Goal: Complete application form: Complete application form

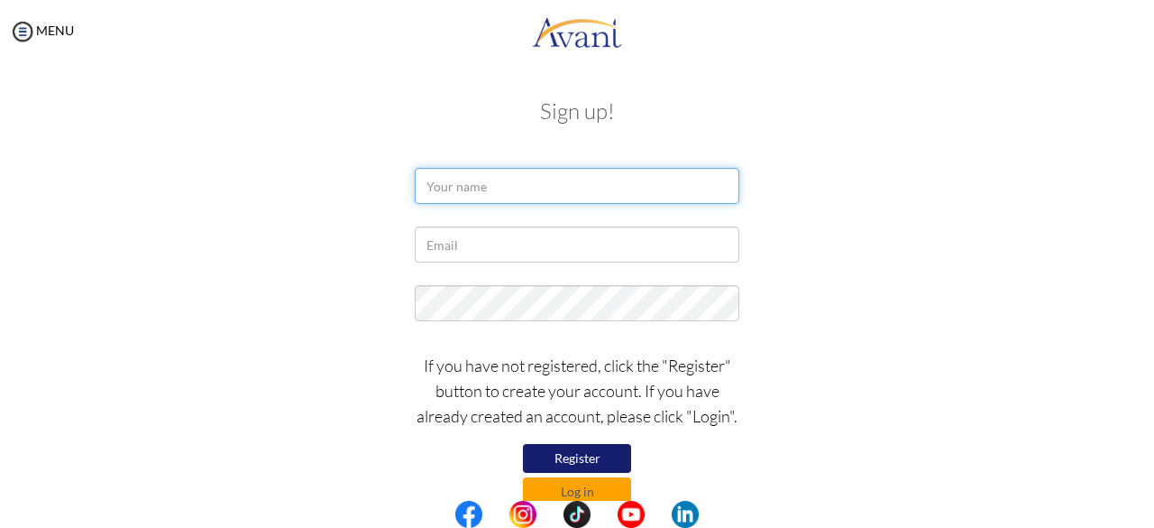
click at [504, 188] on input "text" at bounding box center [577, 186] width 325 height 36
click at [532, 192] on input "text" at bounding box center [577, 186] width 325 height 36
type input "h"
type input "r"
click at [541, 179] on input "Rhea Marie" at bounding box center [577, 186] width 325 height 36
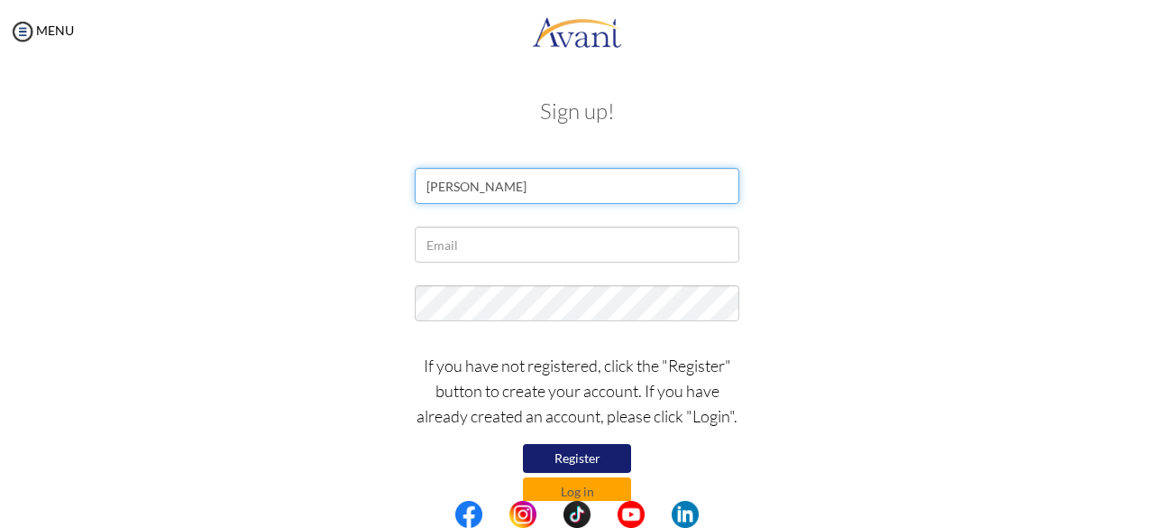
type input "Rhea Marie Pajenago"
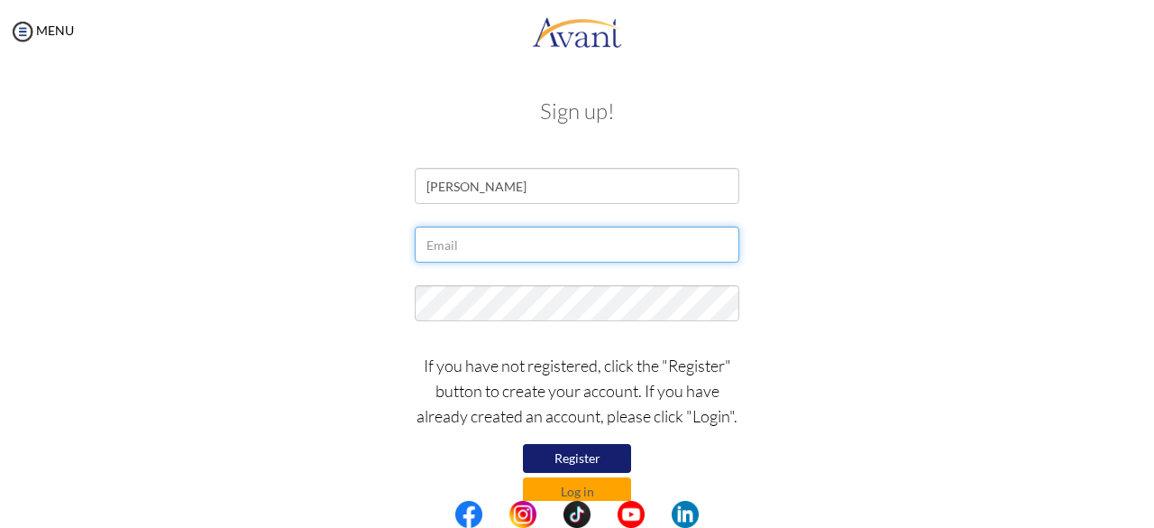
click at [539, 246] on input "text" at bounding box center [577, 244] width 325 height 36
type input "rheamariepajenago3@gmail.com"
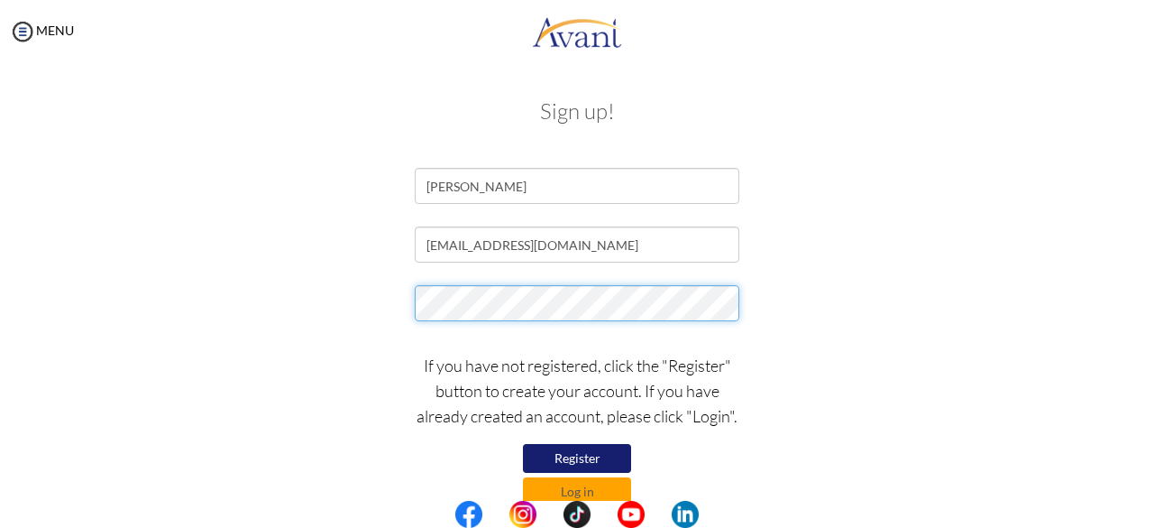
click at [347, 291] on div at bounding box center [577, 307] width 1055 height 45
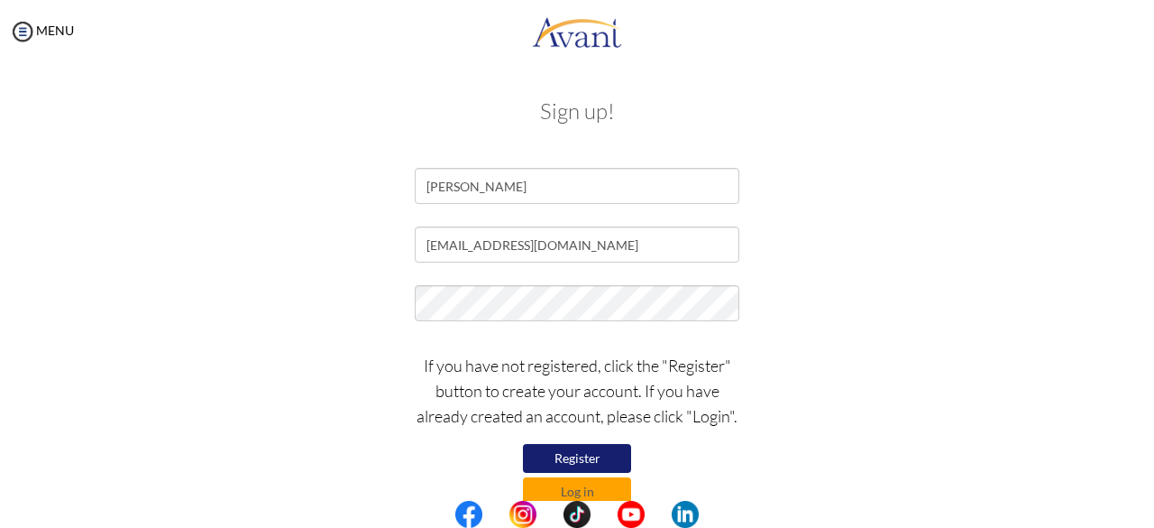
click at [307, 311] on div at bounding box center [577, 307] width 1055 height 45
click at [556, 460] on button "Register" at bounding box center [577, 458] width 108 height 29
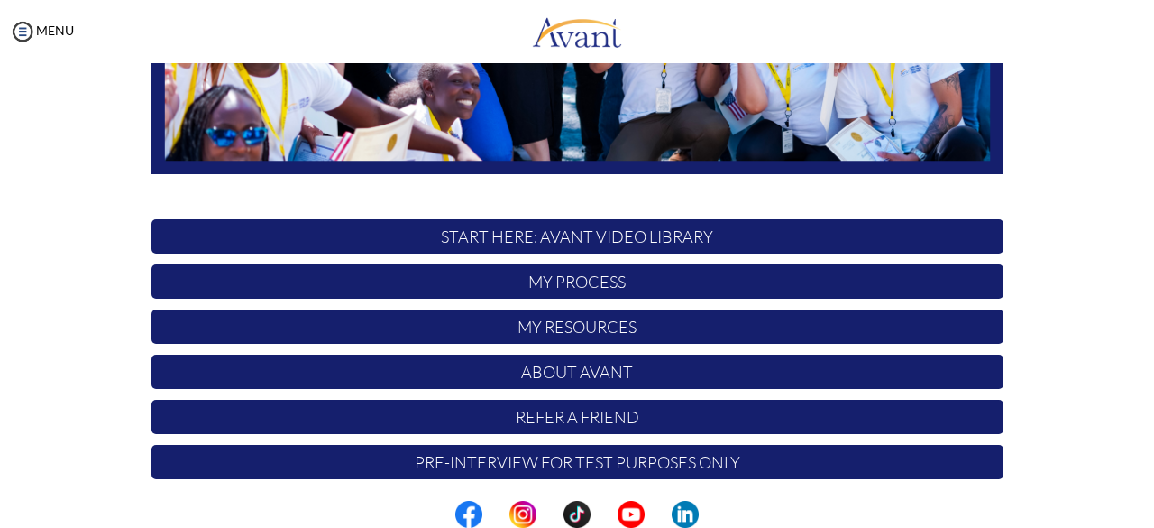
scroll to position [474, 0]
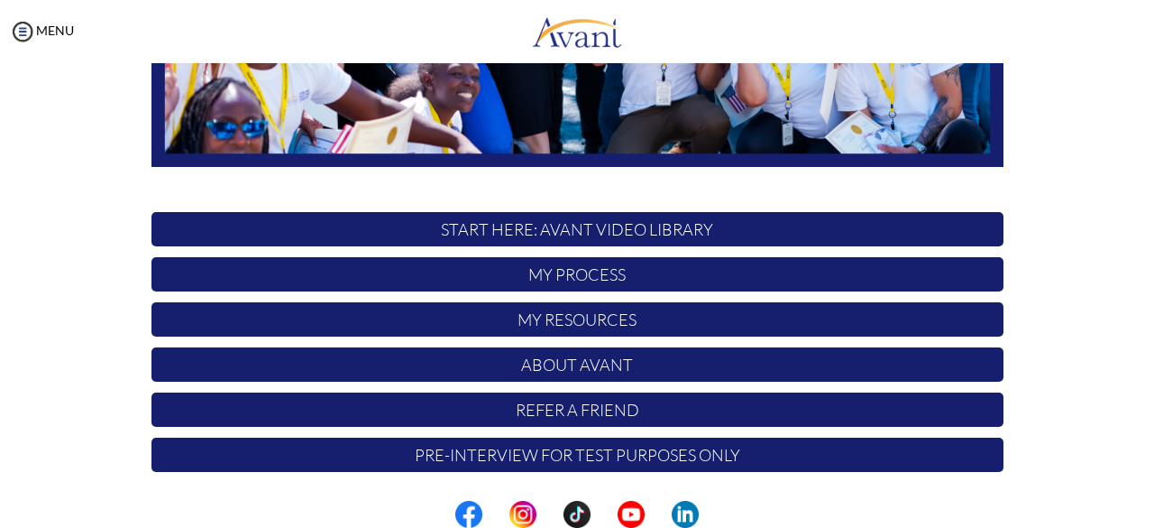
click at [495, 230] on p "START HERE: Avant Video Library" at bounding box center [578, 229] width 852 height 34
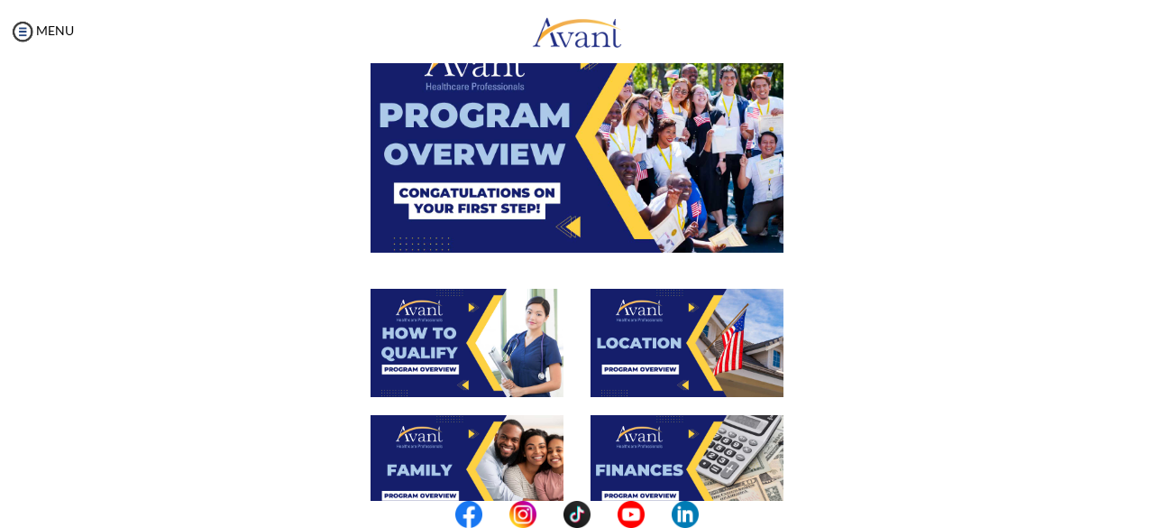
scroll to position [80, 0]
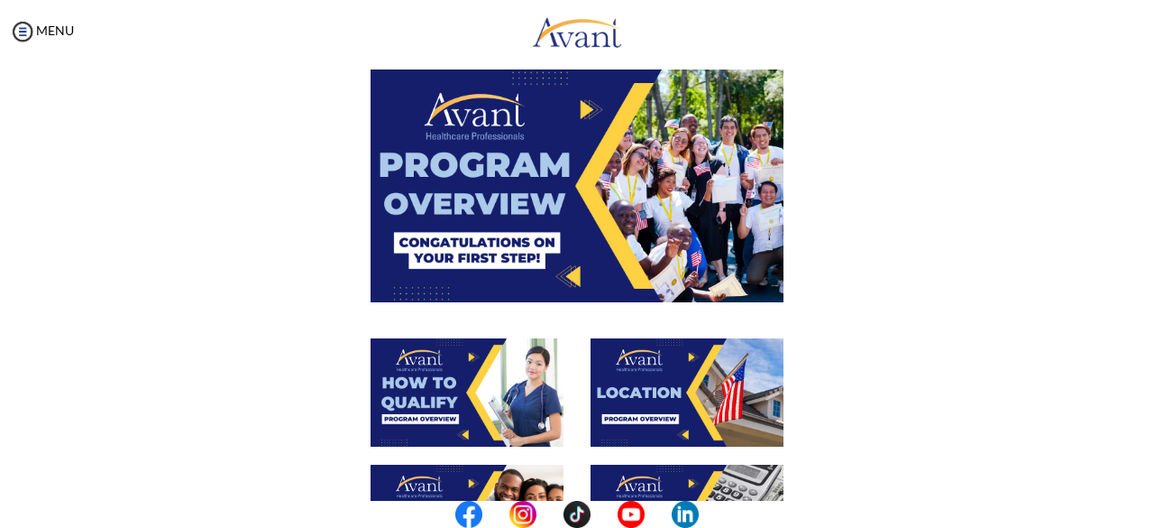
click at [585, 211] on img at bounding box center [577, 185] width 413 height 232
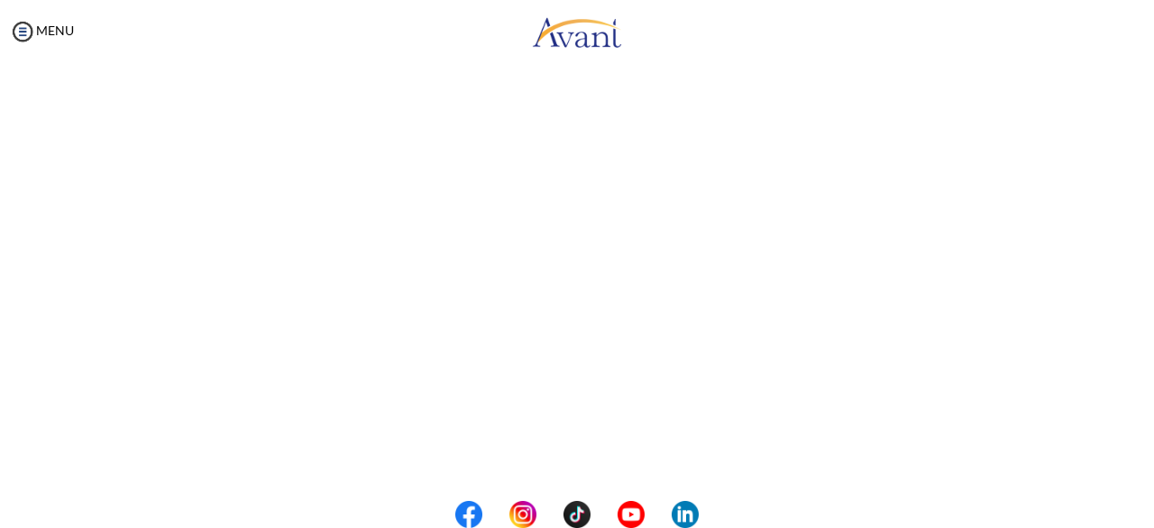
scroll to position [359, 0]
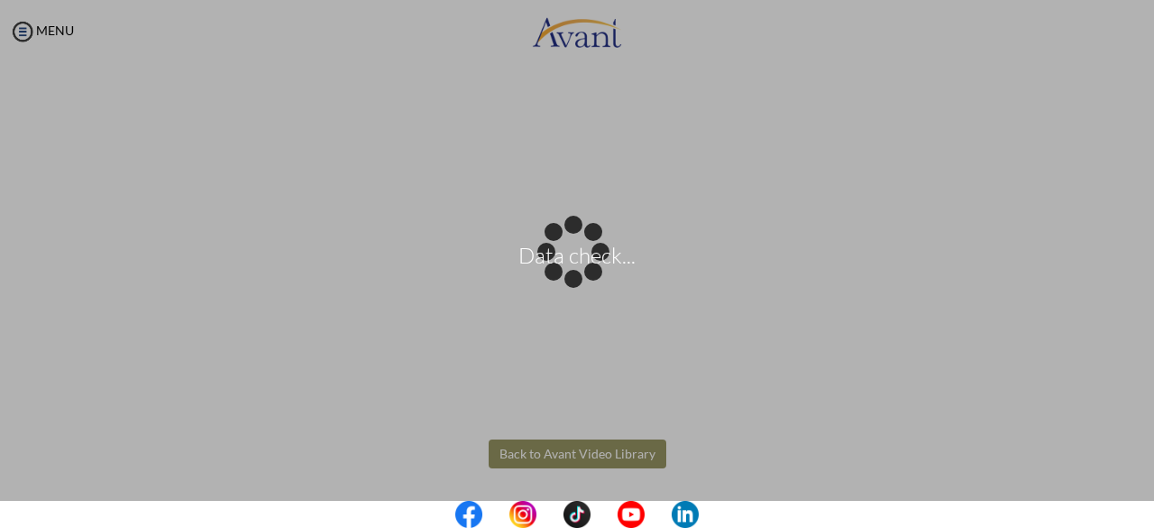
click at [588, 459] on body "Data check... Maintenance break. Please come back in 2 hours. MENU My Status Wh…" at bounding box center [577, 264] width 1154 height 528
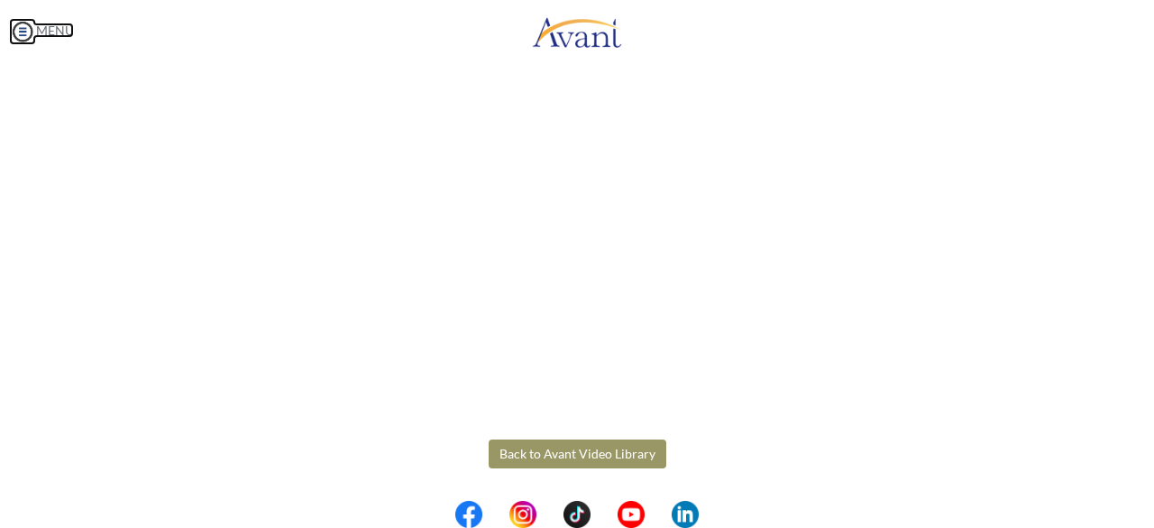
click at [25, 32] on img at bounding box center [22, 31] width 27 height 27
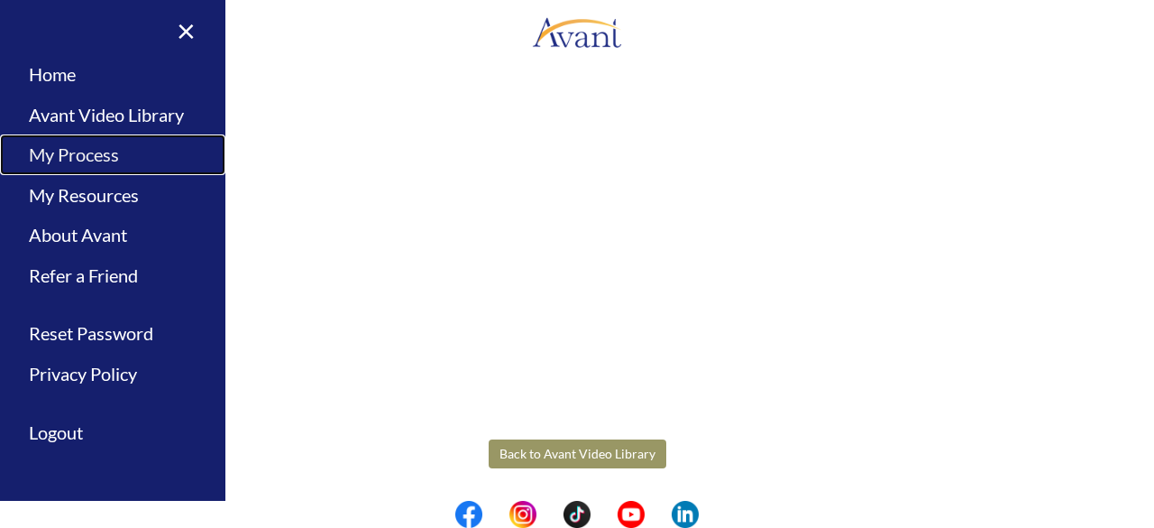
click at [95, 156] on link "My Process" at bounding box center [112, 154] width 225 height 41
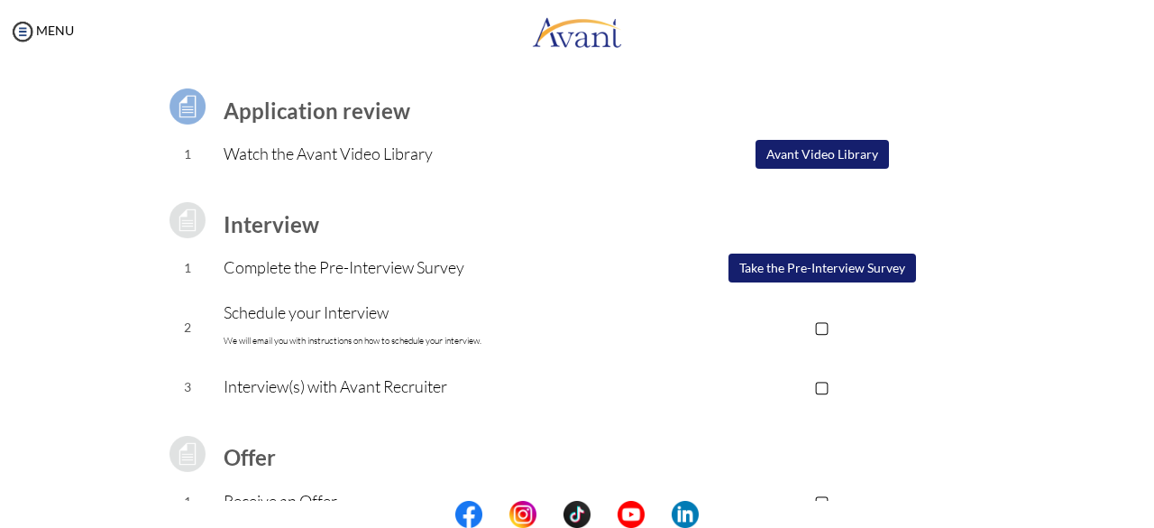
scroll to position [90, 0]
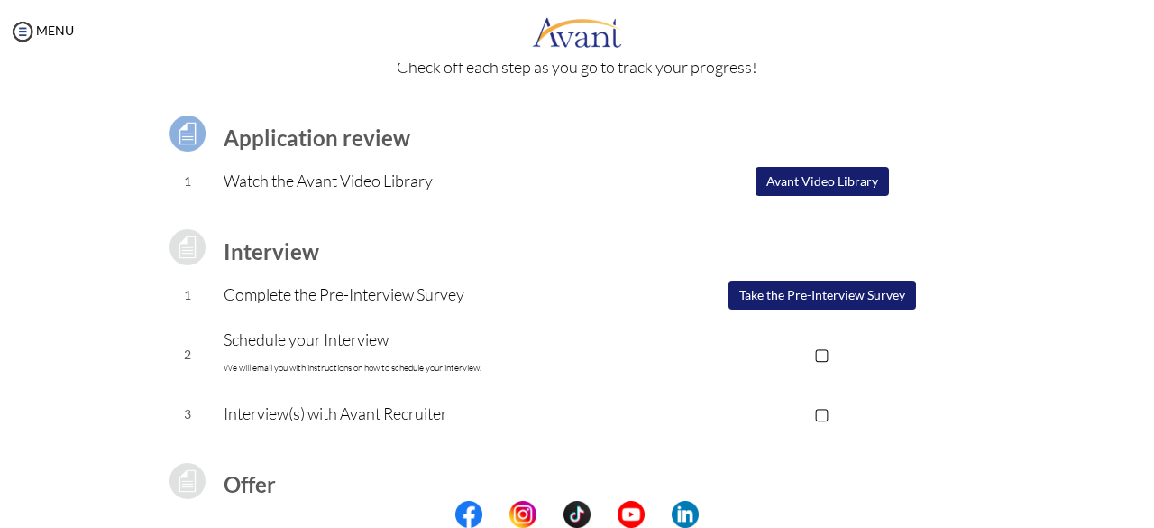
click at [851, 176] on button "Avant Video Library" at bounding box center [822, 181] width 133 height 29
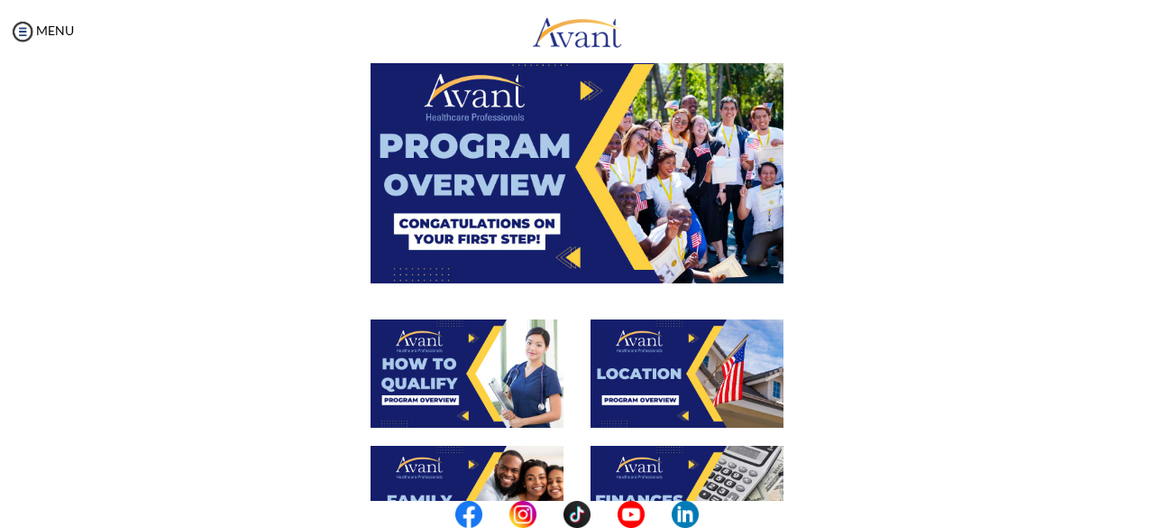
scroll to position [271, 0]
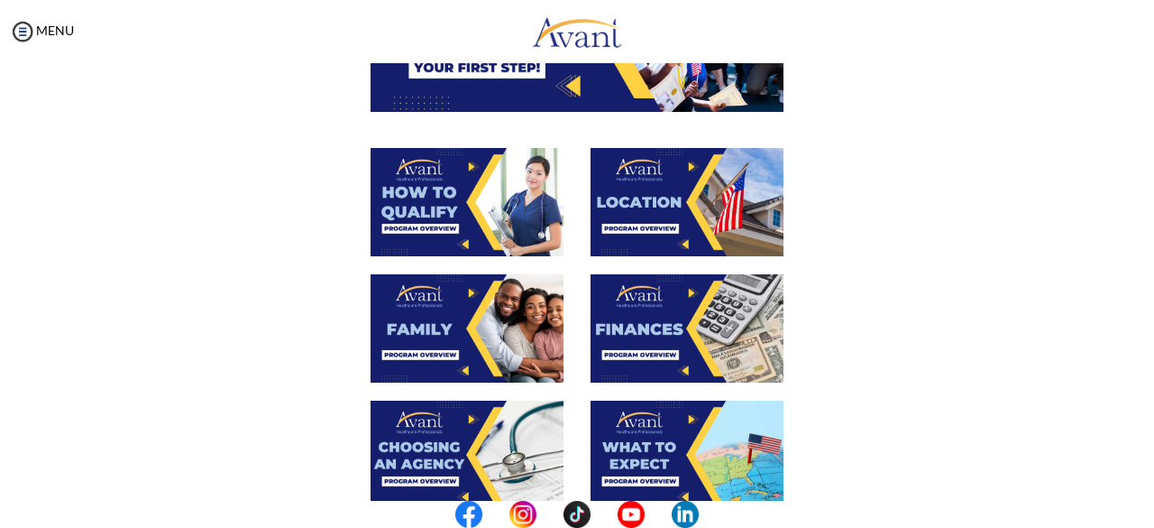
click at [447, 226] on img at bounding box center [467, 202] width 193 height 108
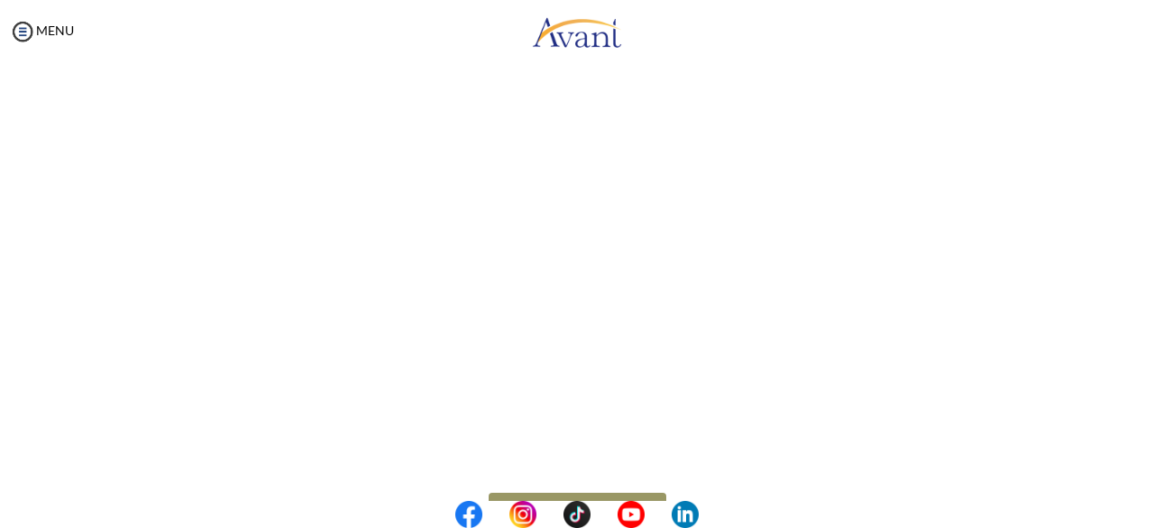
scroll to position [269, 0]
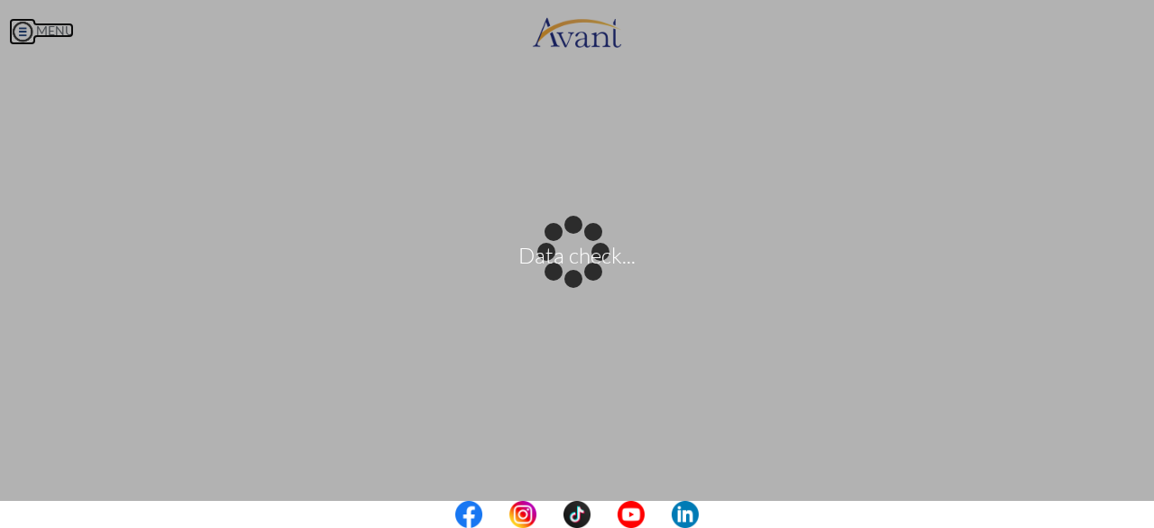
click at [20, 28] on body "Data check... Maintenance break. Please come back in 2 hours. MENU My Status Wh…" at bounding box center [577, 264] width 1154 height 528
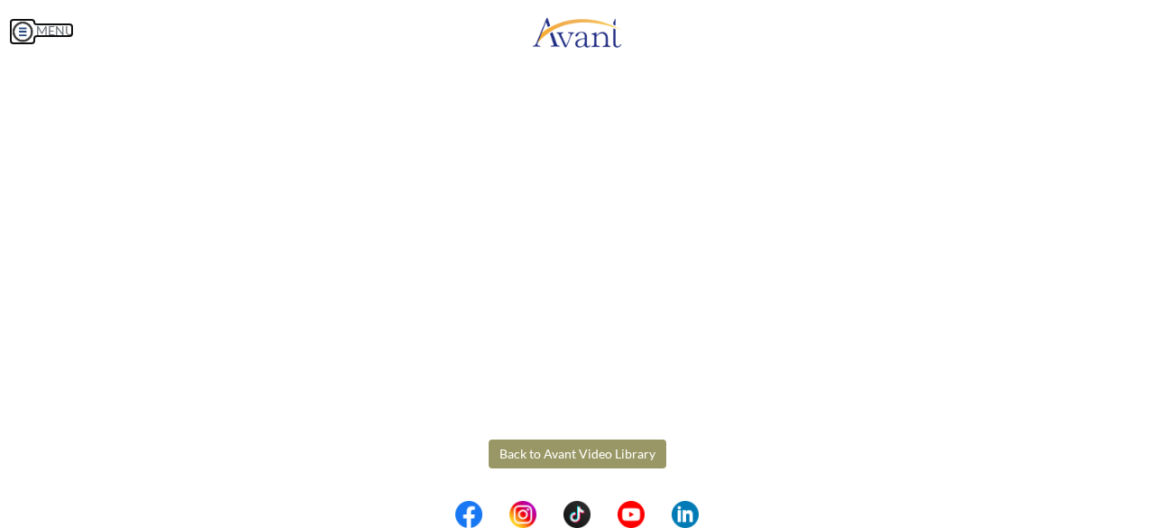
scroll to position [0, 0]
click at [612, 462] on button "Back to Avant Video Library" at bounding box center [578, 453] width 178 height 29
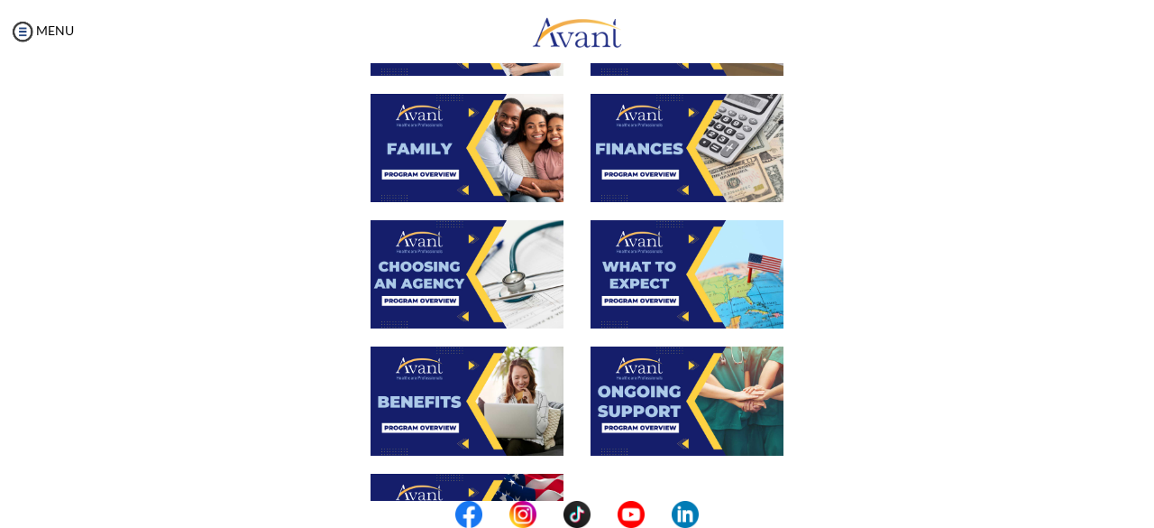
scroll to position [361, 0]
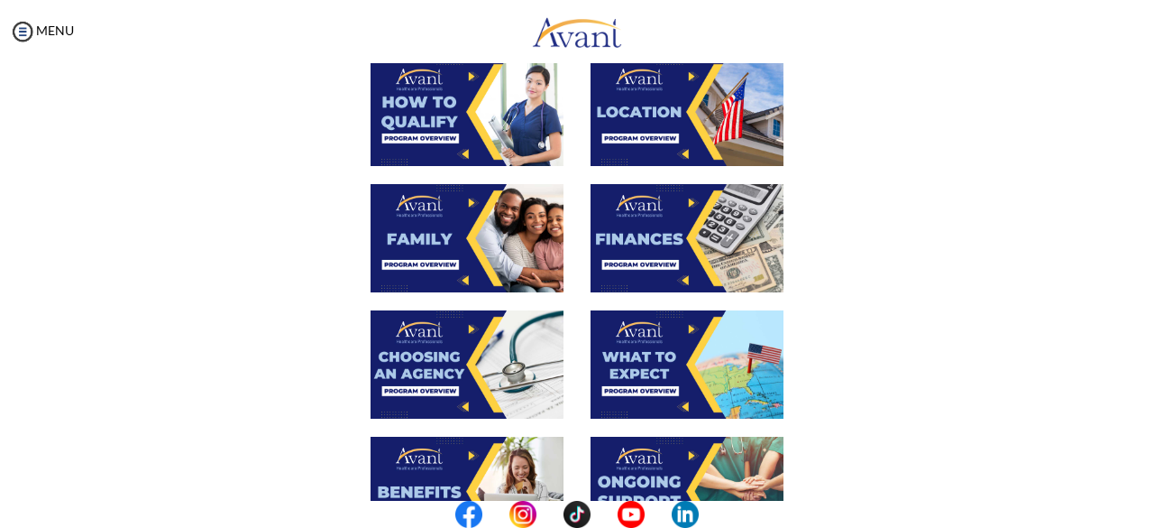
click at [680, 112] on img at bounding box center [687, 112] width 193 height 108
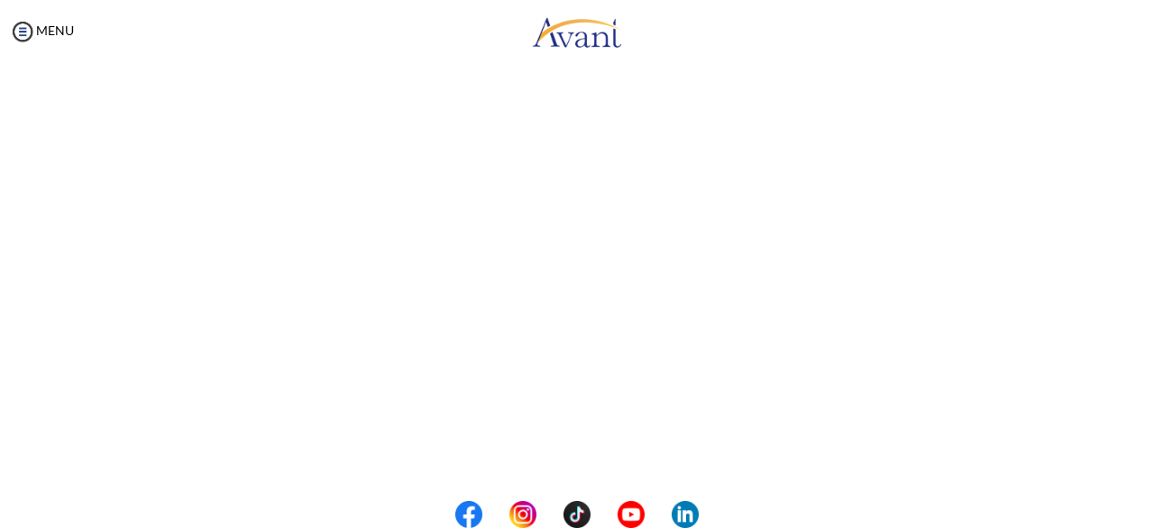
scroll to position [359, 0]
click at [527, 454] on body "Maintenance break. Please come back in 2 hours. MENU My Status What is the next…" at bounding box center [577, 264] width 1154 height 528
click at [584, 457] on button "Back to Avant Video Library" at bounding box center [578, 453] width 178 height 29
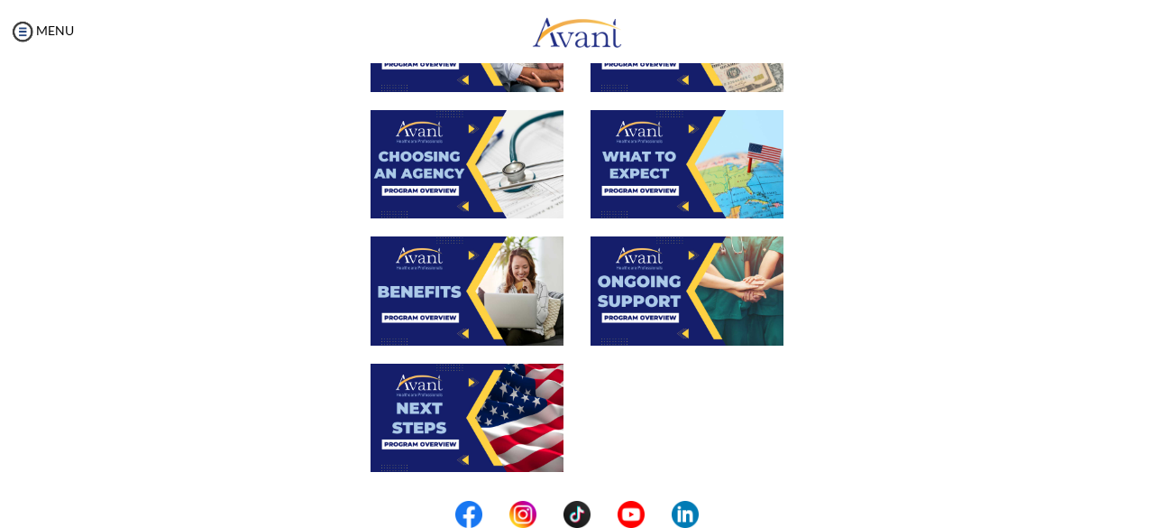
scroll to position [351, 0]
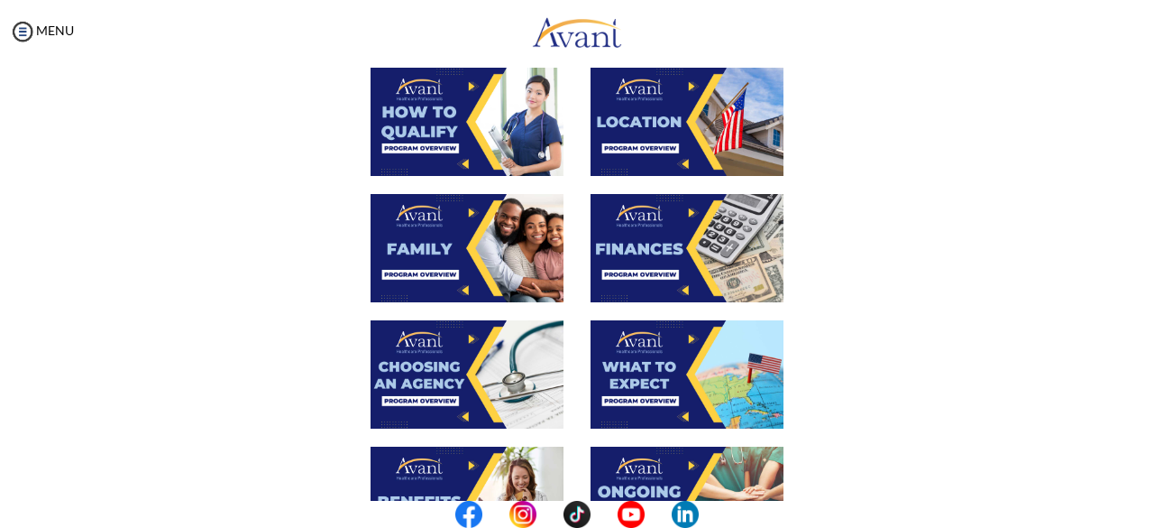
click at [704, 120] on img at bounding box center [687, 122] width 193 height 108
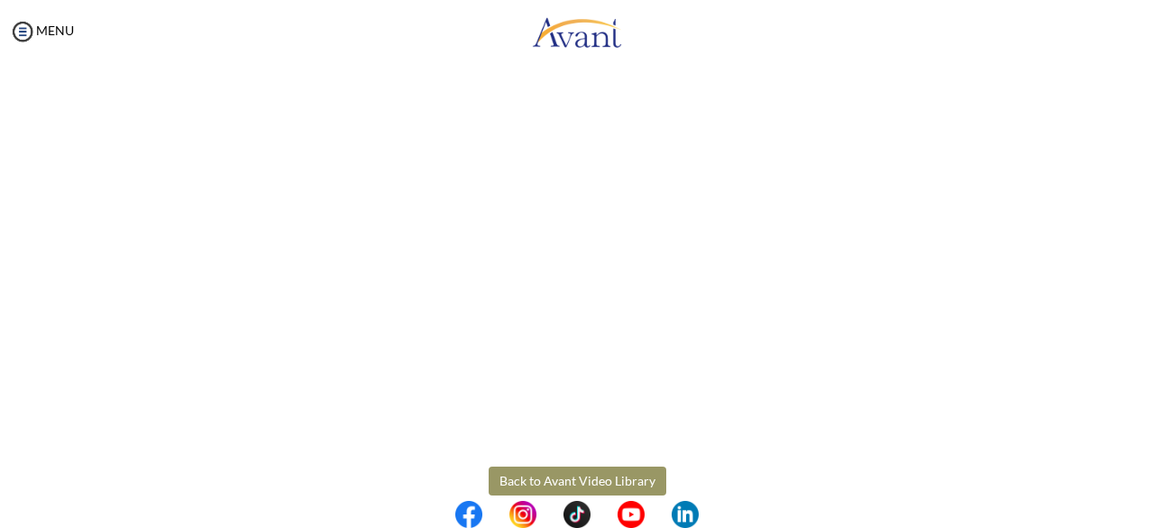
scroll to position [359, 0]
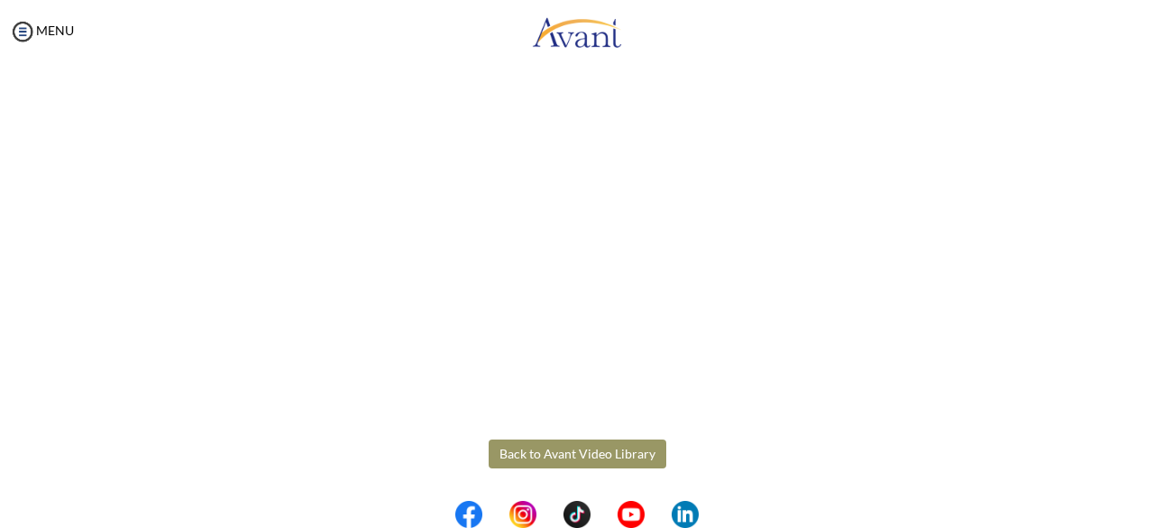
click at [602, 452] on body "Maintenance break. Please come back in 2 hours. MENU My Status What is the next…" at bounding box center [577, 264] width 1154 height 528
click at [601, 454] on button "Back to Avant Video Library" at bounding box center [578, 453] width 178 height 29
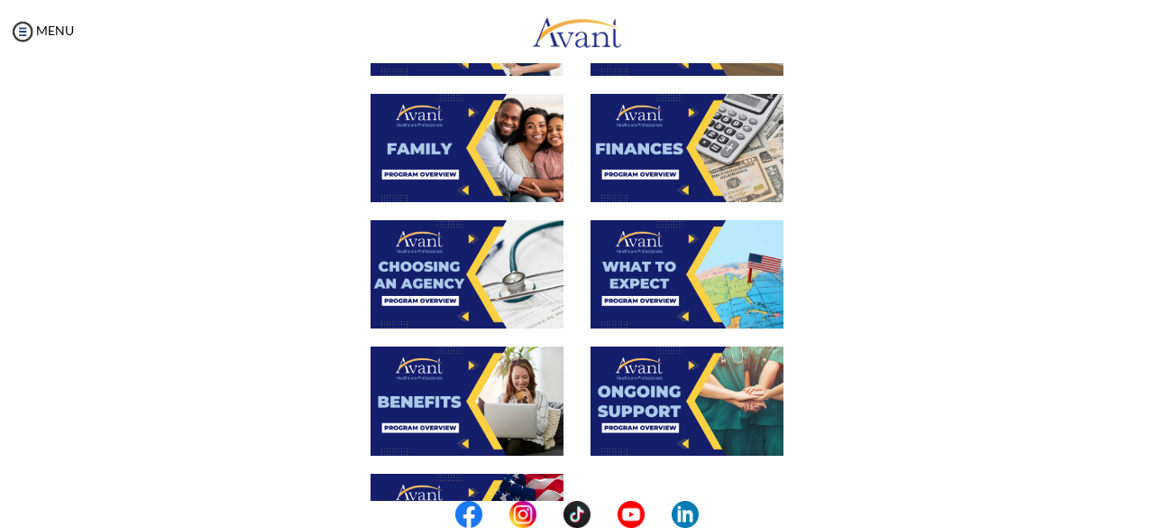
scroll to position [361, 0]
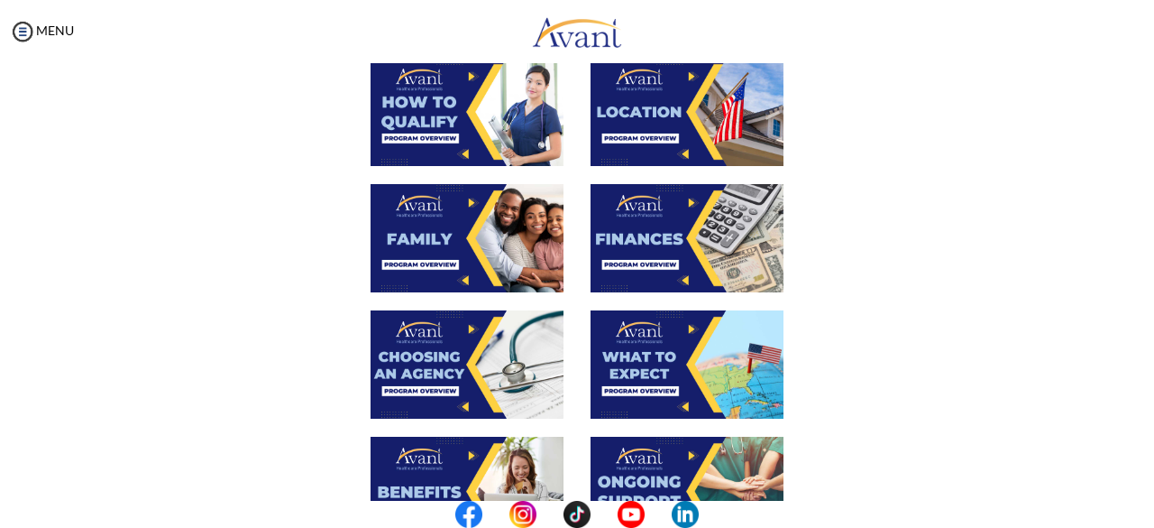
click at [468, 241] on img at bounding box center [467, 238] width 193 height 108
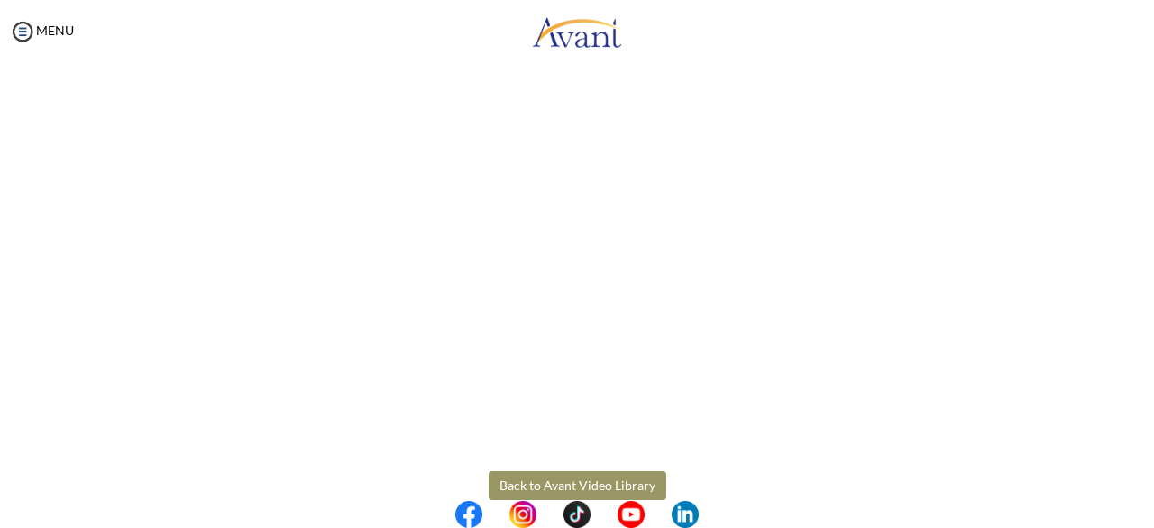
scroll to position [552, 0]
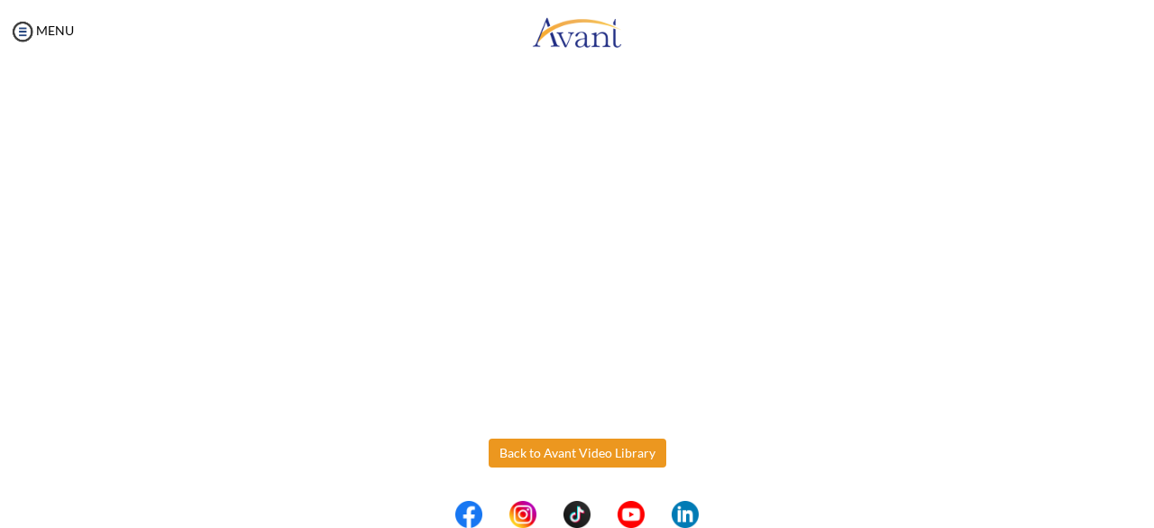
click at [574, 457] on body "Maintenance break. Please come back in 2 hours. MENU My Status What is the next…" at bounding box center [577, 264] width 1154 height 528
click at [591, 455] on button "Back to Avant Video Library" at bounding box center [578, 452] width 178 height 29
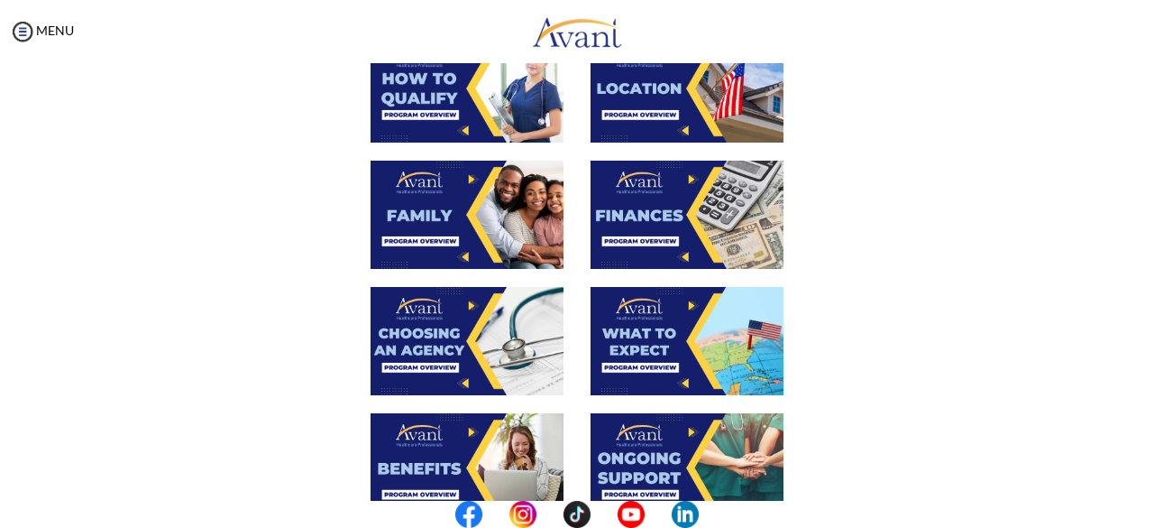
scroll to position [451, 0]
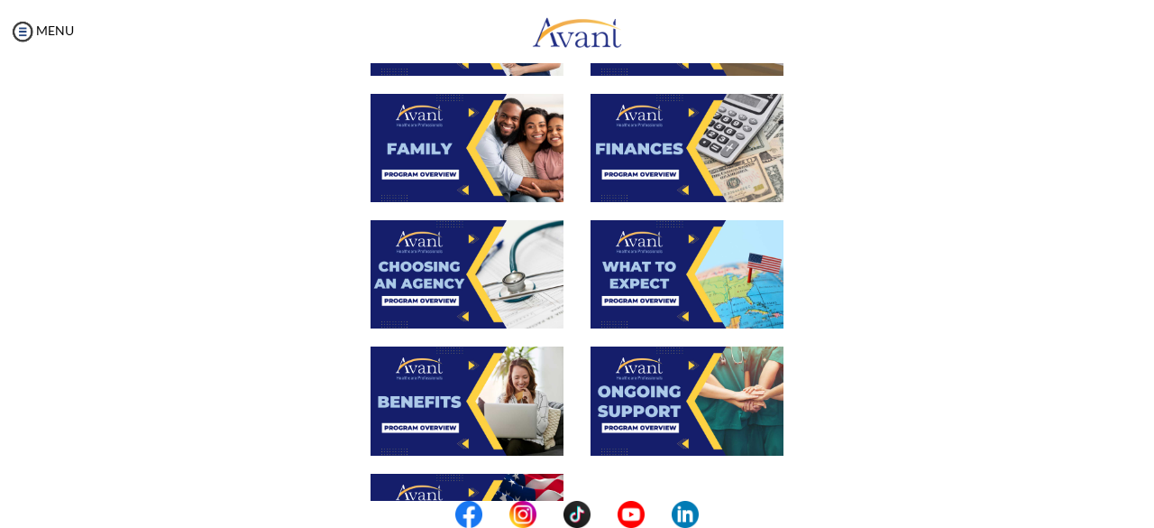
click at [651, 165] on img at bounding box center [687, 148] width 193 height 108
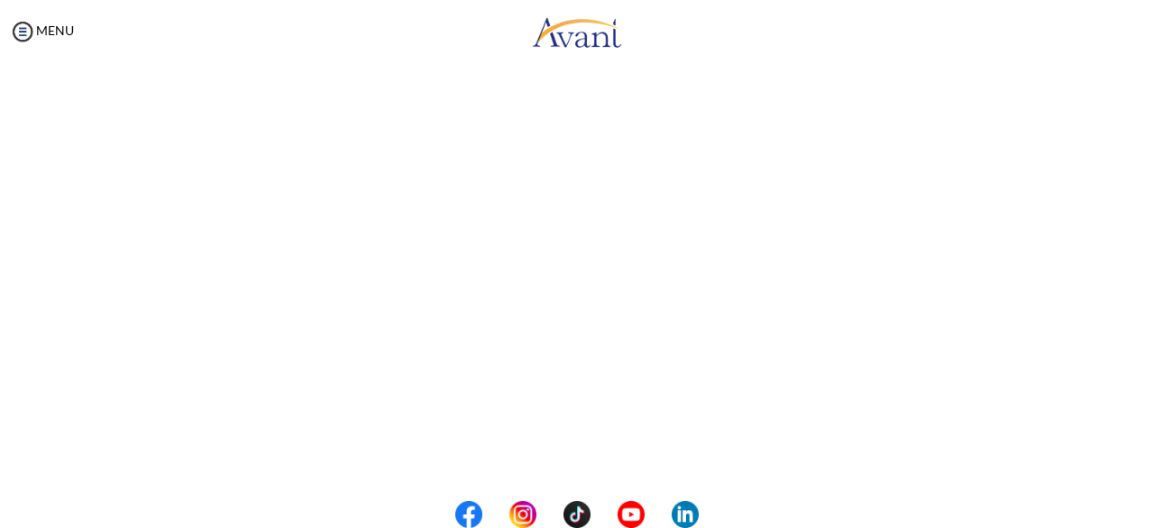
scroll to position [359, 0]
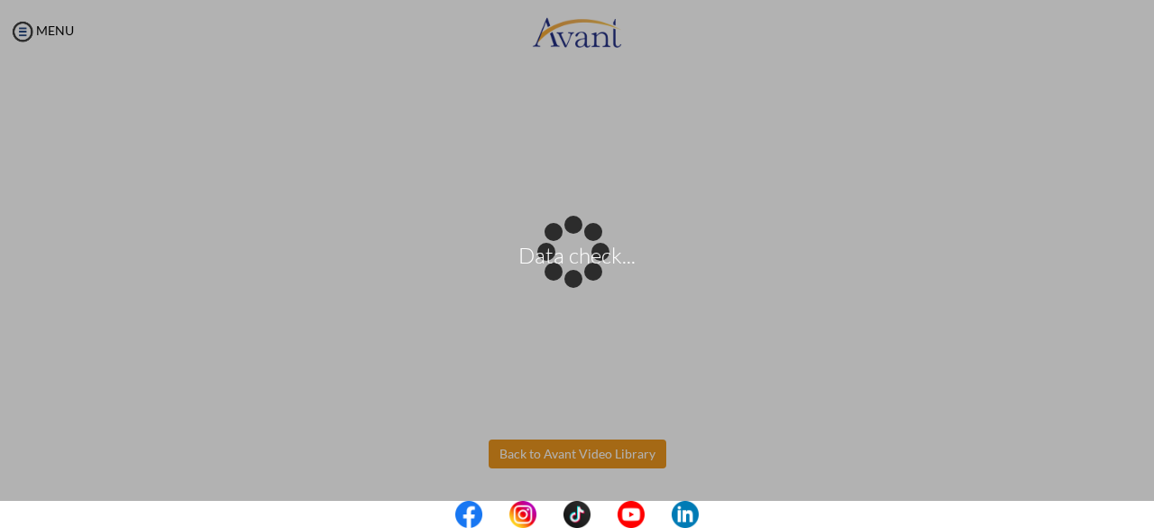
click at [559, 443] on body "Data check... Maintenance break. Please come back in 2 hours. MENU My Status Wh…" at bounding box center [577, 264] width 1154 height 528
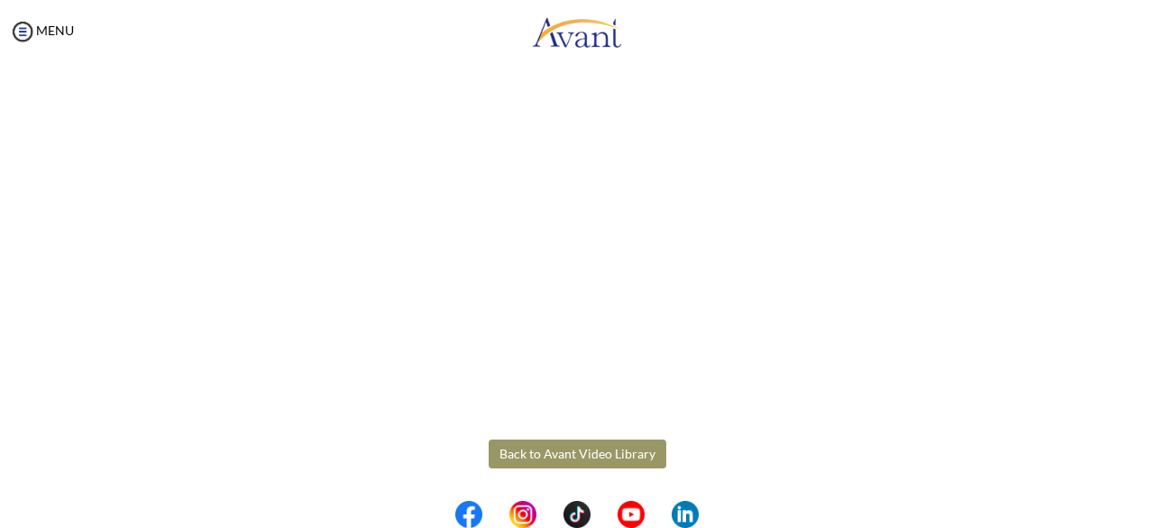
click at [567, 455] on button "Back to Avant Video Library" at bounding box center [578, 453] width 178 height 29
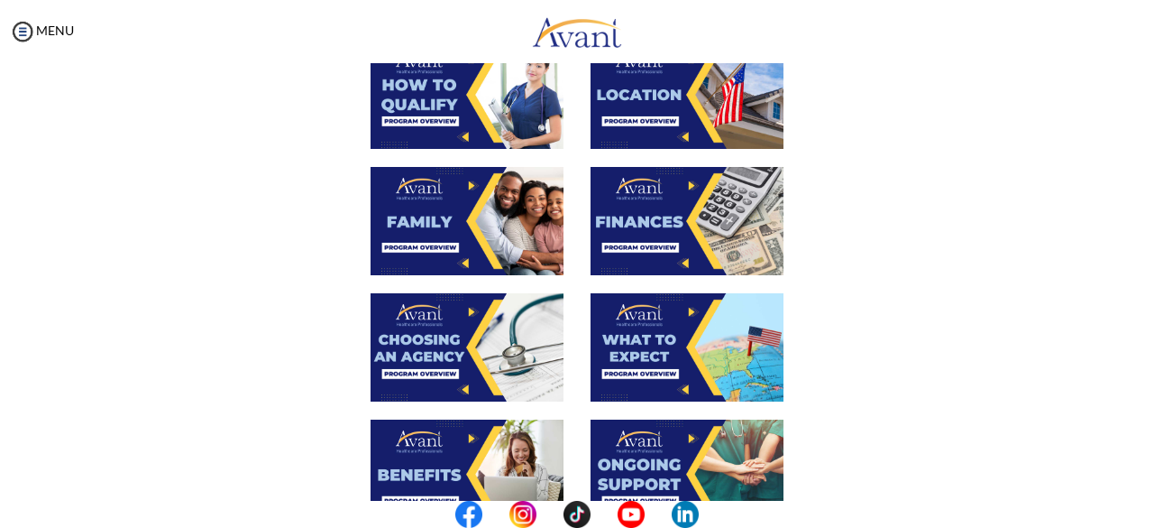
scroll to position [361, 0]
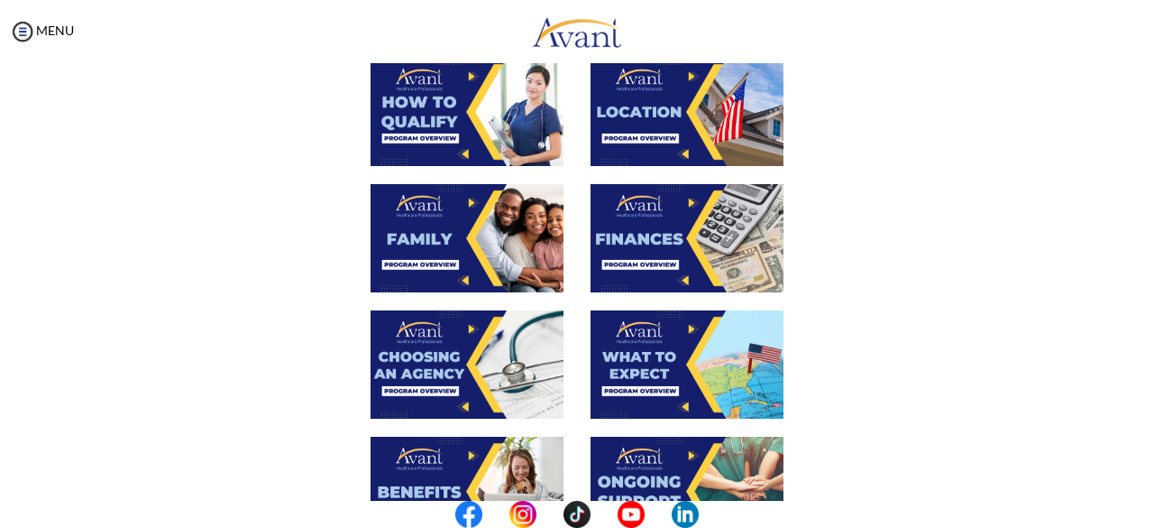
click at [482, 359] on img at bounding box center [467, 364] width 193 height 108
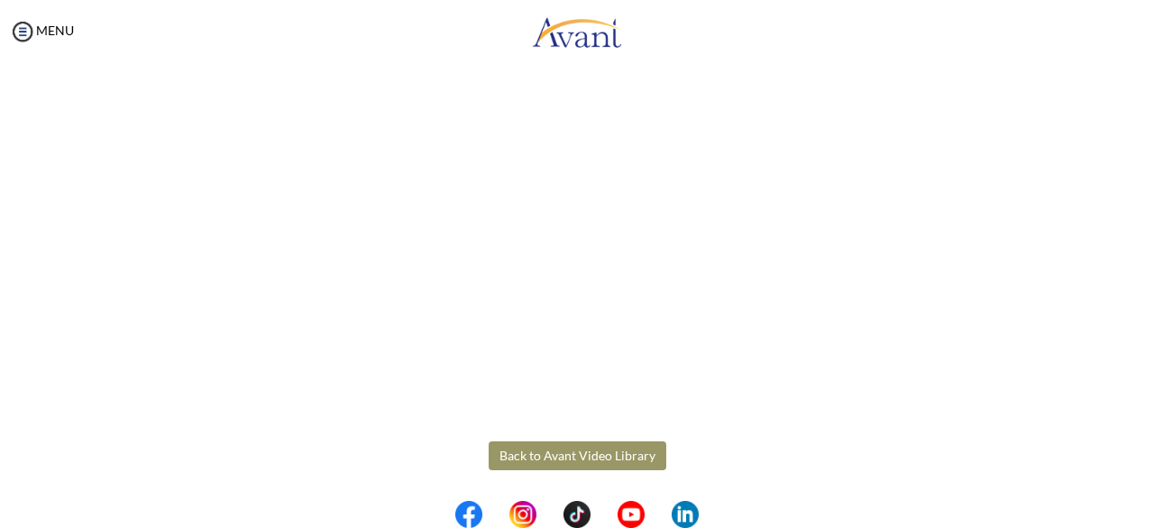
scroll to position [552, 0]
click at [597, 449] on body "Maintenance break. Please come back in 2 hours. MENU My Status What is the next…" at bounding box center [577, 264] width 1154 height 528
click at [597, 459] on button "Back to Avant Video Library" at bounding box center [578, 454] width 178 height 29
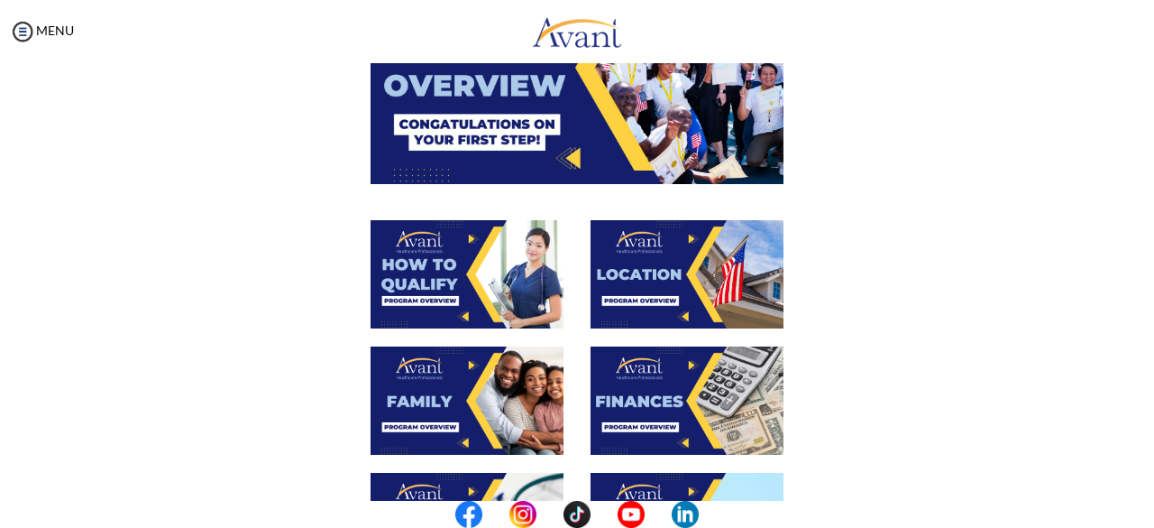
scroll to position [531, 0]
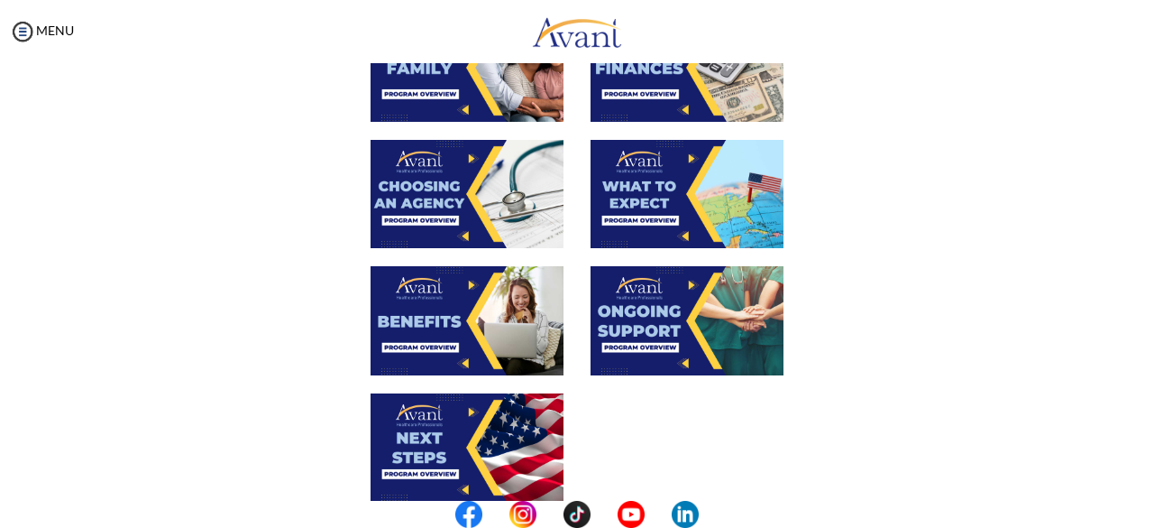
click at [667, 208] on img at bounding box center [687, 194] width 193 height 108
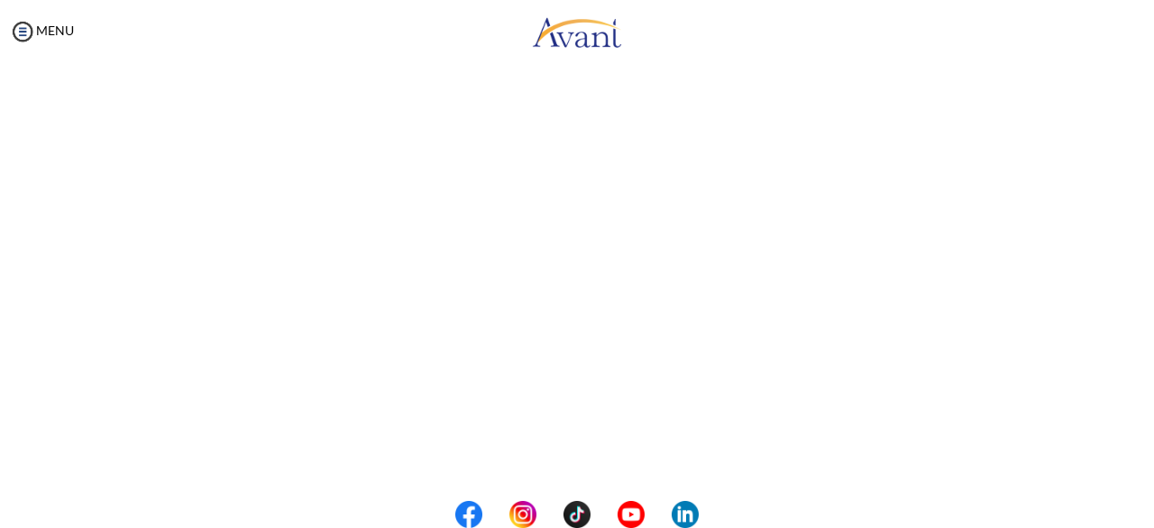
scroll to position [552, 0]
click at [611, 455] on body "Maintenance break. Please come back in 2 hours. MENU My Status What is the next…" at bounding box center [577, 264] width 1154 height 528
click at [579, 459] on button "Back to Avant Video Library" at bounding box center [578, 452] width 178 height 29
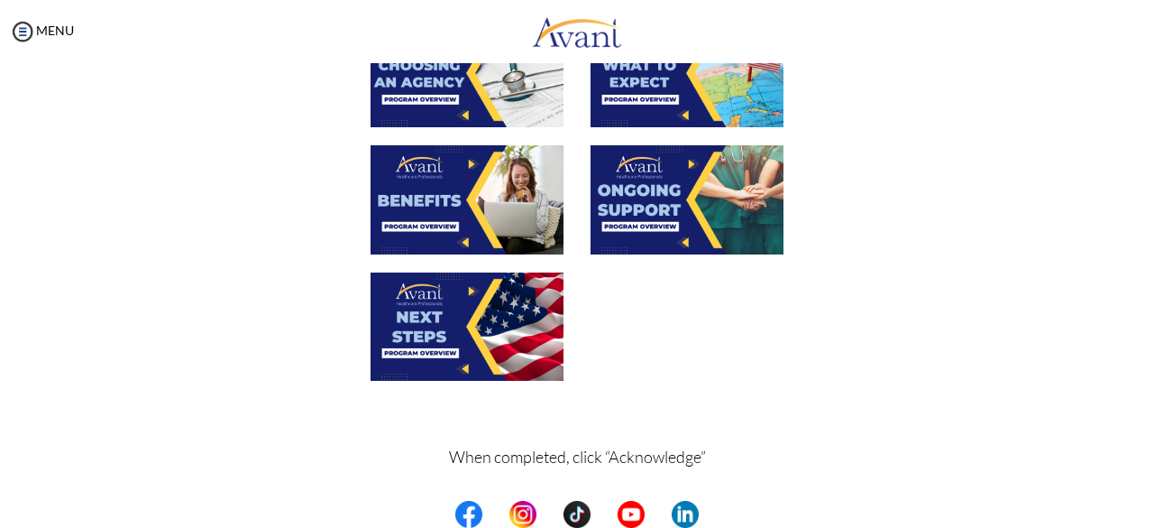
scroll to position [712, 0]
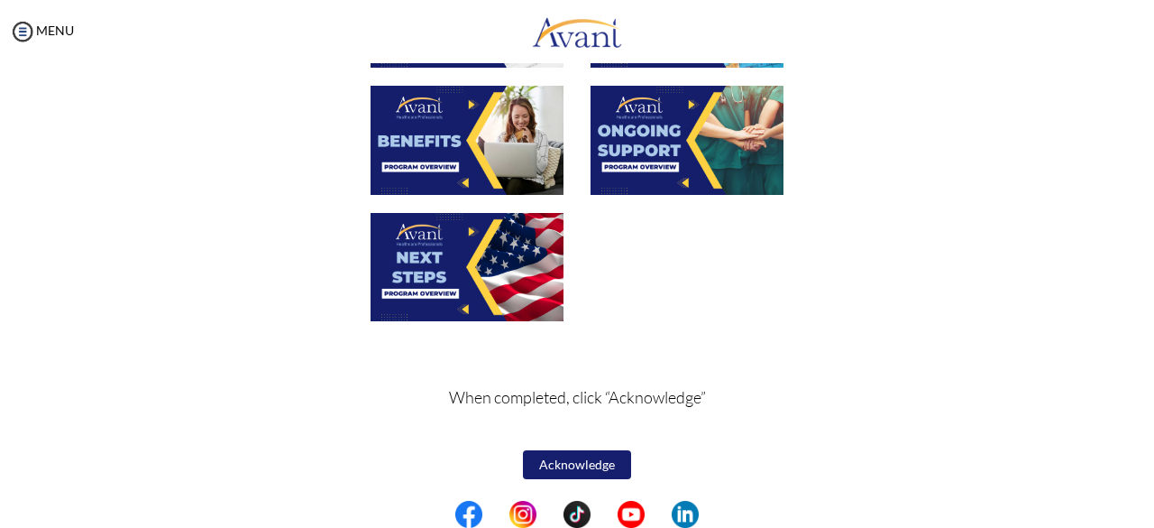
click at [466, 136] on img at bounding box center [467, 140] width 193 height 108
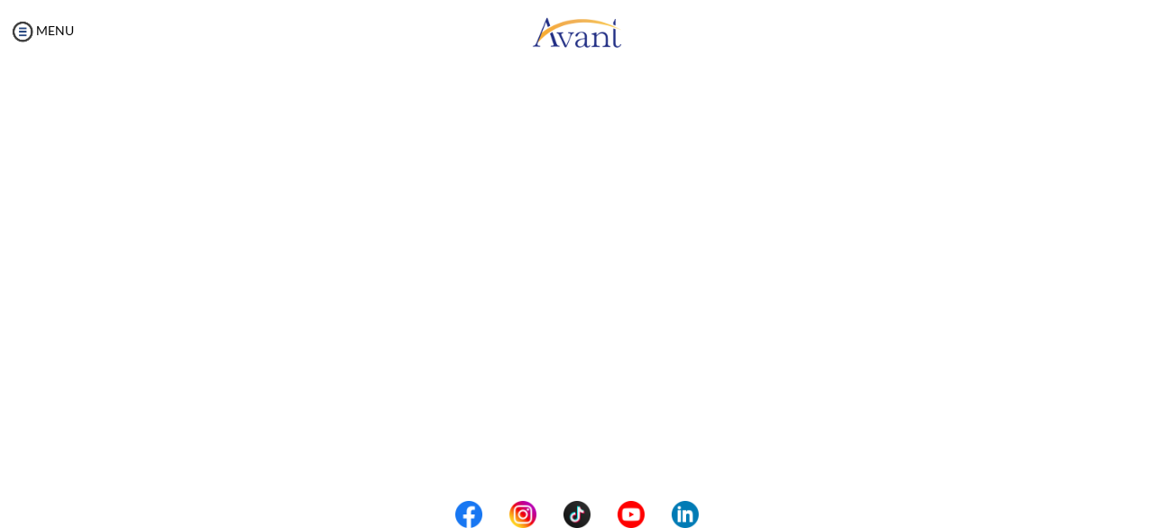
scroll to position [552, 0]
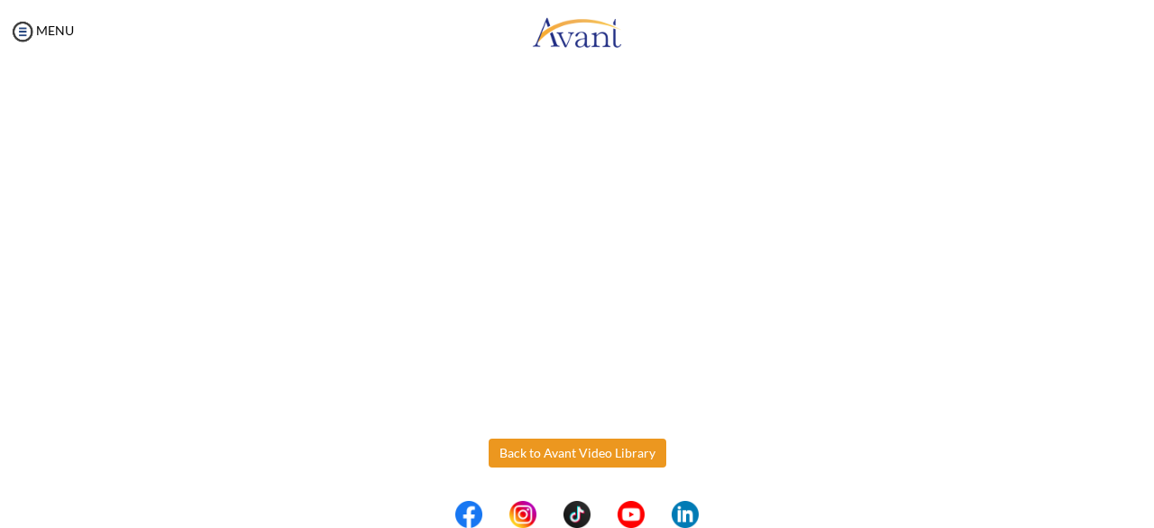
click at [539, 459] on body "Maintenance break. Please come back in 2 hours. MENU My Status What is the next…" at bounding box center [577, 264] width 1154 height 528
click at [617, 456] on button "Back to Avant Video Library" at bounding box center [578, 452] width 178 height 29
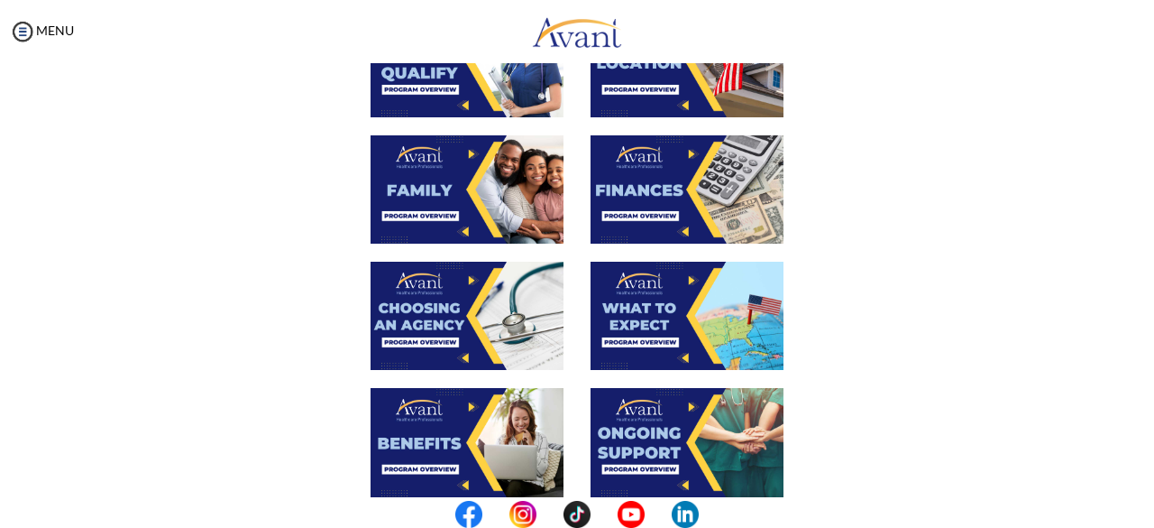
scroll to position [451, 0]
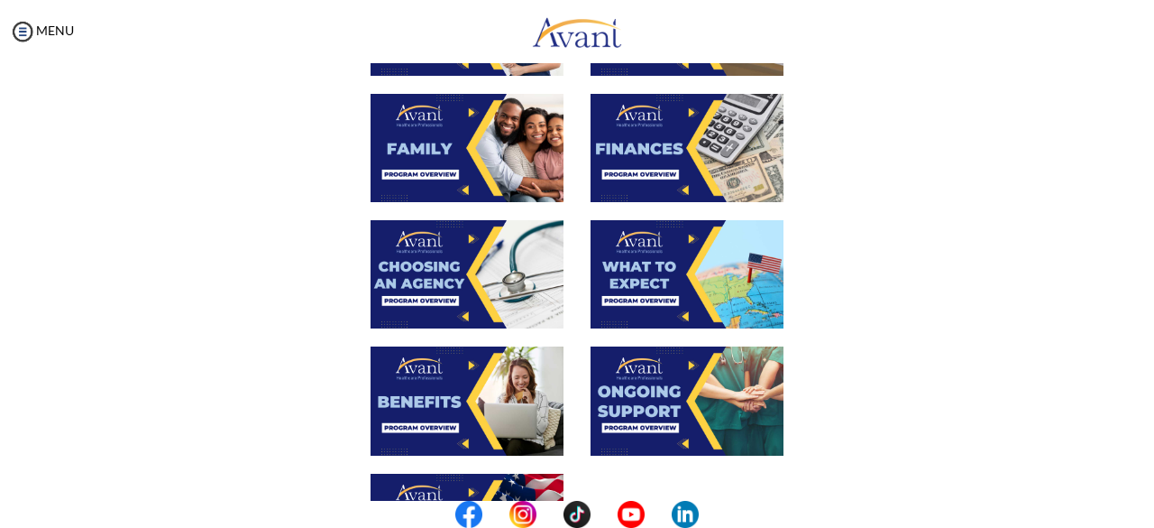
click at [683, 397] on img at bounding box center [687, 400] width 193 height 108
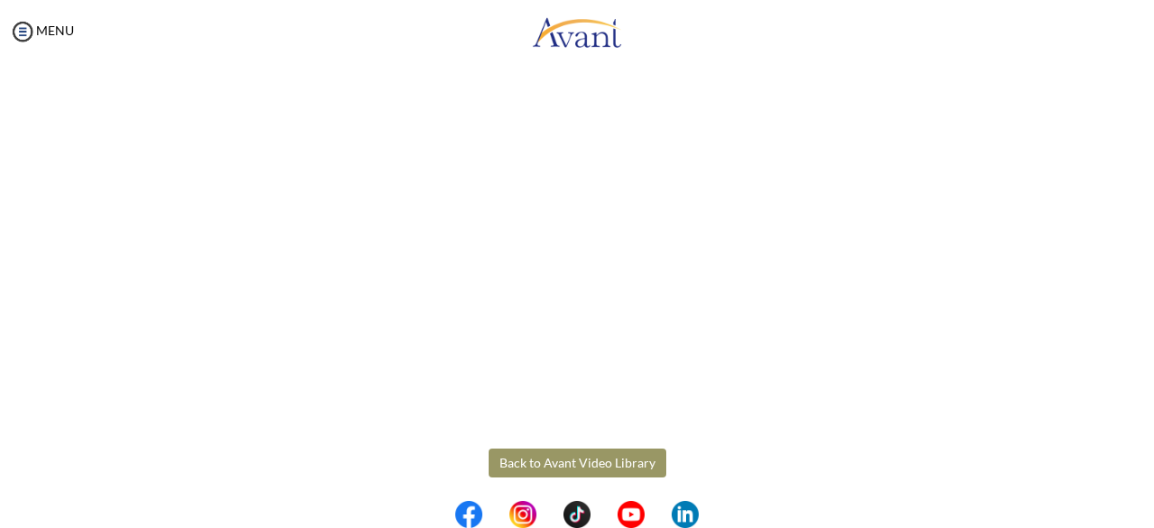
scroll to position [552, 0]
click at [522, 449] on body "Maintenance break. Please come back in 2 hours. MENU My Status What is the next…" at bounding box center [577, 264] width 1154 height 528
click at [571, 458] on button "Back to Avant Video Library" at bounding box center [578, 452] width 178 height 29
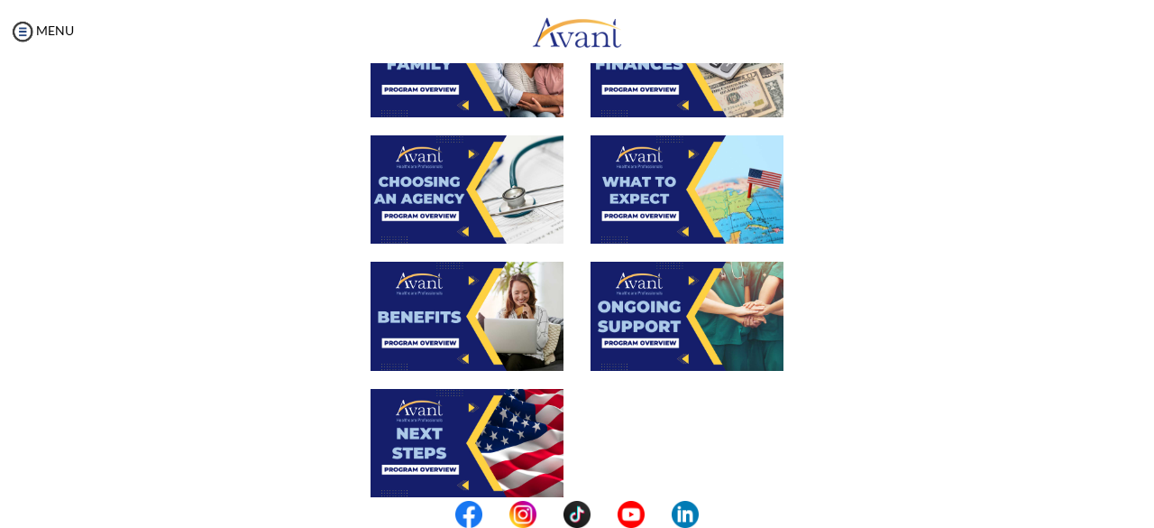
scroll to position [541, 0]
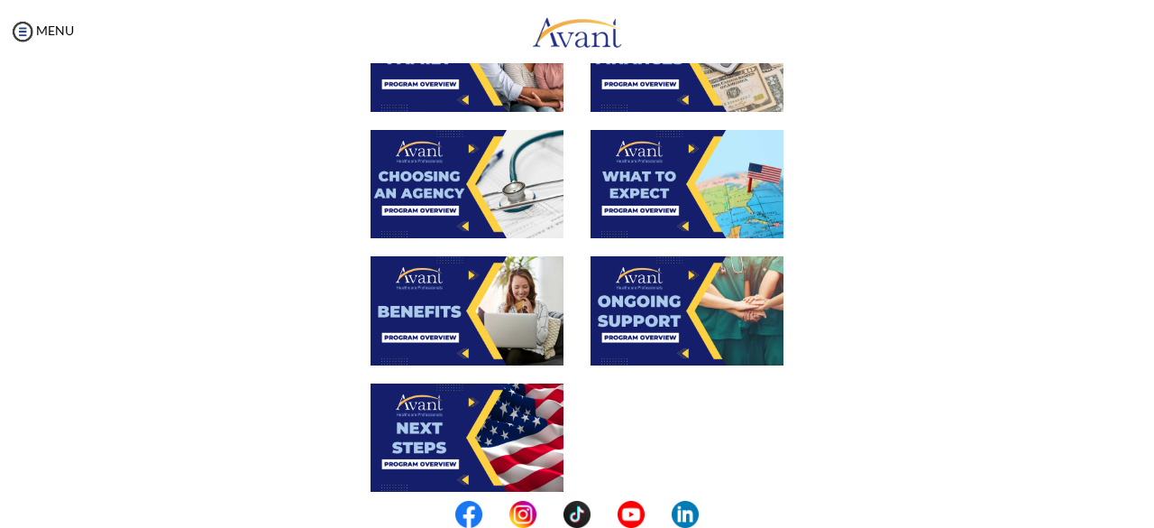
click at [450, 445] on img at bounding box center [467, 437] width 193 height 108
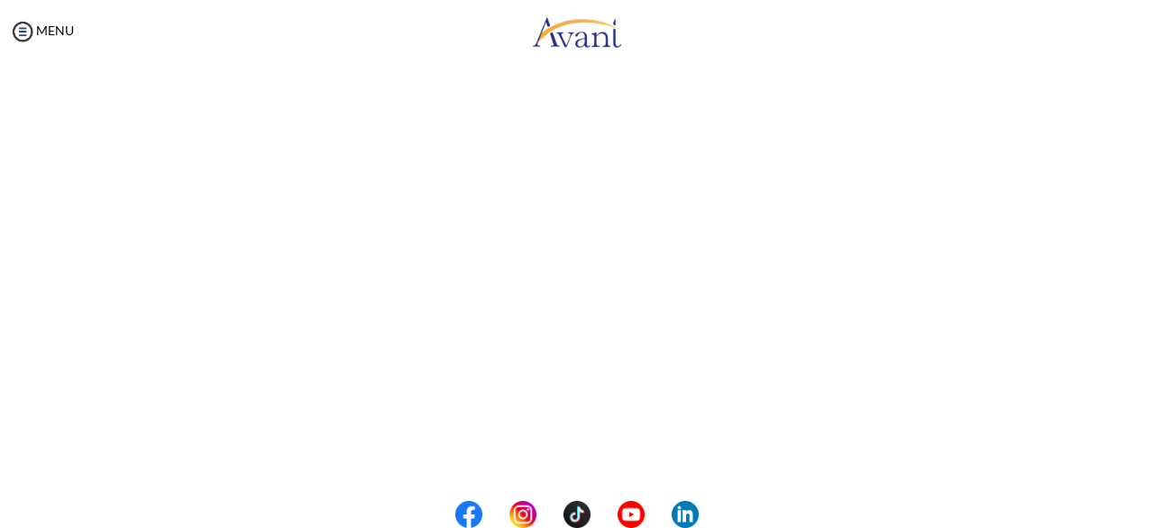
scroll to position [552, 0]
click at [565, 455] on body "Maintenance break. Please come back in 2 hours. MENU My Status What is the next…" at bounding box center [577, 264] width 1154 height 528
click at [608, 448] on button "Back to Avant Video Library" at bounding box center [578, 452] width 178 height 29
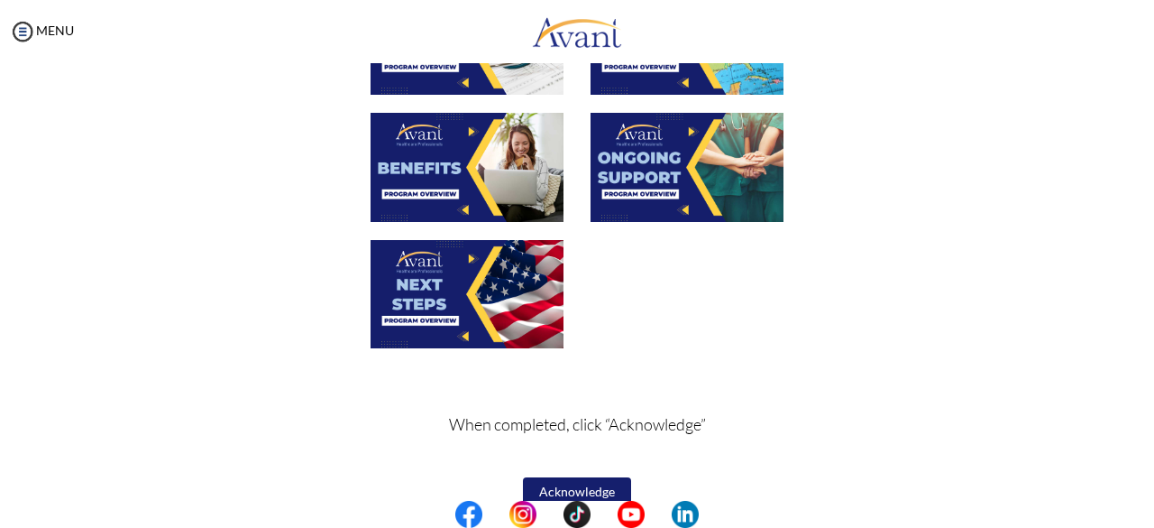
scroll to position [712, 0]
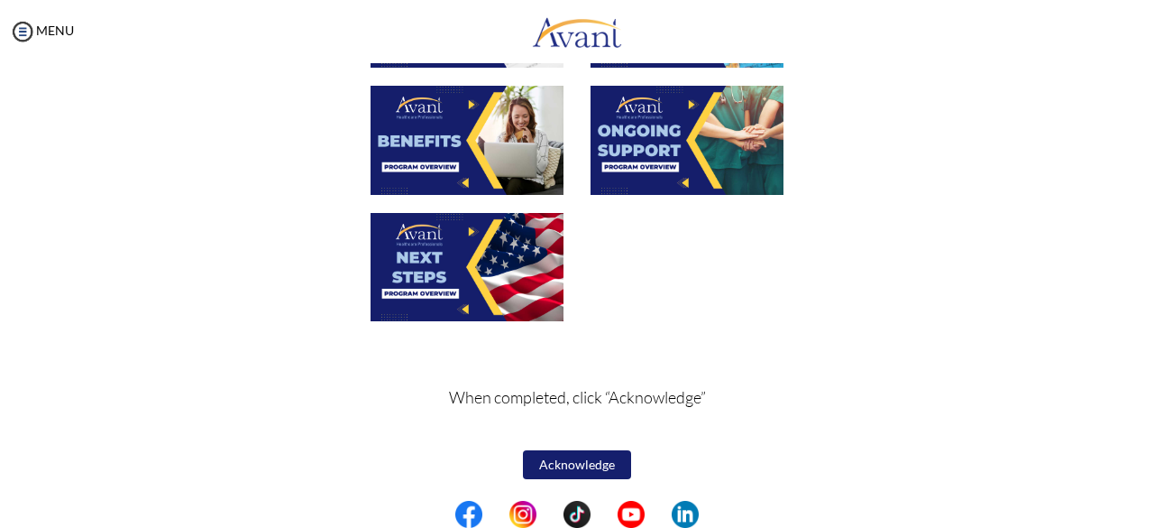
click at [600, 464] on button "Acknowledge" at bounding box center [577, 464] width 108 height 29
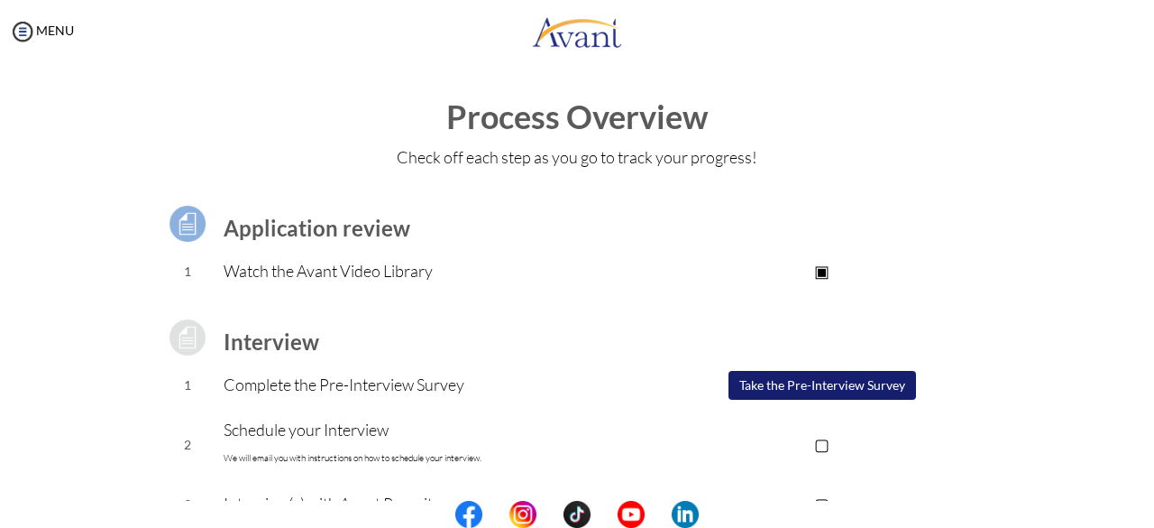
scroll to position [90, 0]
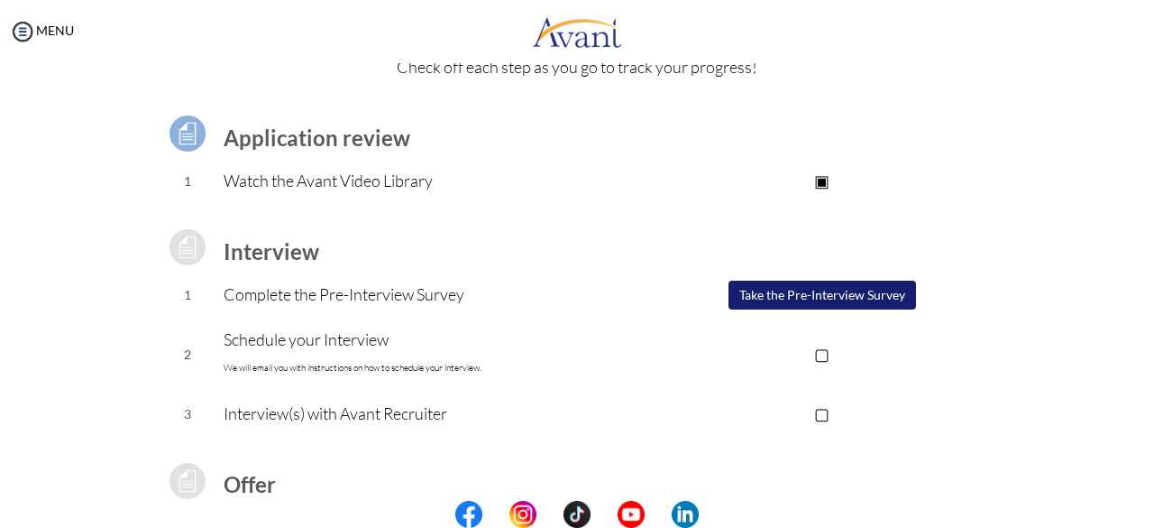
click at [758, 291] on button "Take the Pre-Interview Survey" at bounding box center [823, 294] width 188 height 29
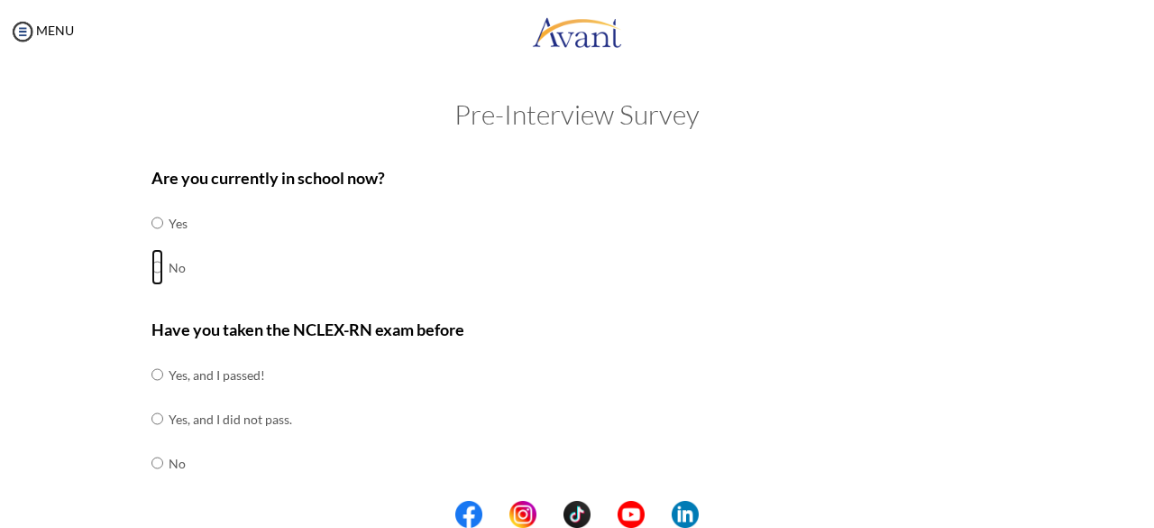
click at [152, 264] on input "radio" at bounding box center [158, 267] width 12 height 36
radio input "true"
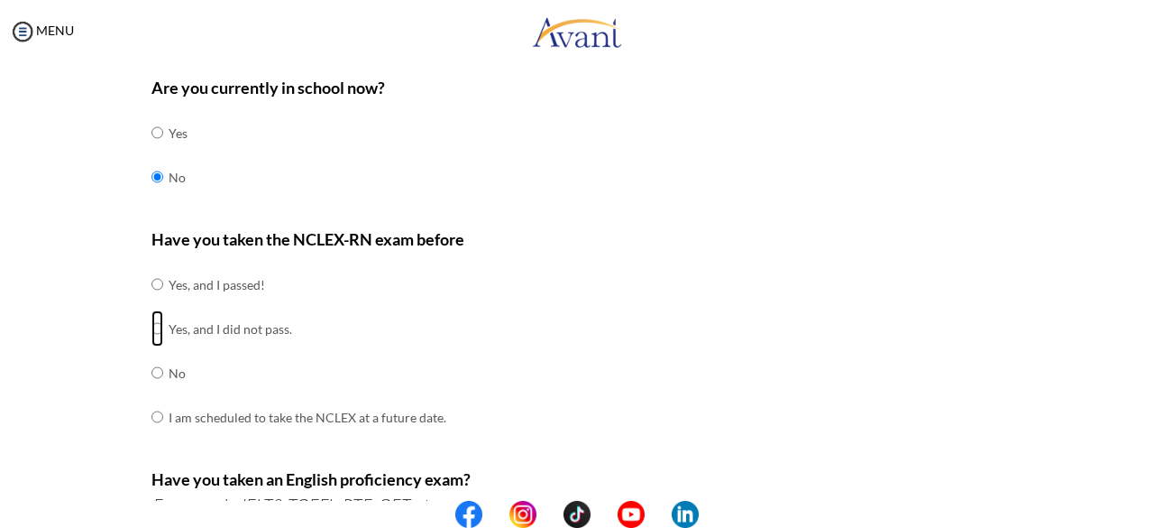
click at [152, 330] on input "radio" at bounding box center [158, 328] width 12 height 36
radio input "true"
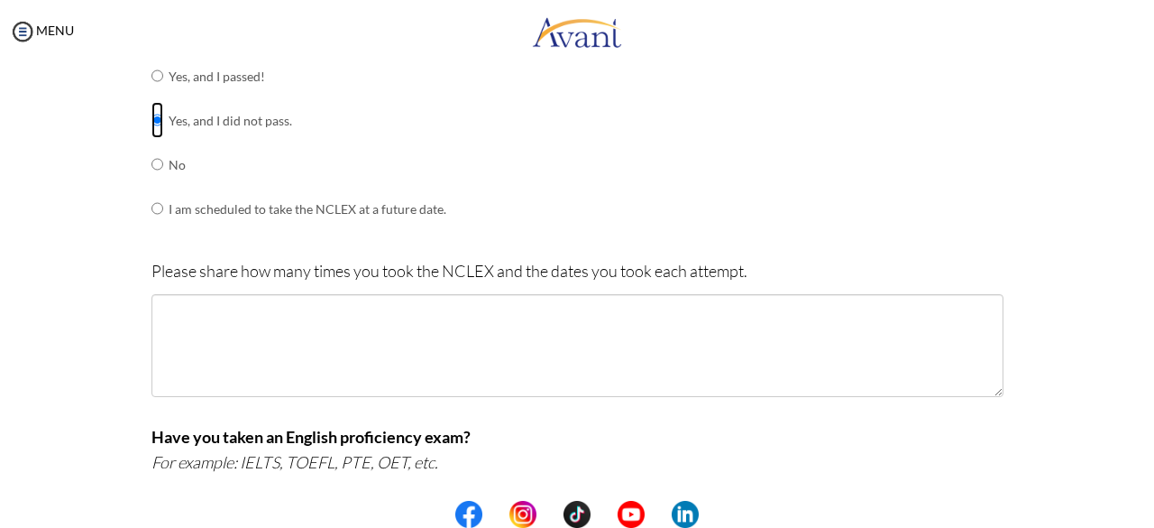
scroll to position [271, 0]
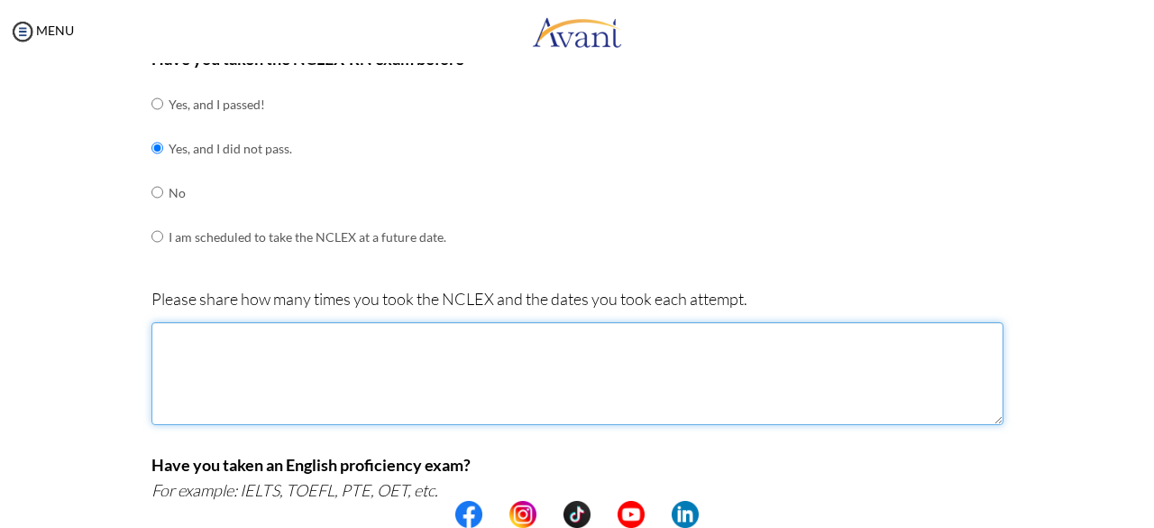
click at [364, 378] on textarea at bounding box center [578, 373] width 852 height 103
click at [364, 383] on textarea at bounding box center [578, 373] width 852 height 103
click at [361, 379] on textarea at bounding box center [578, 373] width 852 height 103
type textarea "O"
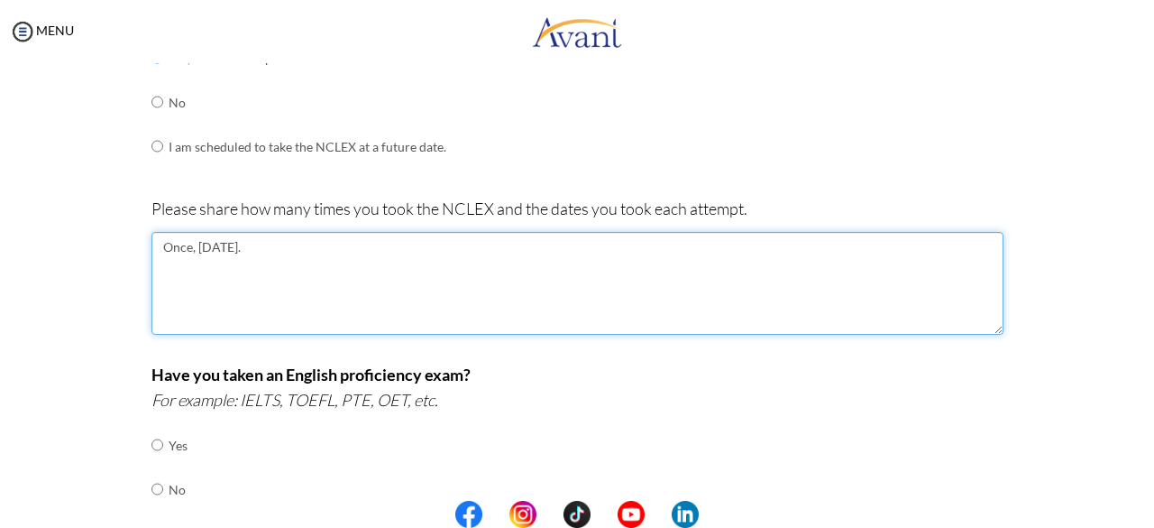
scroll to position [541, 0]
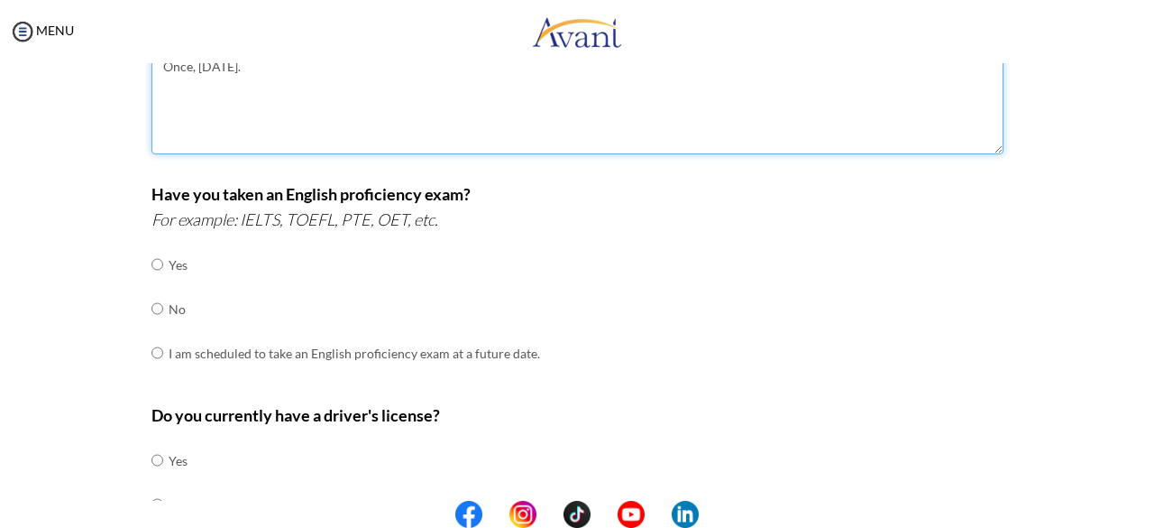
type textarea "Once, [DATE]."
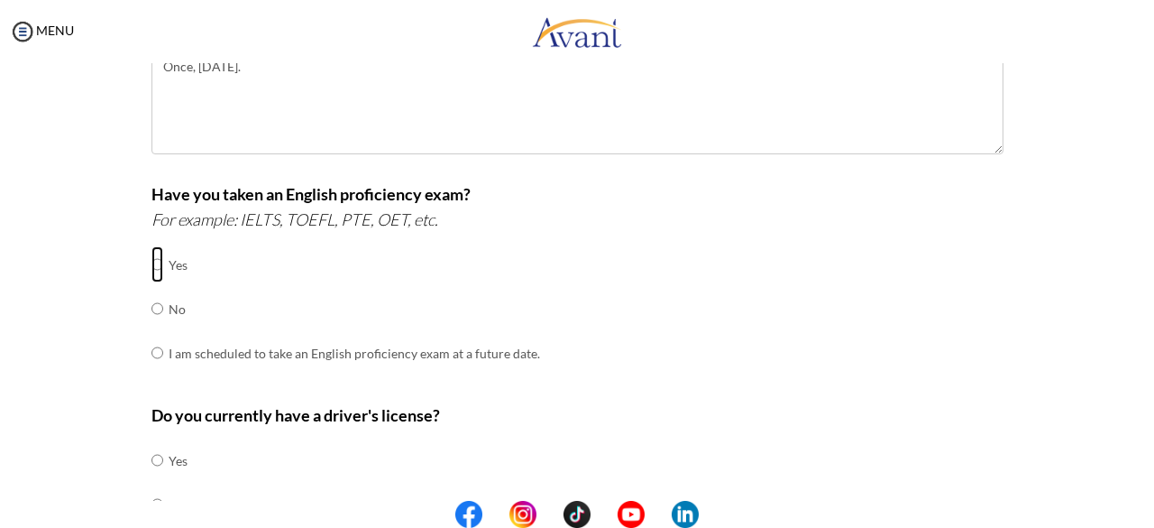
click at [152, 264] on input "radio" at bounding box center [158, 264] width 12 height 36
radio input "true"
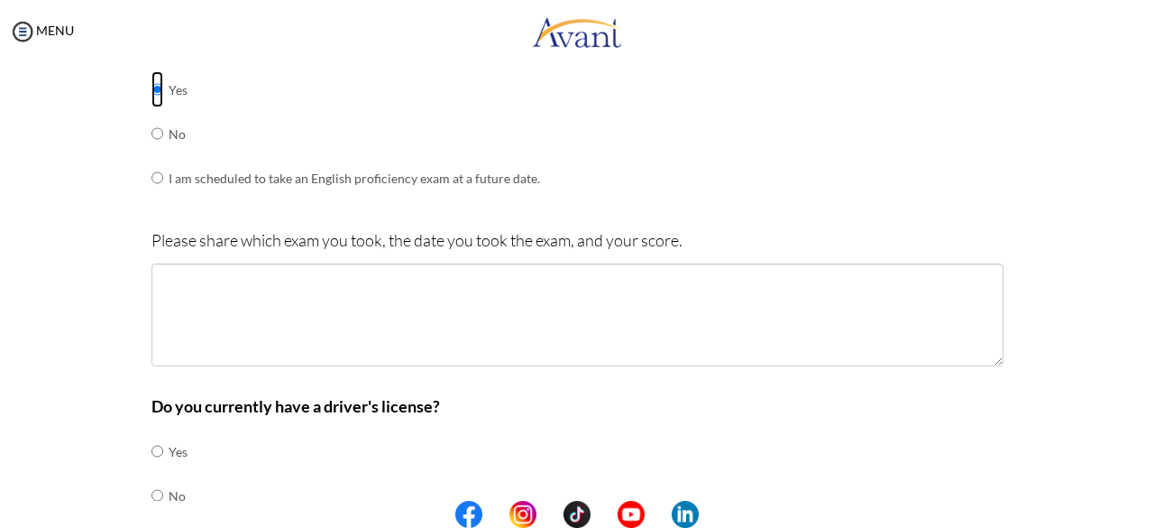
scroll to position [721, 0]
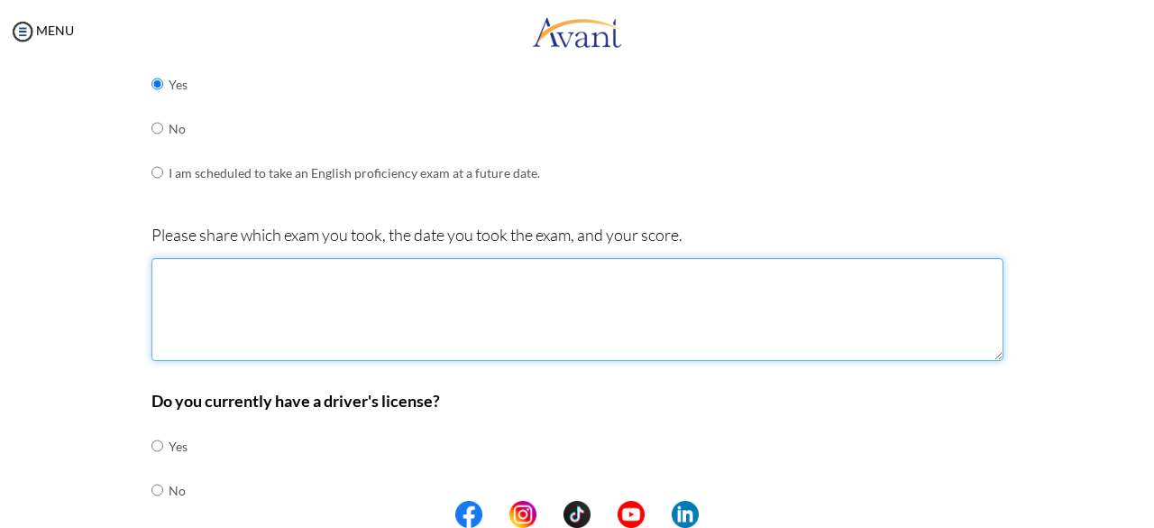
click at [247, 319] on textarea at bounding box center [578, 309] width 852 height 103
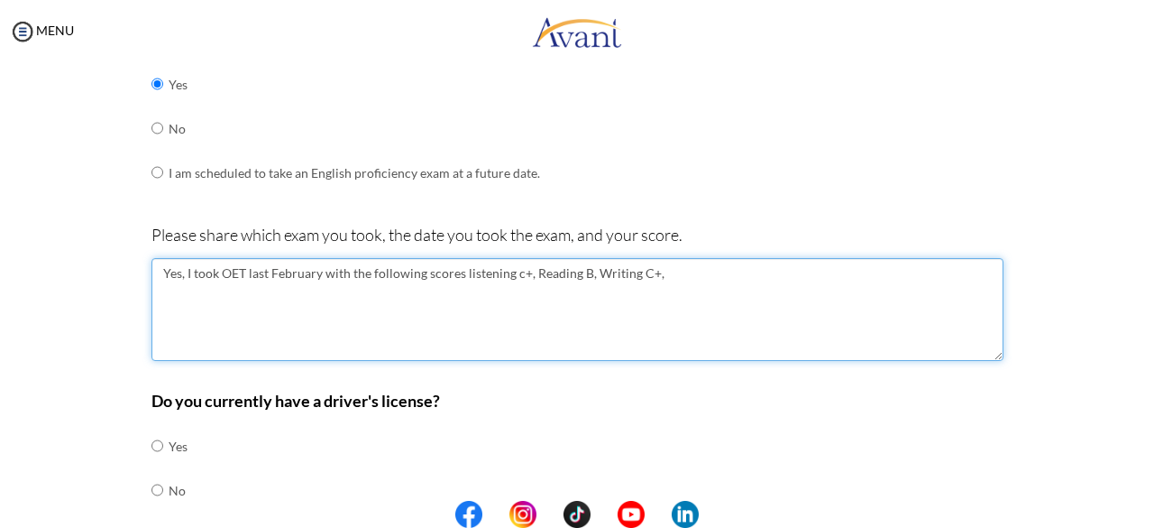
click at [456, 270] on textarea "Yes, I took OET last February with the following scores listening c+, Reading B…" at bounding box center [578, 309] width 852 height 103
click at [458, 269] on textarea "Yes, I took OET last February with the following scores listening c+, Reading B…" at bounding box center [578, 309] width 852 height 103
click at [514, 271] on textarea "Yes, I took OET last February with the following scores Listening c+, Reading B…" at bounding box center [578, 309] width 852 height 103
click at [671, 269] on textarea "Yes, I took OET last February with the following scores Listening C+, Reading B…" at bounding box center [578, 309] width 852 height 103
click at [724, 267] on textarea "Yes, I took OET last February with the following scores Listening C+, Reading B…" at bounding box center [578, 309] width 852 height 103
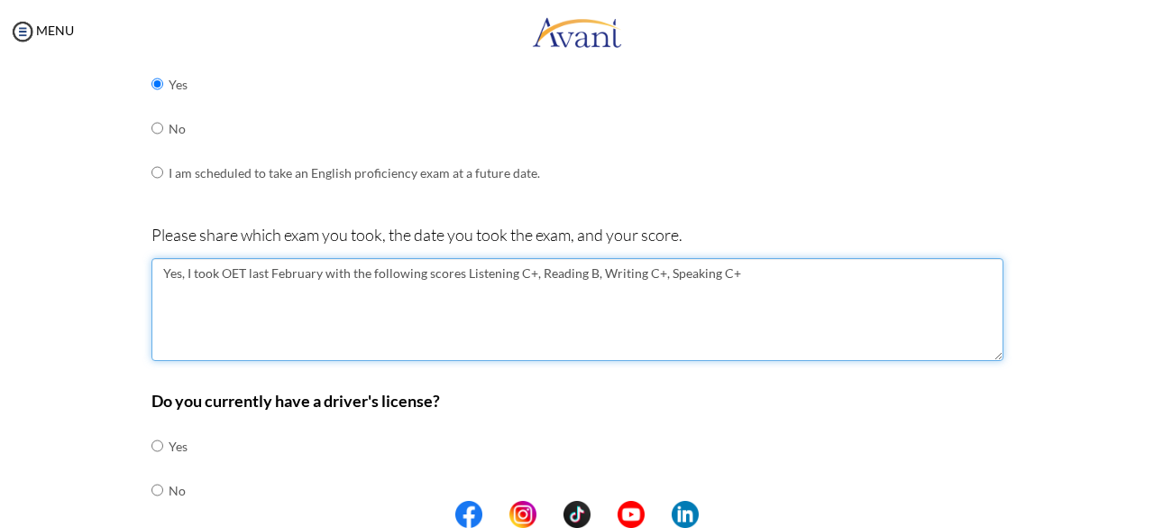
click at [317, 266] on textarea "Yes, I took OET last February with the following scores Listening C+, Reading B…" at bounding box center [578, 309] width 852 height 103
click at [792, 271] on textarea "Yes, I took OET last [DATE] with the following scores Listening C+, Reading B, …" at bounding box center [578, 309] width 852 height 103
click at [249, 286] on textarea "Yes, I took OET last [DATE] with the following scores Listening C+, Reading B, …" at bounding box center [578, 309] width 852 height 103
click at [309, 285] on textarea "Yes, I took OET last [DATE] with the following scores Listening C+, Reading B, …" at bounding box center [578, 309] width 852 height 103
click at [377, 290] on textarea "Yes, I took OET last [DATE] with the following scores Listening C+, Reading B, …" at bounding box center [578, 309] width 852 height 103
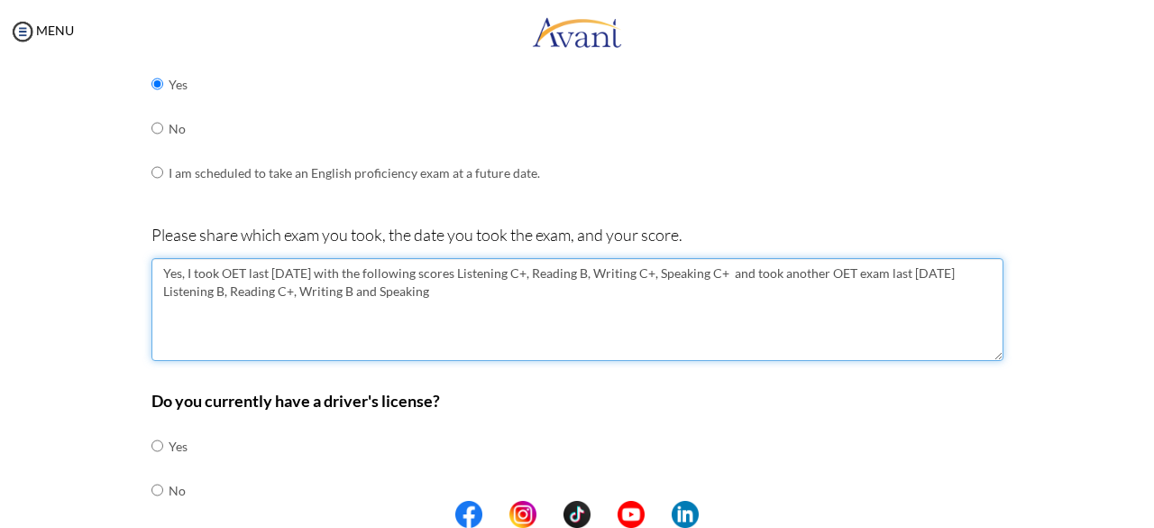
click at [481, 291] on textarea "Yes, I took OET last [DATE] with the following scores Listening C+, Reading B, …" at bounding box center [578, 309] width 852 height 103
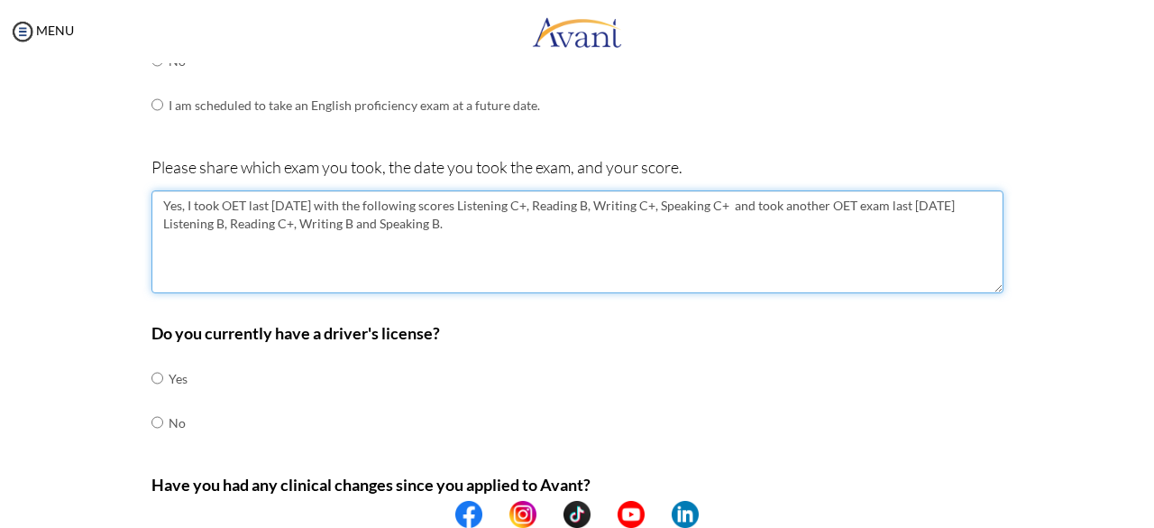
scroll to position [812, 0]
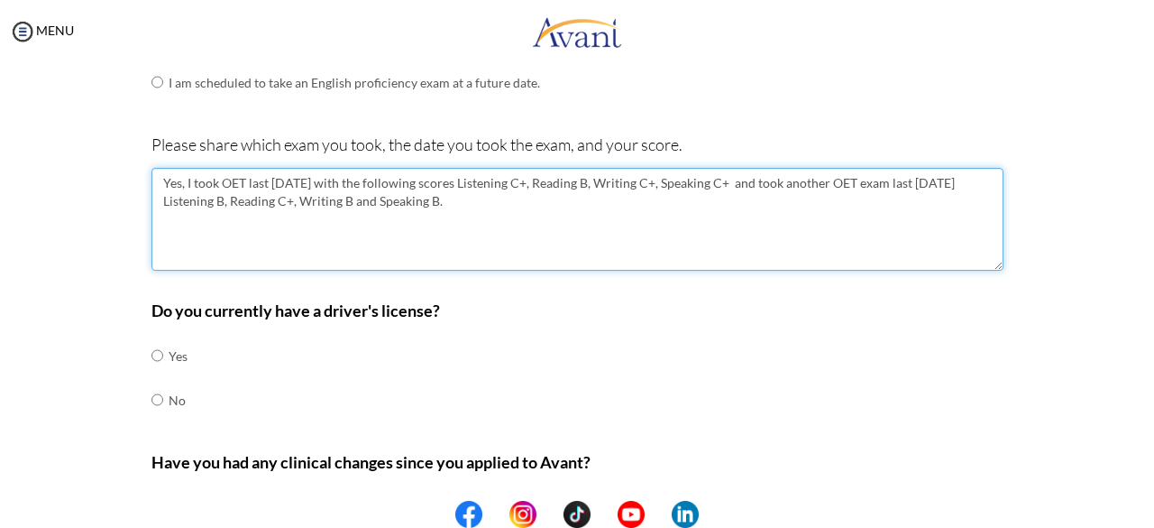
type textarea "Yes, I took OET last [DATE] with the following scores Listening C+, Reading B, …"
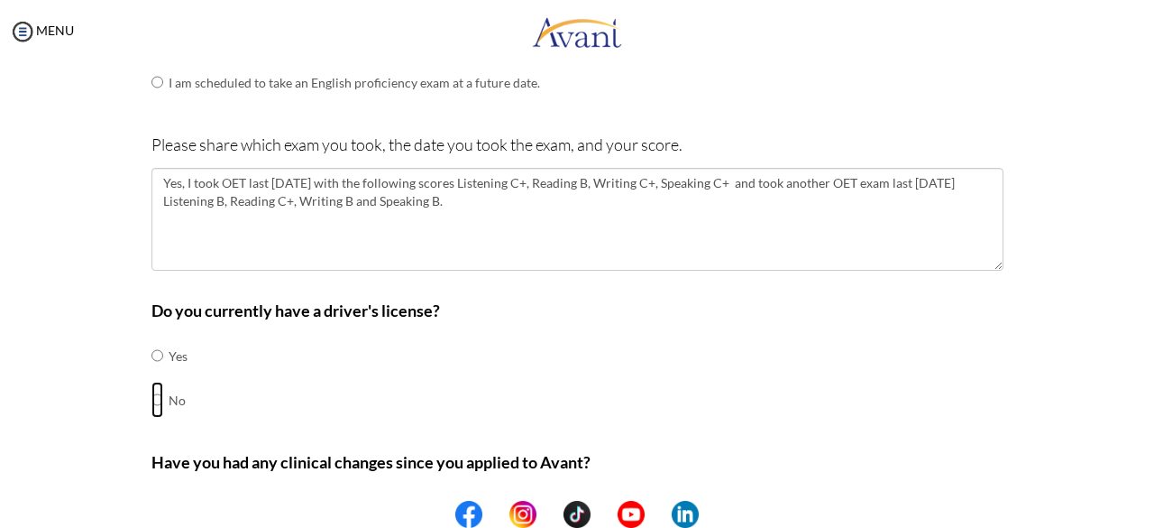
click at [152, 392] on input "radio" at bounding box center [158, 399] width 12 height 36
radio input "true"
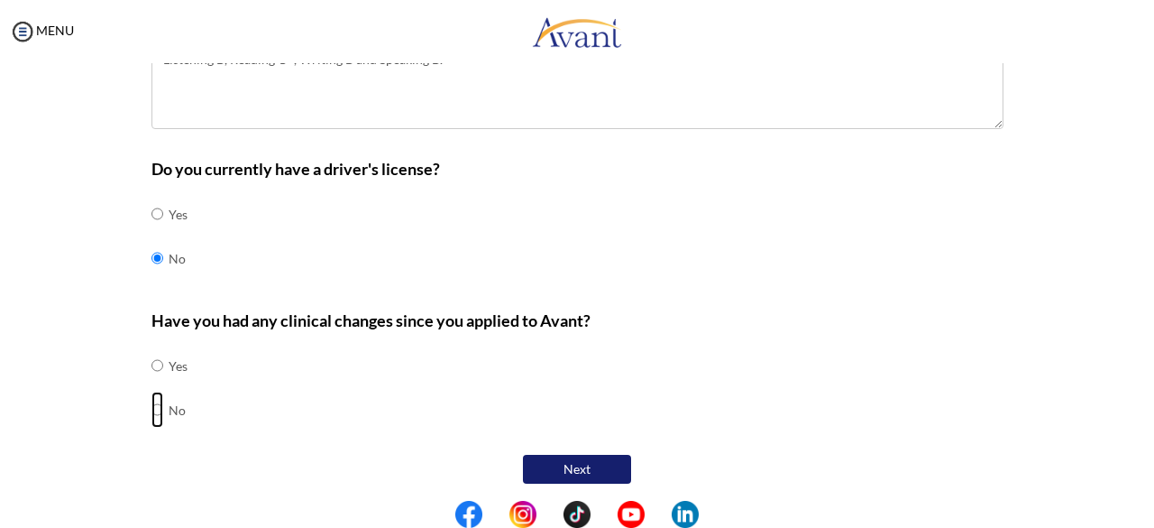
click at [152, 402] on input "radio" at bounding box center [158, 409] width 12 height 36
radio input "true"
click at [593, 471] on button "Next" at bounding box center [577, 469] width 108 height 29
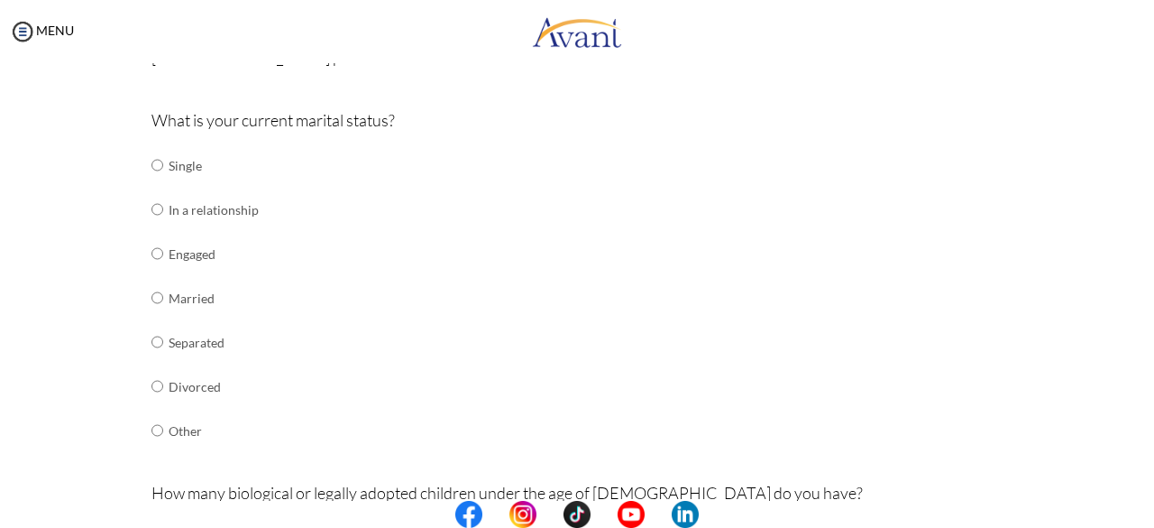
scroll to position [216, 0]
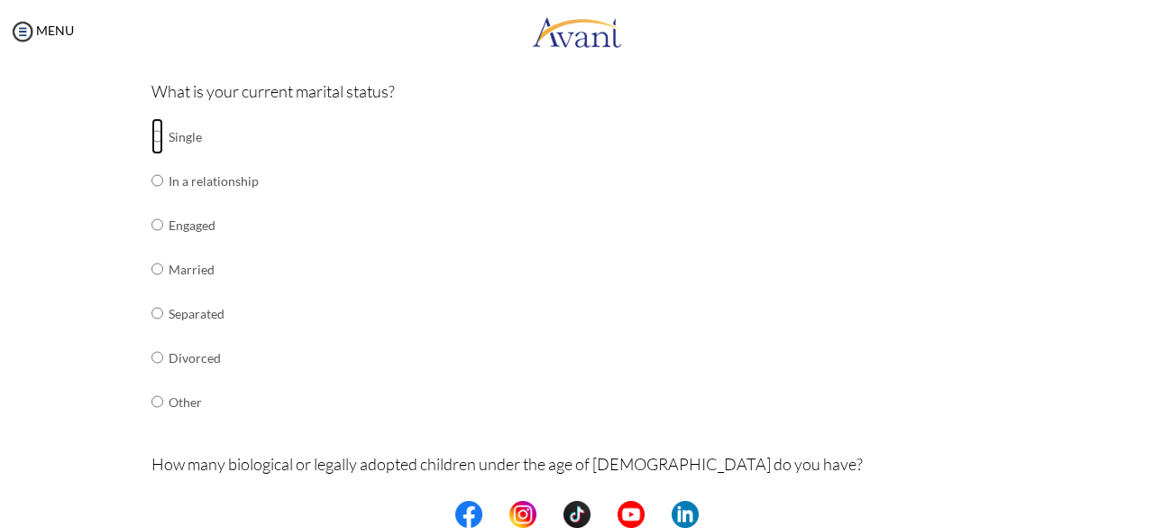
click at [152, 136] on input "radio" at bounding box center [158, 136] width 12 height 36
radio input "true"
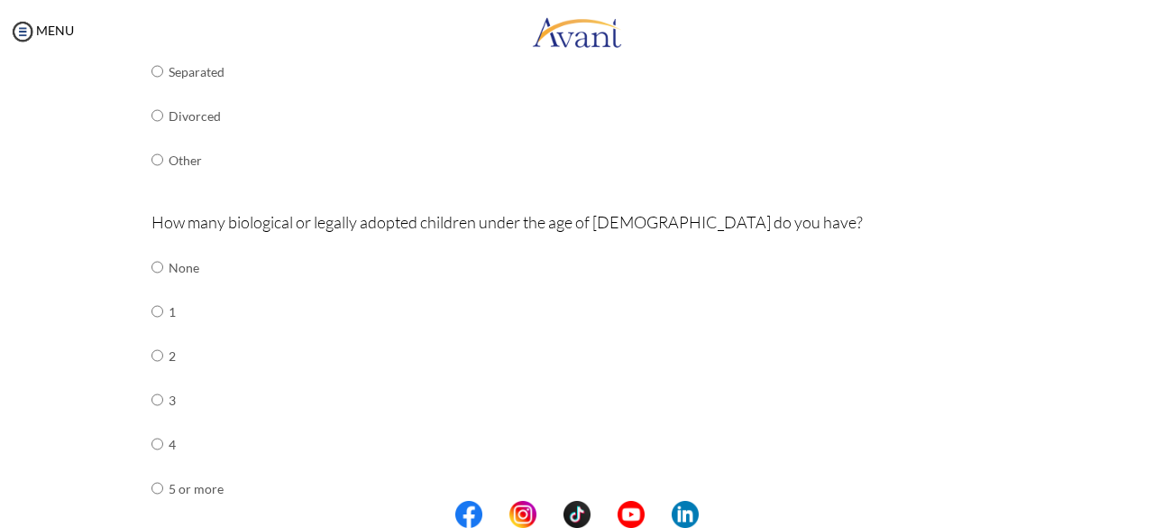
scroll to position [487, 0]
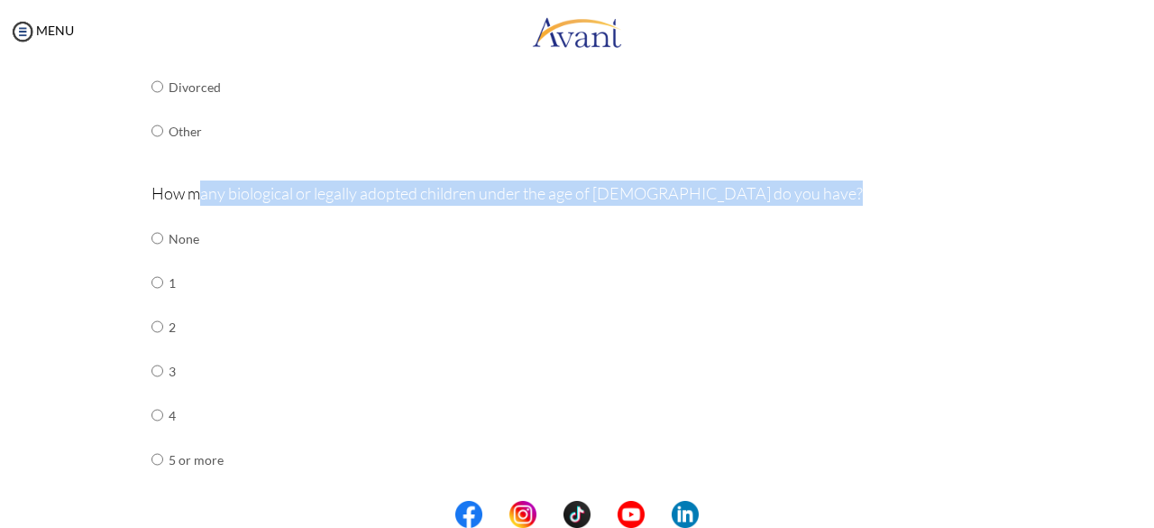
drag, startPoint x: 190, startPoint y: 197, endPoint x: 401, endPoint y: 213, distance: 211.6
click at [401, 213] on div "How many biological or legally adopted children under the age of [DEMOGRAPHIC_D…" at bounding box center [578, 339] width 852 height 319
click at [368, 256] on div "How many biological or legally adopted children under the age of [DEMOGRAPHIC_D…" at bounding box center [578, 339] width 852 height 319
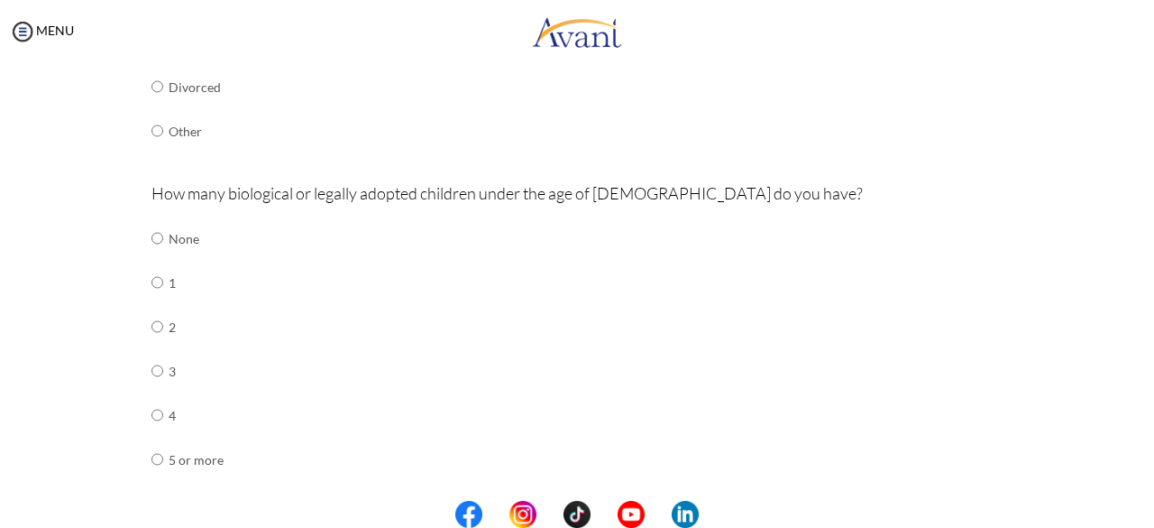
click at [232, 133] on td "Other" at bounding box center [214, 131] width 90 height 44
click at [153, 238] on input "radio" at bounding box center [158, 238] width 12 height 36
radio input "true"
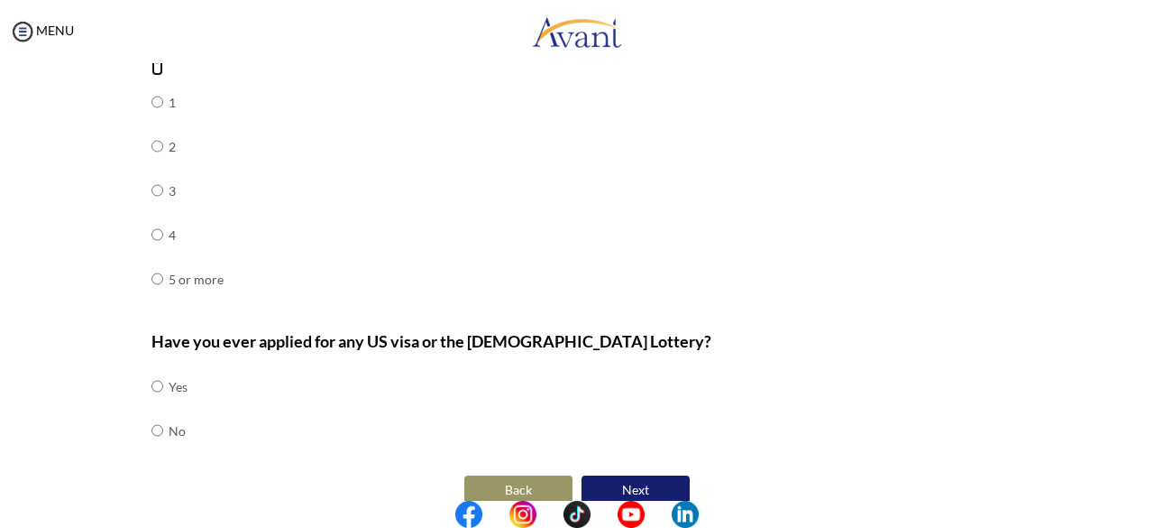
scroll to position [689, 0]
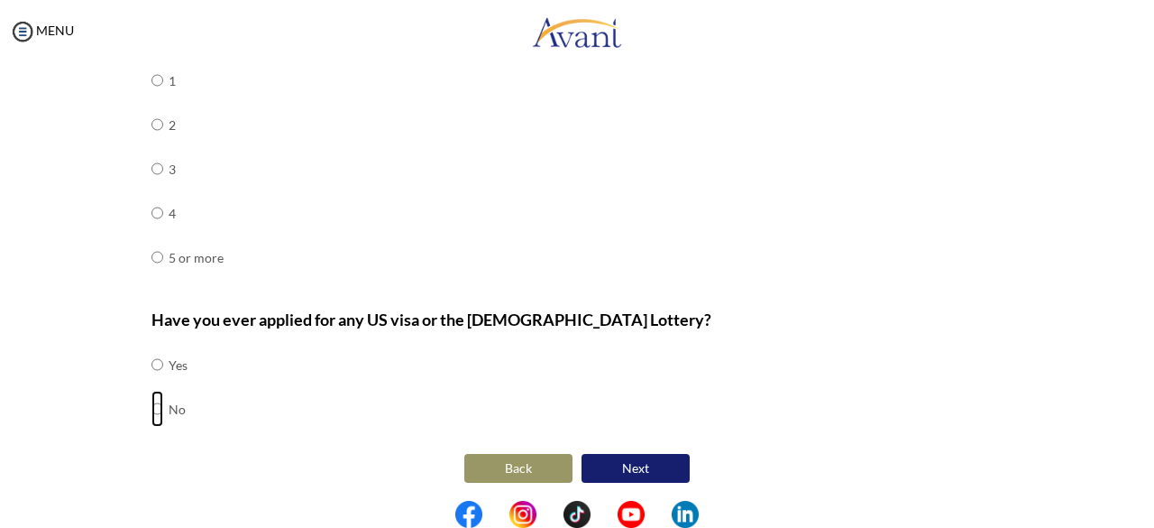
click at [152, 403] on input "radio" at bounding box center [158, 408] width 12 height 36
radio input "true"
click at [619, 462] on button "Next" at bounding box center [636, 468] width 108 height 29
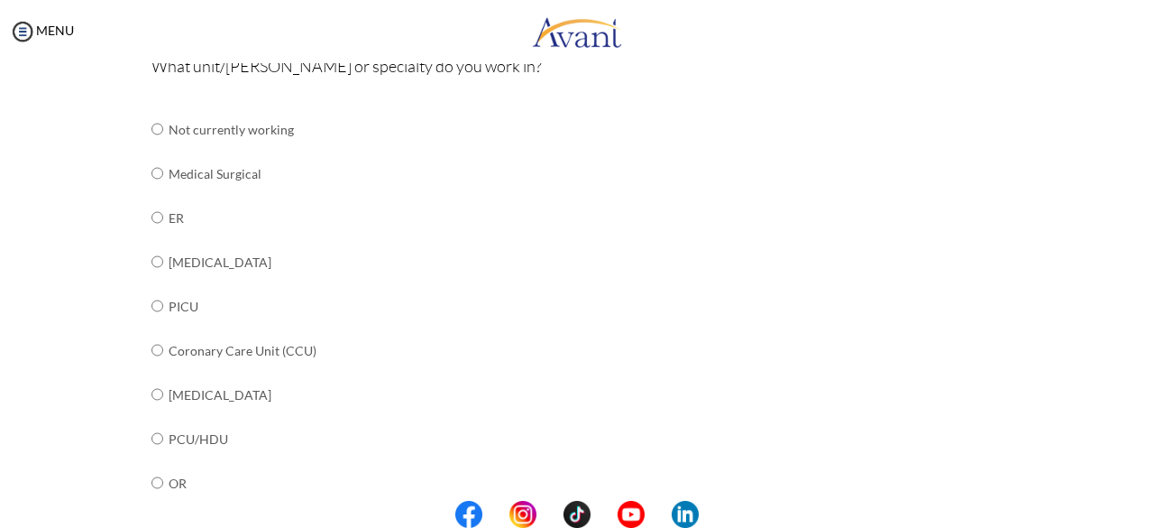
scroll to position [126, 0]
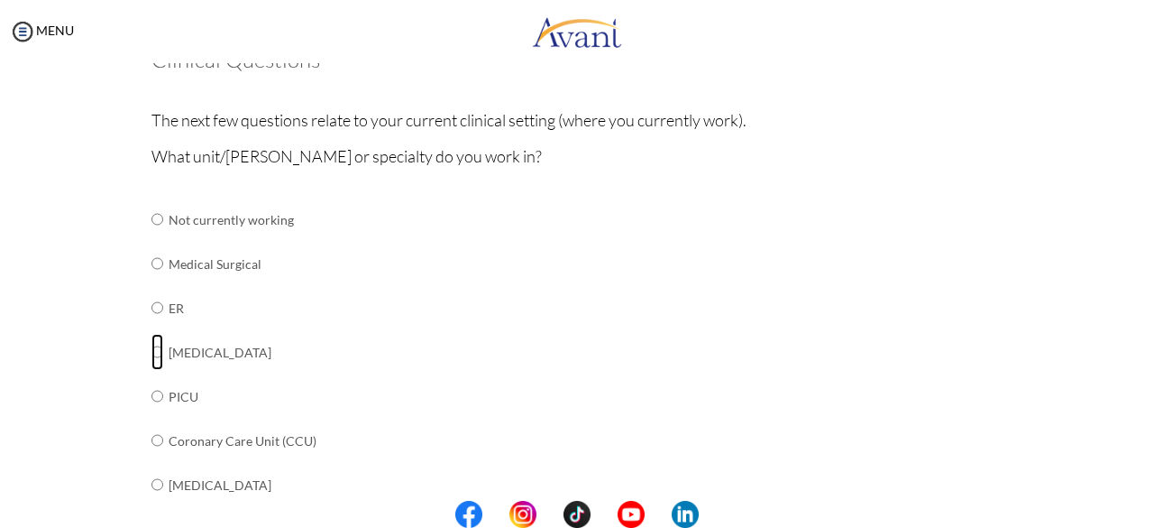
click at [152, 354] on input "radio" at bounding box center [158, 352] width 12 height 36
radio input "true"
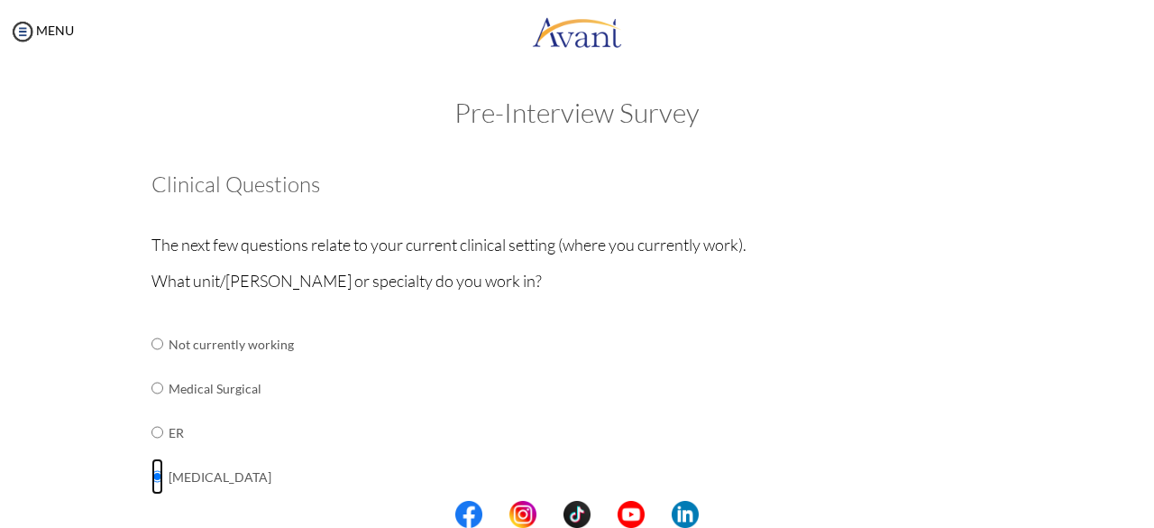
scroll to position [0, 0]
click at [152, 385] on input "radio" at bounding box center [158, 390] width 12 height 36
radio input "true"
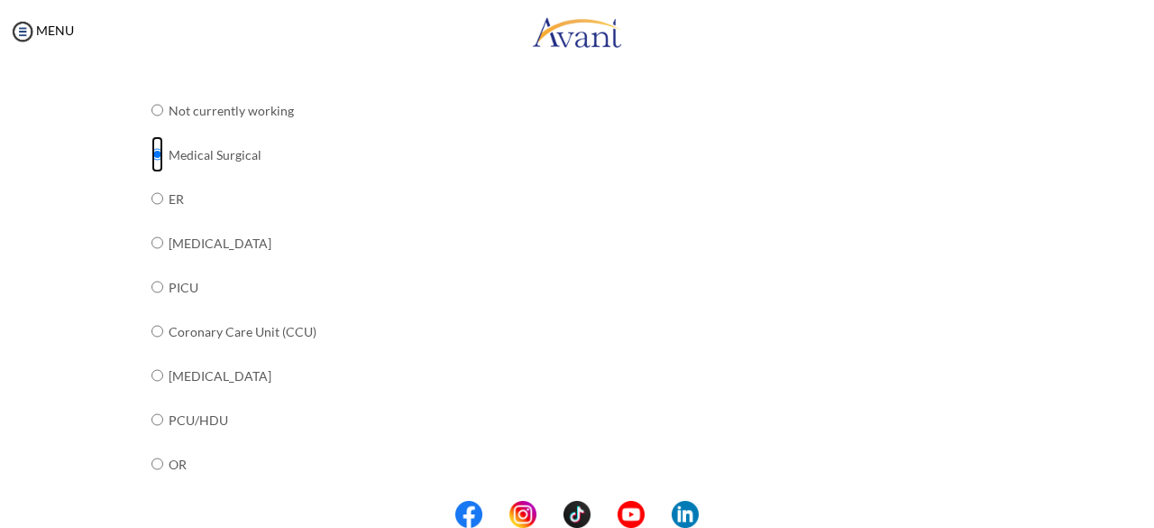
scroll to position [271, 0]
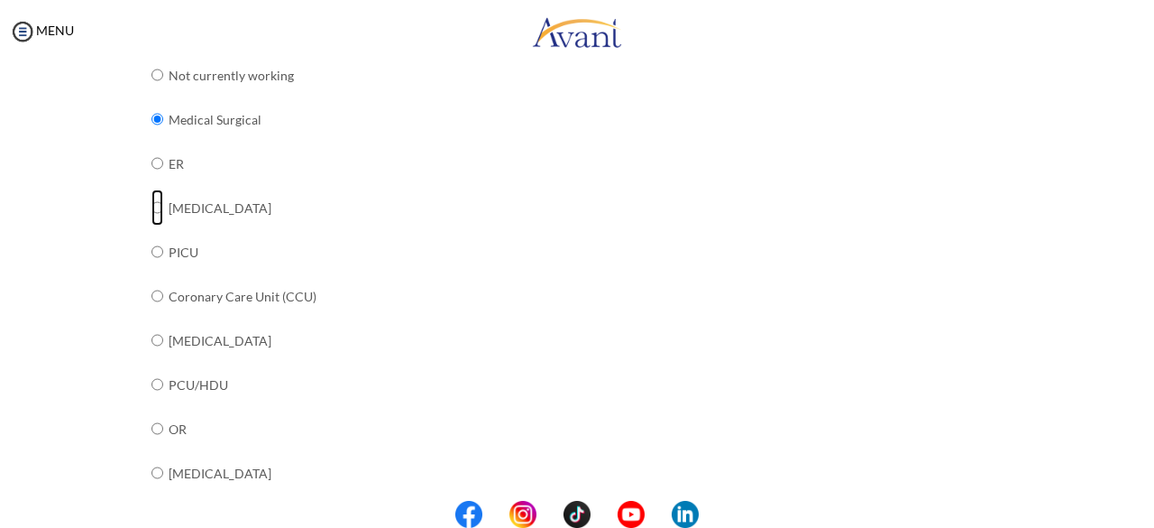
click at [152, 207] on input "radio" at bounding box center [158, 207] width 12 height 36
radio input "true"
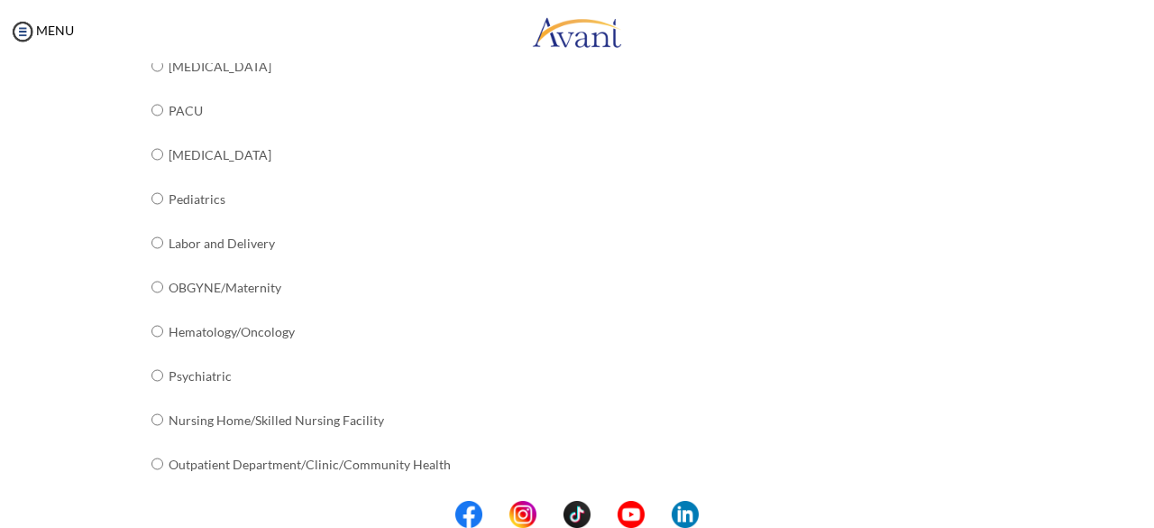
scroll to position [775, 0]
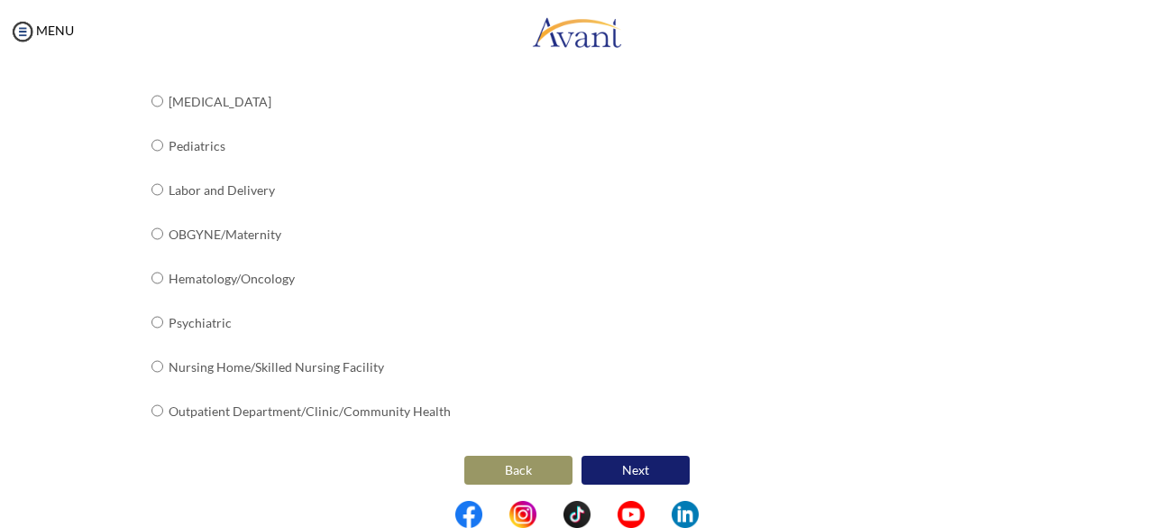
click at [618, 465] on button "Next" at bounding box center [636, 469] width 108 height 29
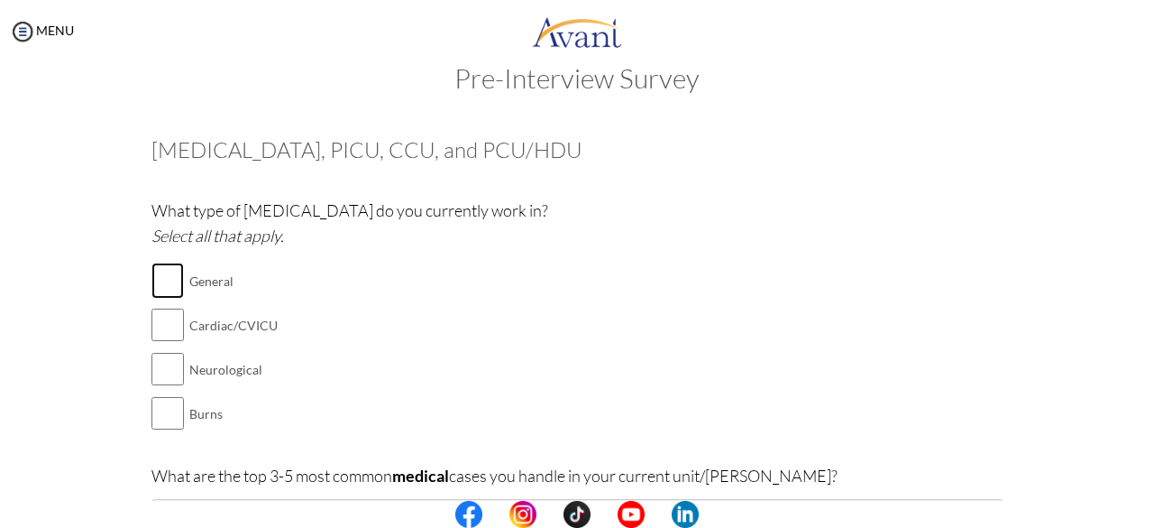
click at [155, 282] on input "checkbox" at bounding box center [168, 280] width 32 height 36
checkbox input "true"
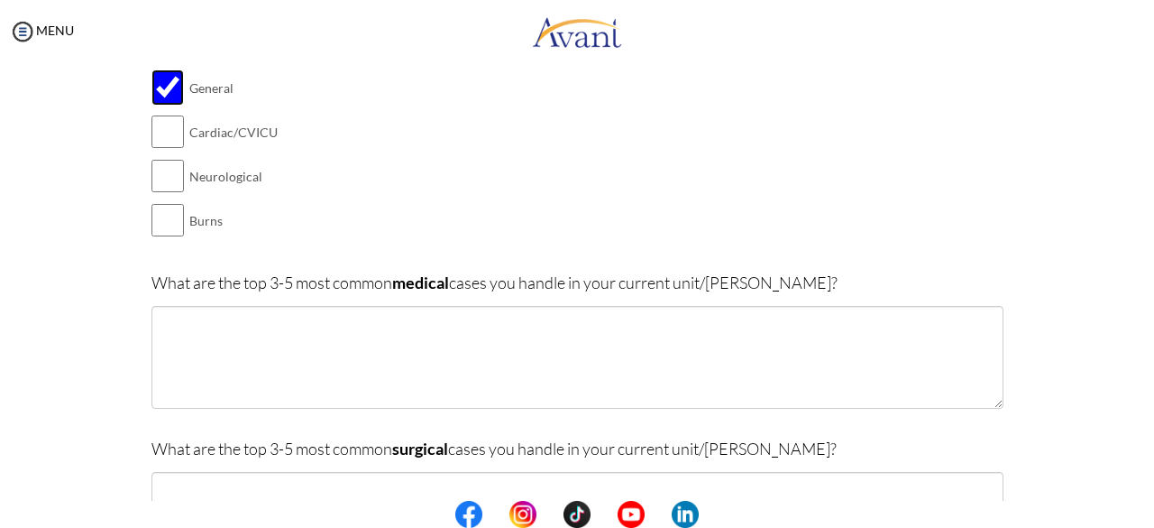
scroll to position [271, 0]
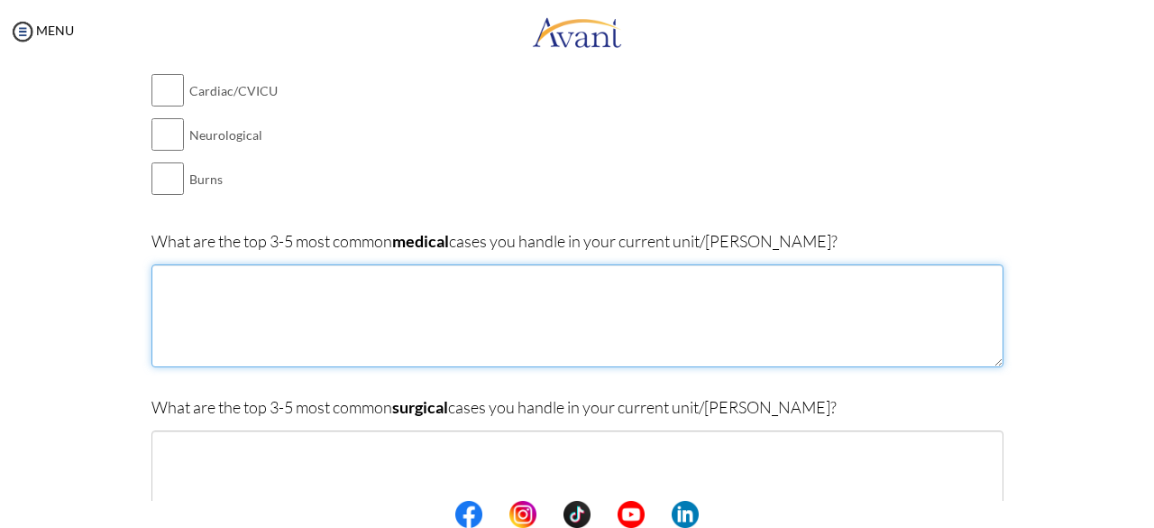
click at [377, 304] on textarea at bounding box center [578, 315] width 852 height 103
click at [397, 281] on textarea "[MEDICAL_DATA], [MEDICAL_DATA], Severe [MEDICAL_DATA] Stroke," at bounding box center [578, 315] width 852 height 103
click at [492, 279] on textarea "[MEDICAL_DATA], [MEDICAL_DATA], Severe [MEDICAL_DATA], Stroke," at bounding box center [578, 315] width 852 height 103
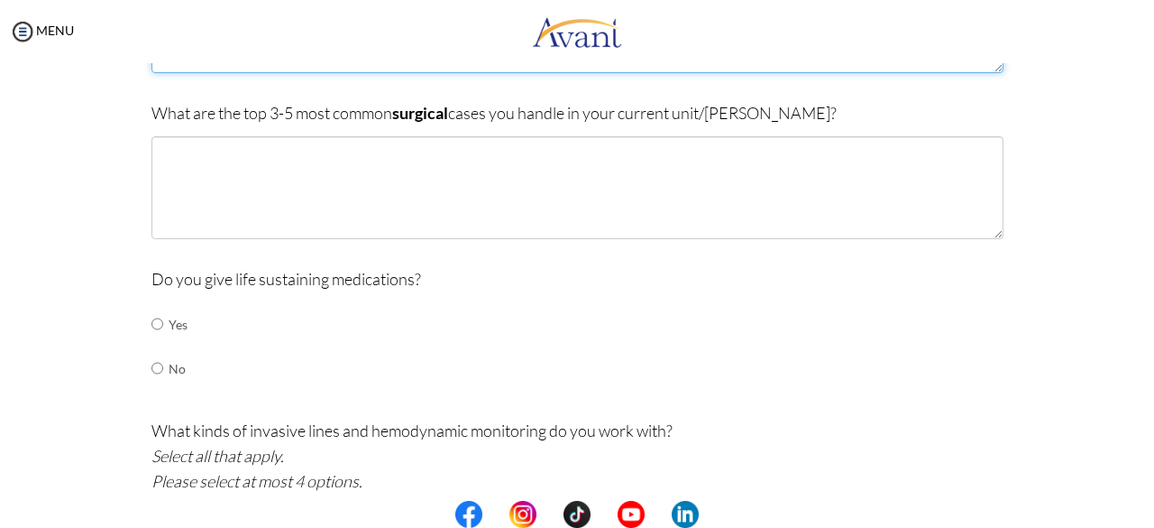
scroll to position [541, 0]
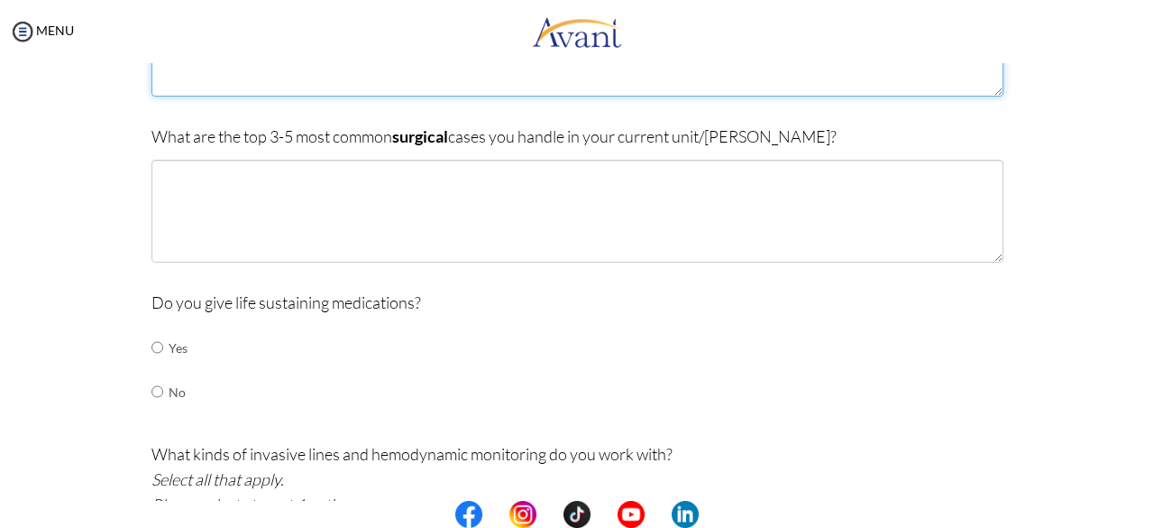
type textarea "[MEDICAL_DATA], [MEDICAL_DATA], Severe [MEDICAL_DATA], Stroke, [MEDICAL_DATA]."
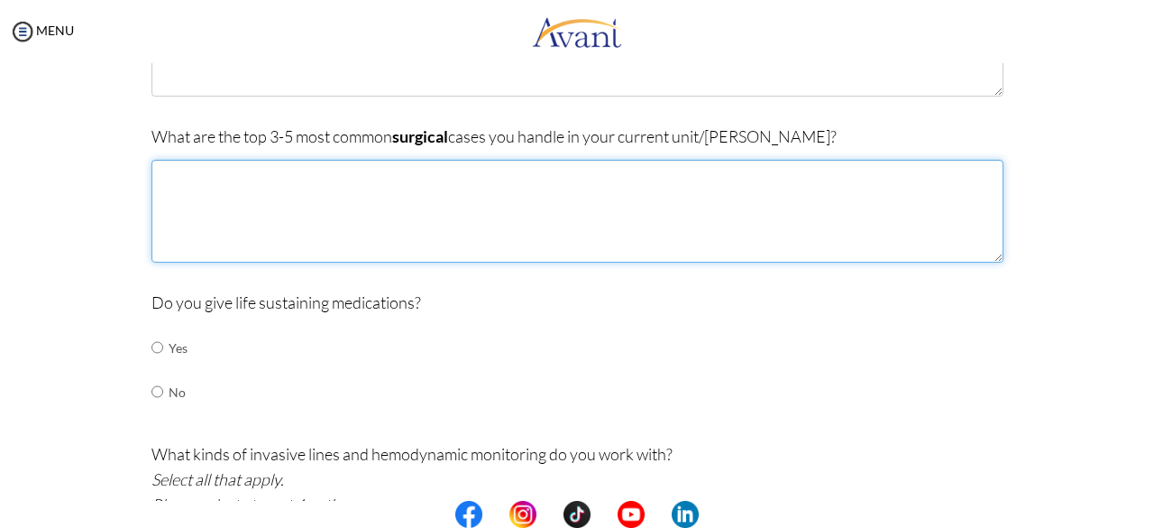
click at [273, 234] on textarea at bounding box center [578, 211] width 852 height 103
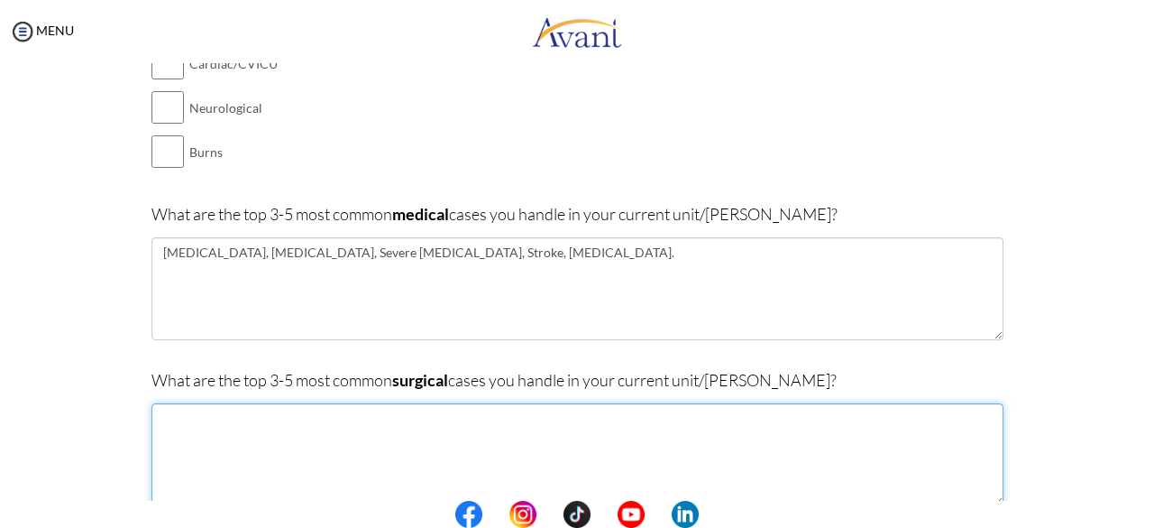
scroll to position [271, 0]
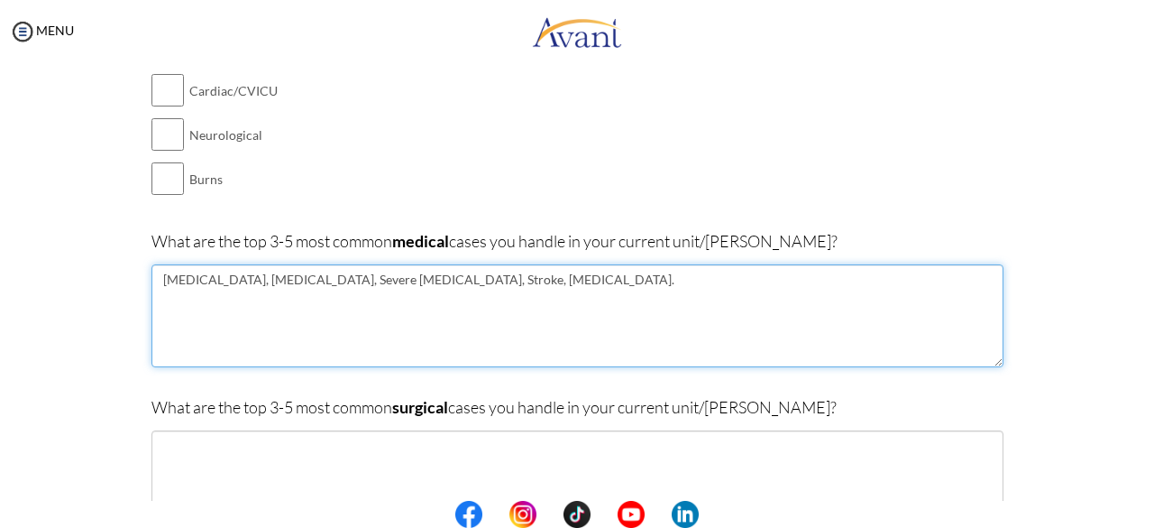
drag, startPoint x: 393, startPoint y: 277, endPoint x: 291, endPoint y: 278, distance: 101.9
click at [291, 278] on textarea "[MEDICAL_DATA], [MEDICAL_DATA], Severe [MEDICAL_DATA], Stroke, [MEDICAL_DATA]." at bounding box center [578, 315] width 852 height 103
click at [346, 317] on textarea "[MEDICAL_DATA], [MEDICAL_DATA], Severe [MEDICAL_DATA], Stroke, [MEDICAL_DATA]." at bounding box center [578, 315] width 852 height 103
click at [381, 317] on textarea "[MEDICAL_DATA], [MEDICAL_DATA], Severe [MEDICAL_DATA], Stroke, [MEDICAL_DATA]." at bounding box center [578, 315] width 852 height 103
click at [445, 279] on textarea "[MEDICAL_DATA], [MEDICAL_DATA], Severe [MEDICAL_DATA], Stroke, [MEDICAL_DATA]." at bounding box center [578, 315] width 852 height 103
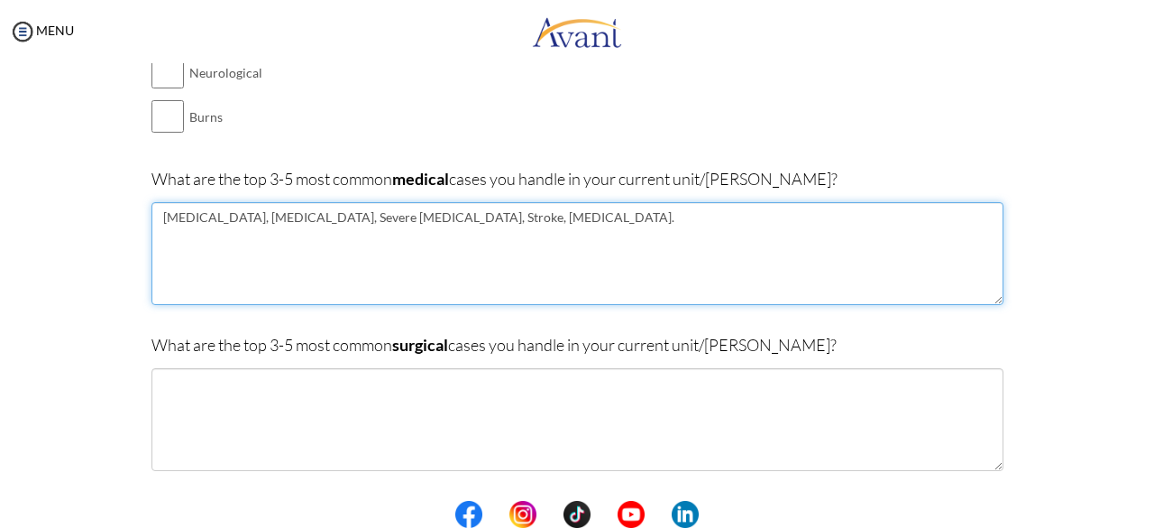
scroll to position [361, 0]
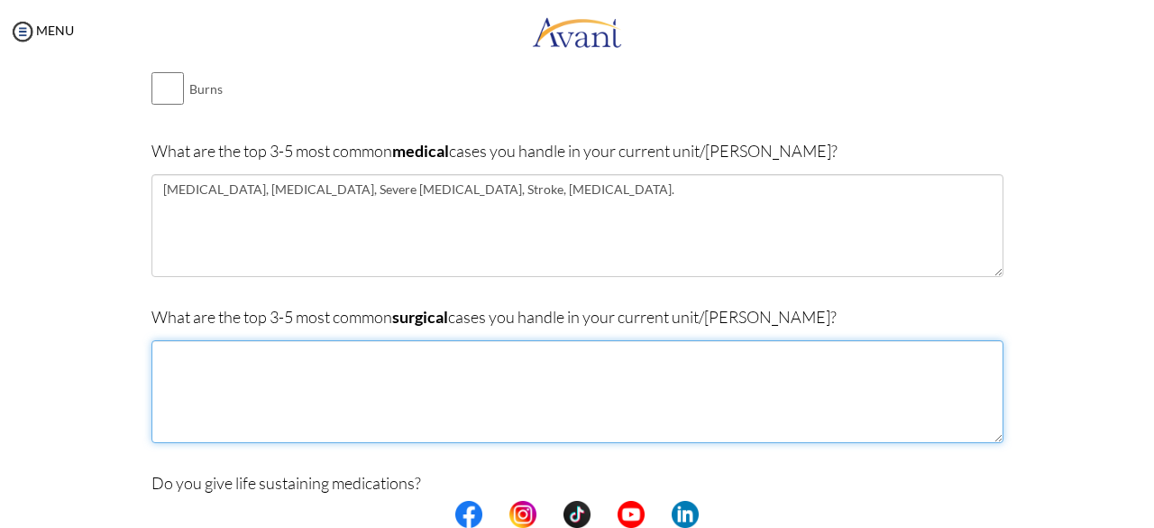
click at [307, 360] on textarea at bounding box center [578, 391] width 852 height 103
type textarea "C"
type textarea "c"
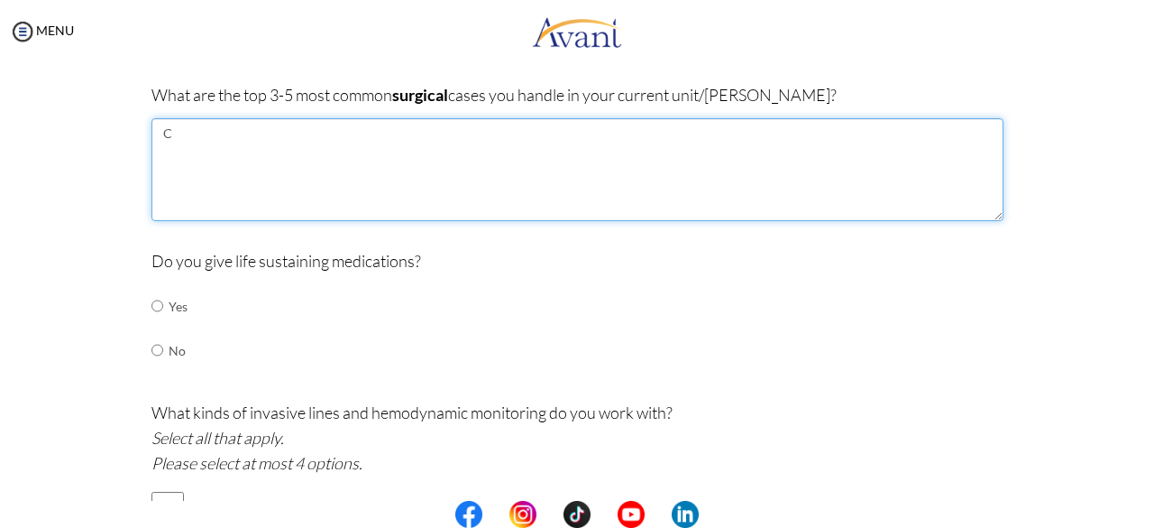
scroll to position [631, 0]
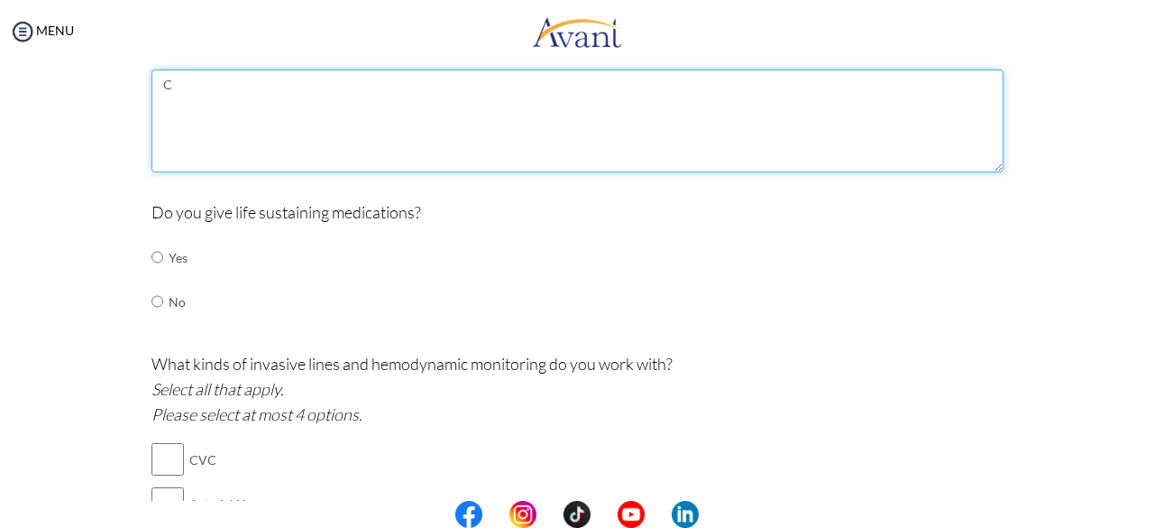
type textarea "C"
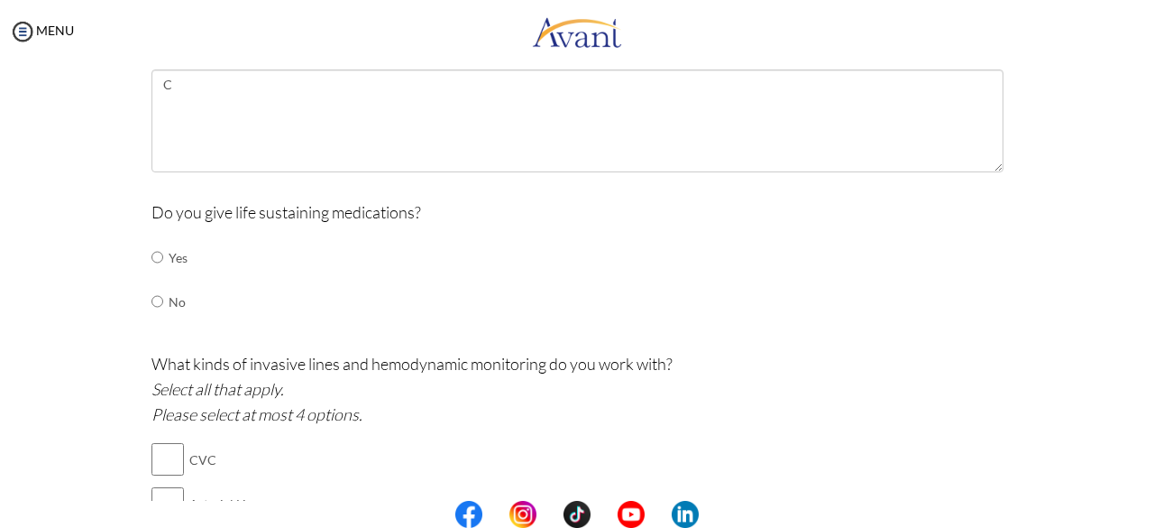
click at [154, 258] on input "radio" at bounding box center [158, 257] width 12 height 36
radio input "true"
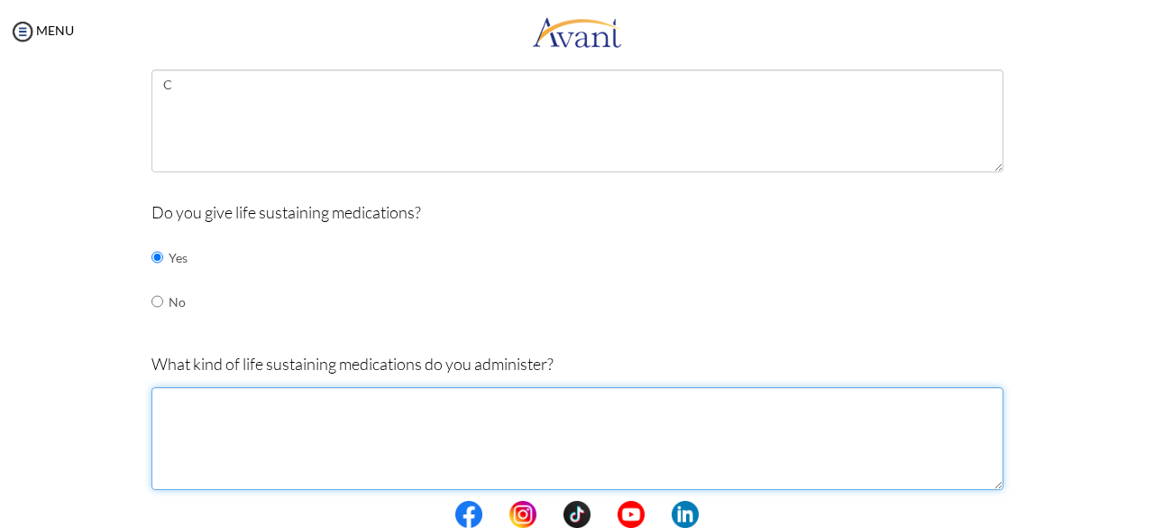
click at [243, 415] on textarea at bounding box center [578, 438] width 852 height 103
type textarea "D"
click at [253, 412] on textarea at bounding box center [578, 438] width 852 height 103
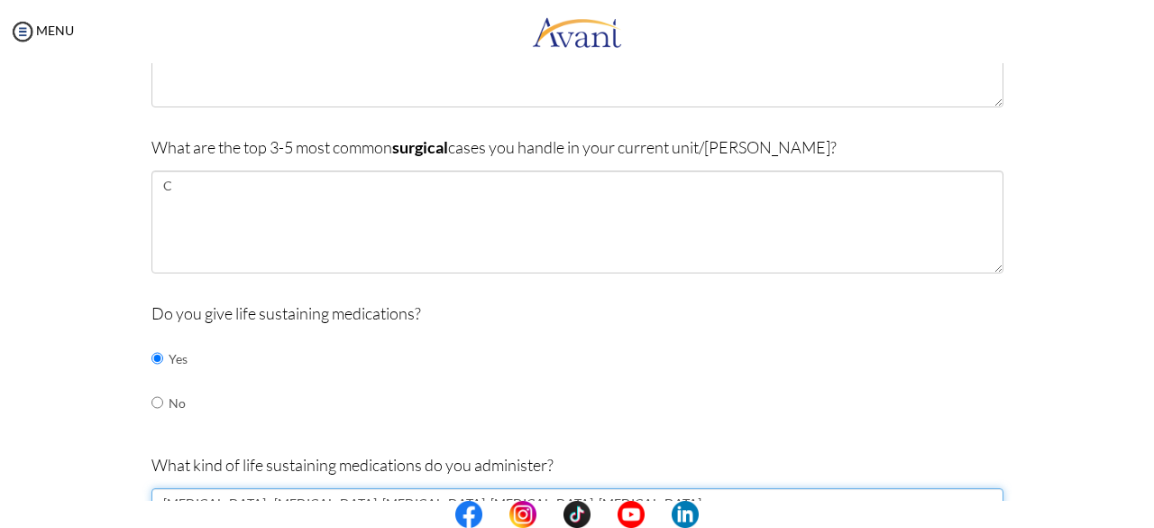
scroll to position [541, 0]
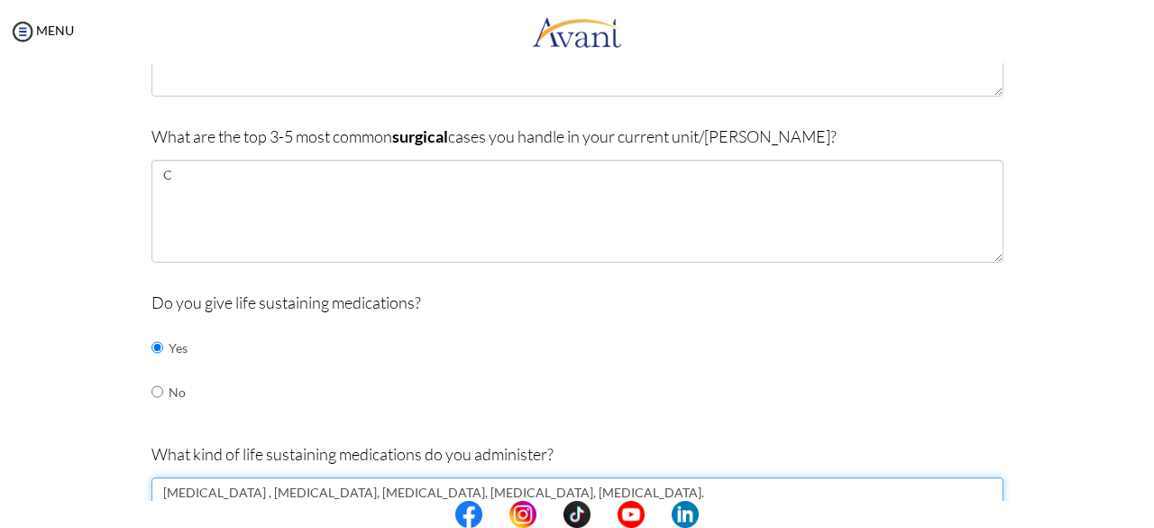
type textarea "[MEDICAL_DATA] , [MEDICAL_DATA], [MEDICAL_DATA], [MEDICAL_DATA], [MEDICAL_DATA]."
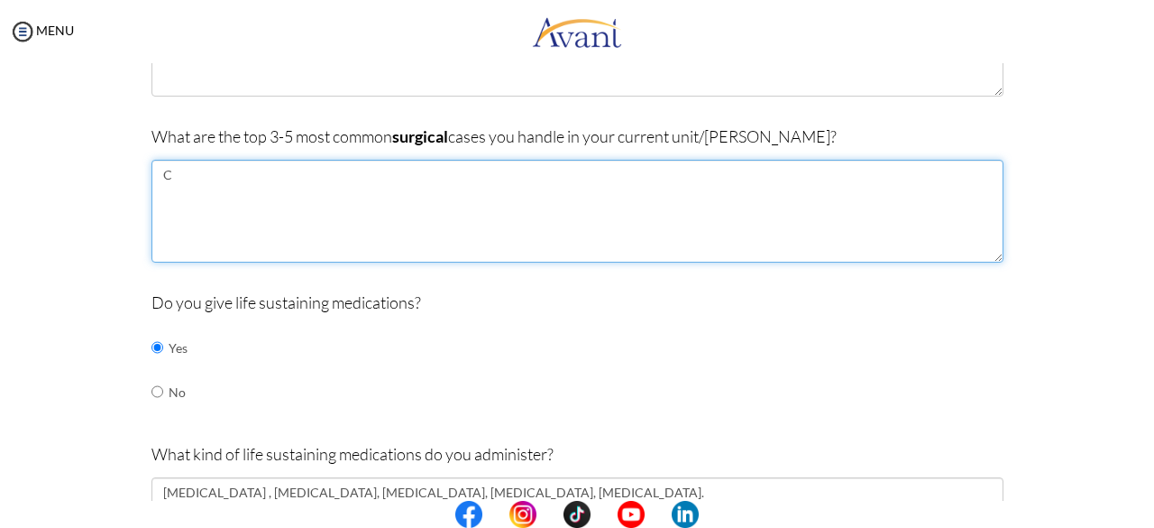
click at [240, 179] on textarea "C" at bounding box center [578, 211] width 852 height 103
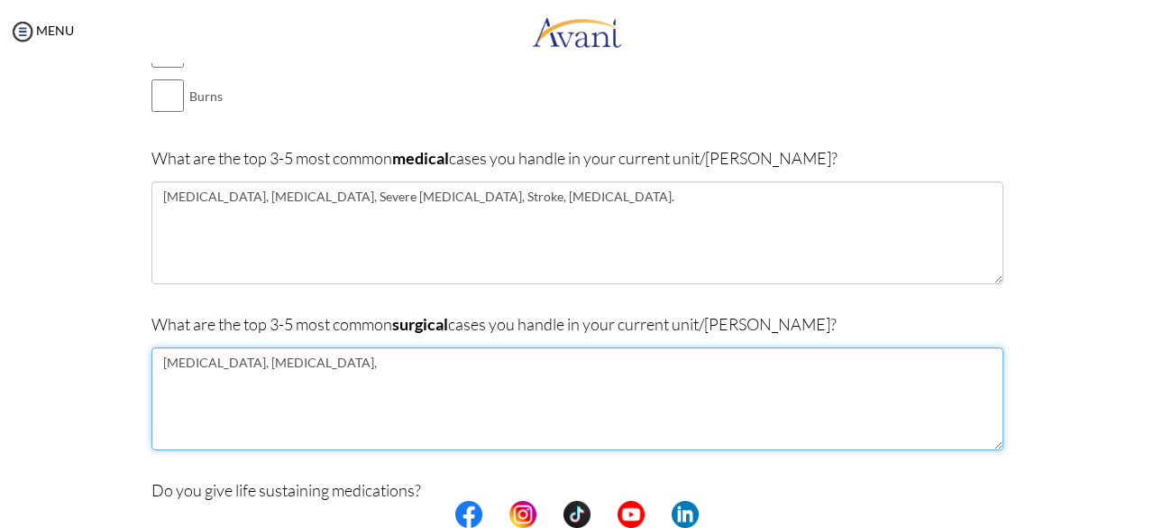
scroll to position [361, 0]
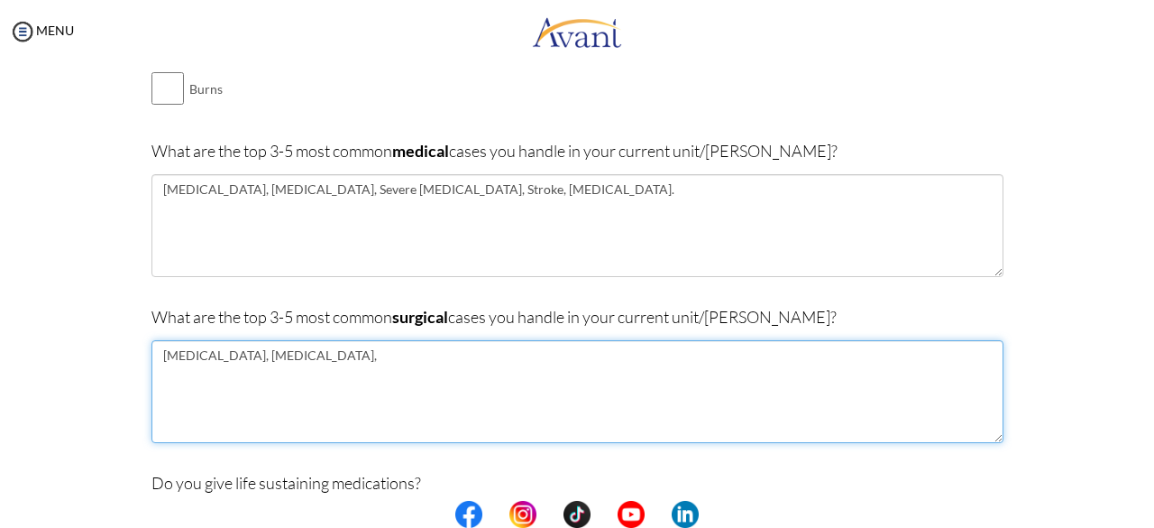
click at [357, 356] on textarea "[MEDICAL_DATA], [MEDICAL_DATA]," at bounding box center [578, 391] width 852 height 103
drag, startPoint x: 574, startPoint y: 355, endPoint x: 620, endPoint y: 352, distance: 46.1
click at [620, 352] on textarea "[MEDICAL_DATA], [MEDICAL_DATA], [MEDICAL_DATA] with [MEDICAL_DATA], Cut" at bounding box center [578, 391] width 852 height 103
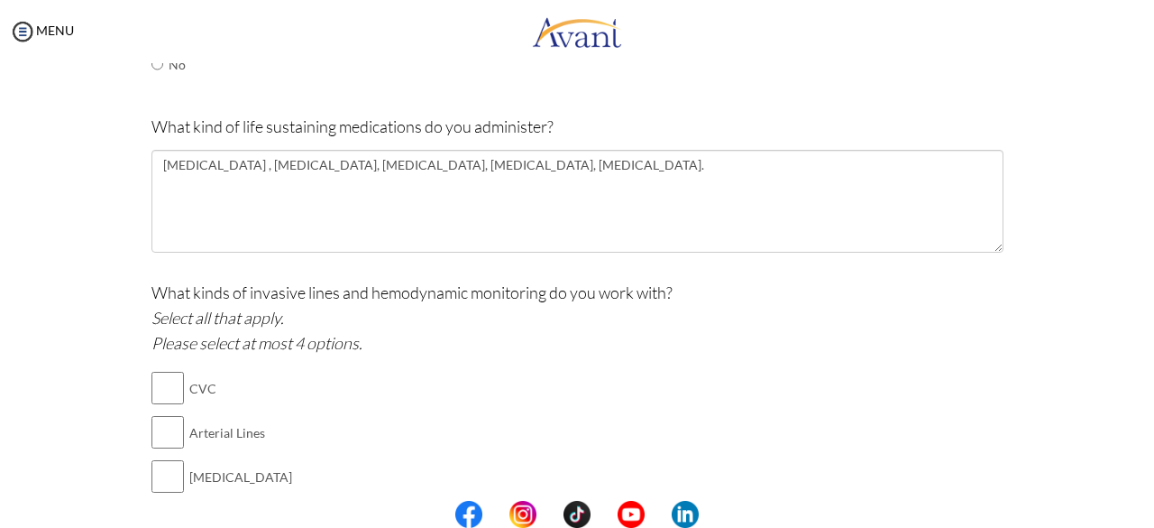
scroll to position [902, 0]
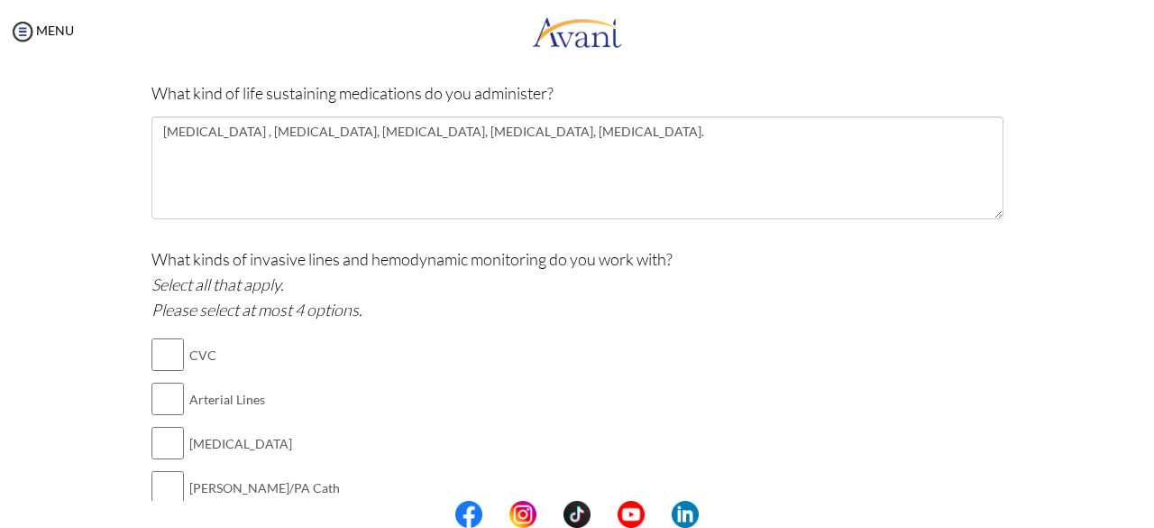
type textarea "[MEDICAL_DATA], [MEDICAL_DATA], [MEDICAL_DATA] with [MEDICAL_DATA]."
drag, startPoint x: 308, startPoint y: 255, endPoint x: 510, endPoint y: 266, distance: 202.3
click at [510, 266] on p "What kinds of invasive lines and hemodynamic monitoring do you work with? Selec…" at bounding box center [578, 284] width 852 height 76
click at [523, 288] on p "What kinds of invasive lines and hemodynamic monitoring do you work with? Selec…" at bounding box center [578, 284] width 852 height 76
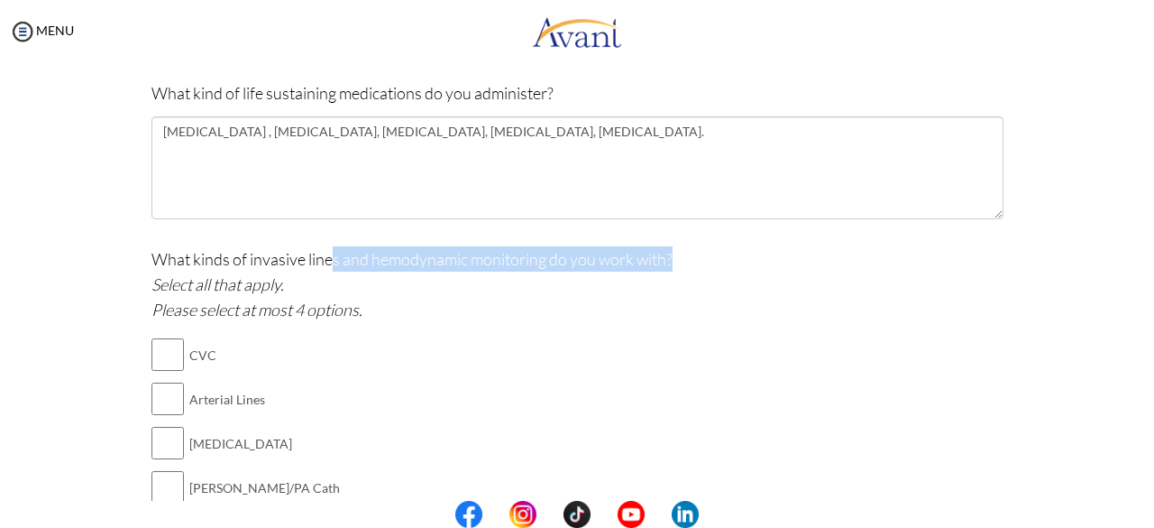
drag, startPoint x: 674, startPoint y: 254, endPoint x: 323, endPoint y: 262, distance: 350.9
click at [323, 262] on p "What kinds of invasive lines and hemodynamic monitoring do you work with? Selec…" at bounding box center [578, 284] width 852 height 76
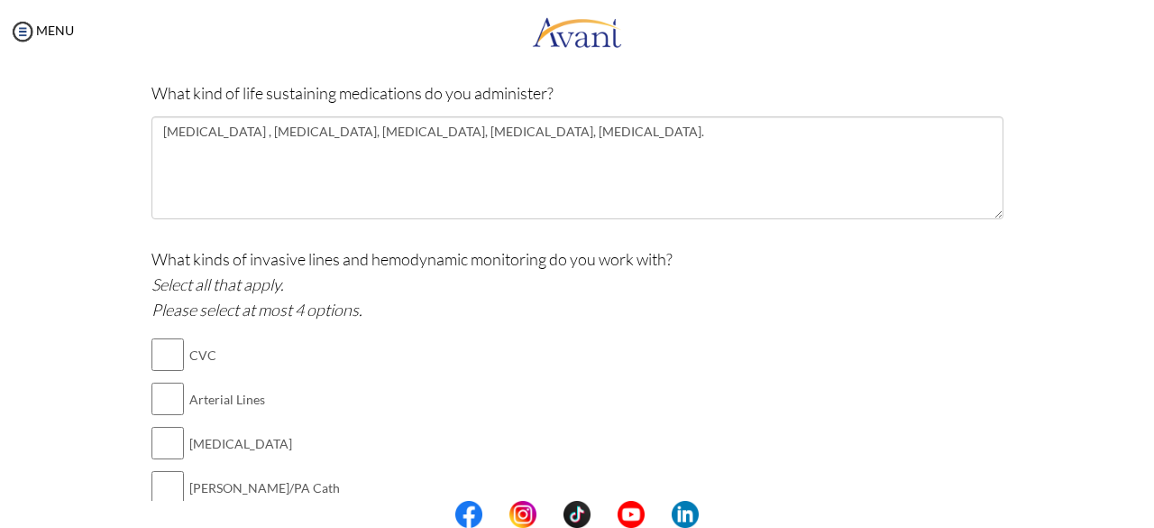
click at [377, 339] on td "CVC" at bounding box center [294, 355] width 211 height 44
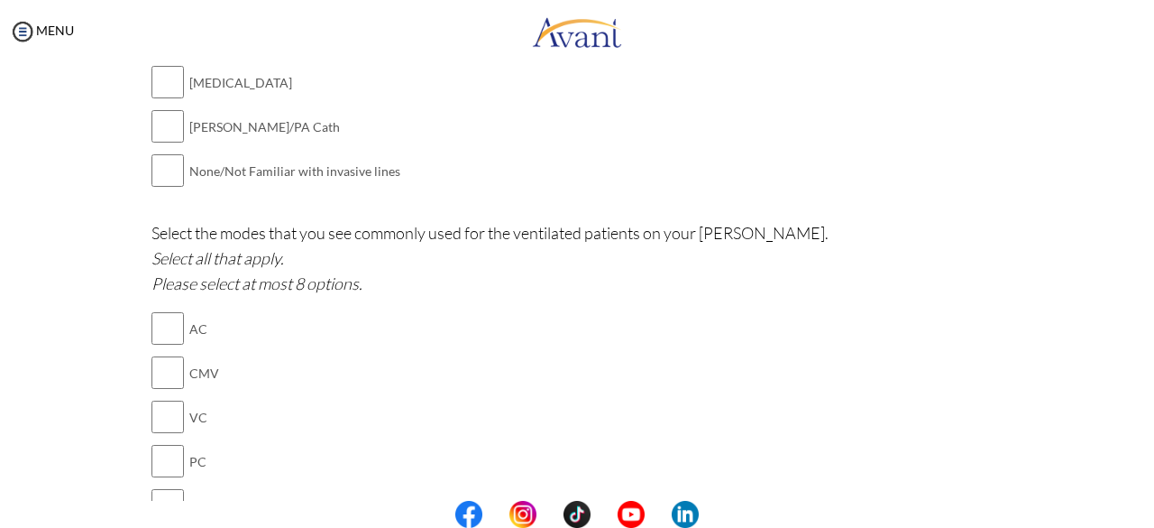
scroll to position [1172, 0]
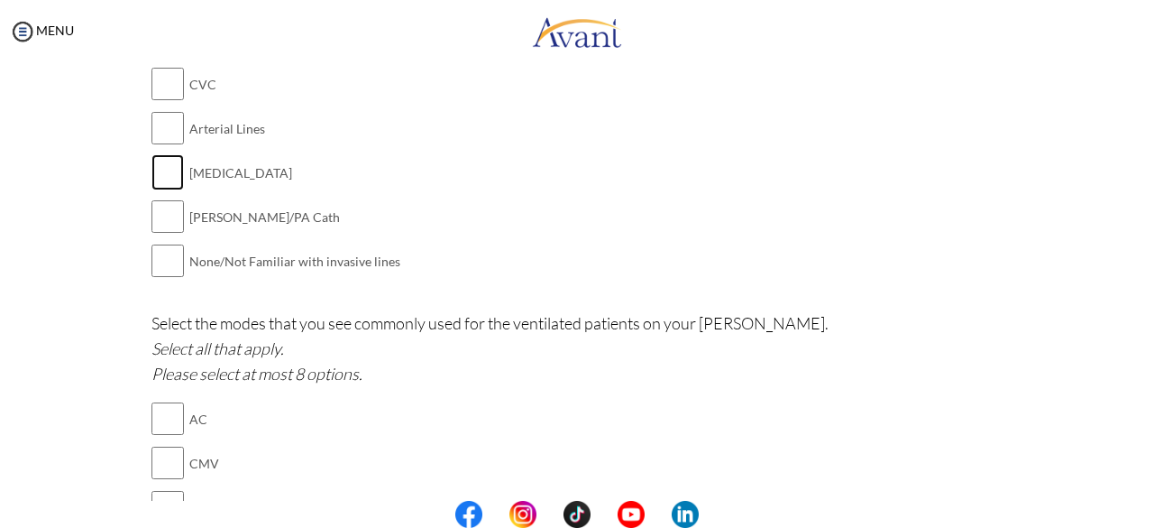
click at [161, 172] on input "checkbox" at bounding box center [168, 172] width 32 height 36
checkbox input "true"
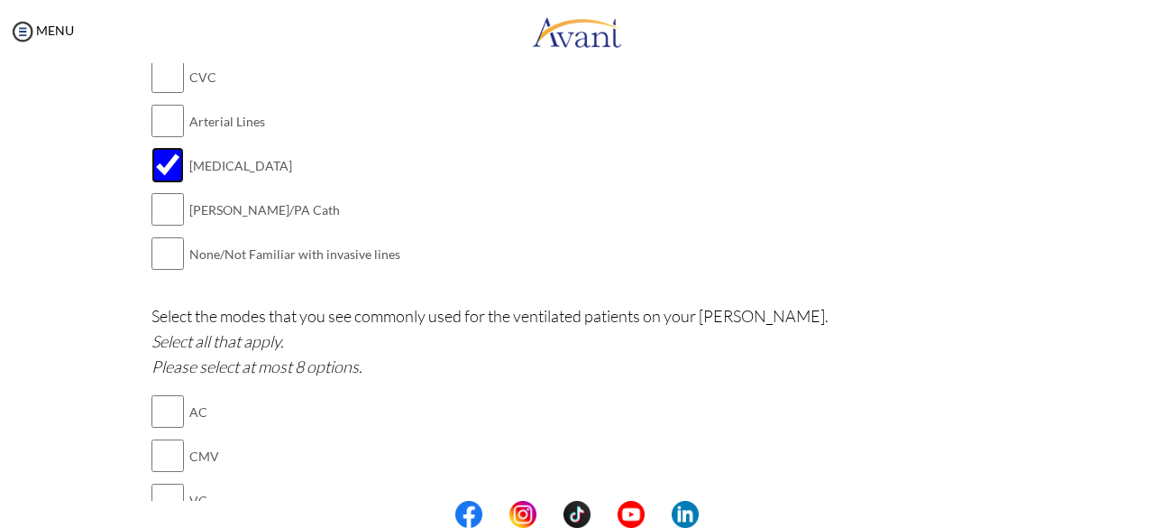
scroll to position [1263, 0]
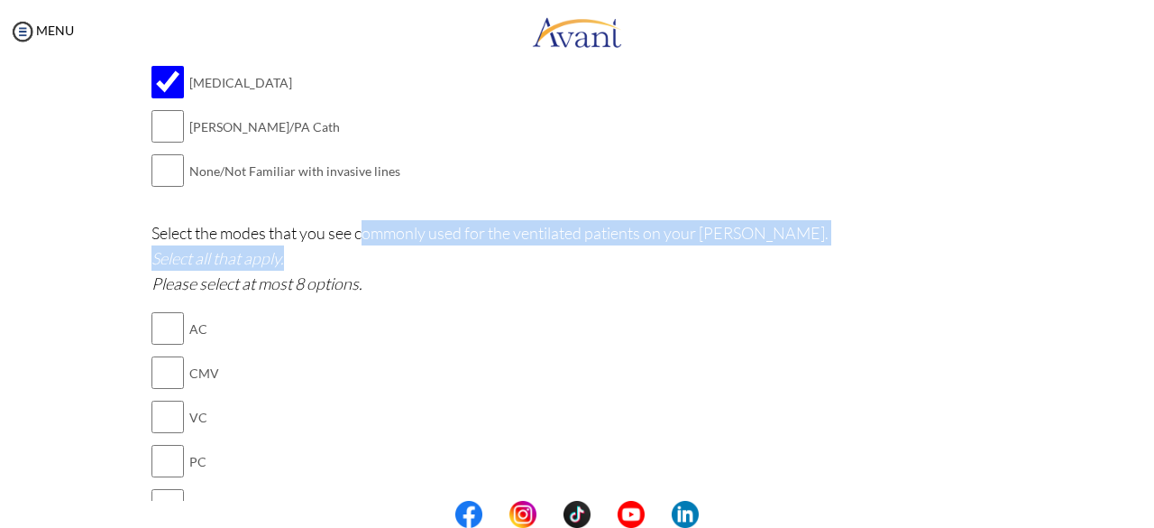
drag, startPoint x: 356, startPoint y: 230, endPoint x: 662, endPoint y: 260, distance: 307.2
click at [662, 260] on p "Select the modes that you see commonly used for the ventilated patients on your…" at bounding box center [578, 258] width 852 height 76
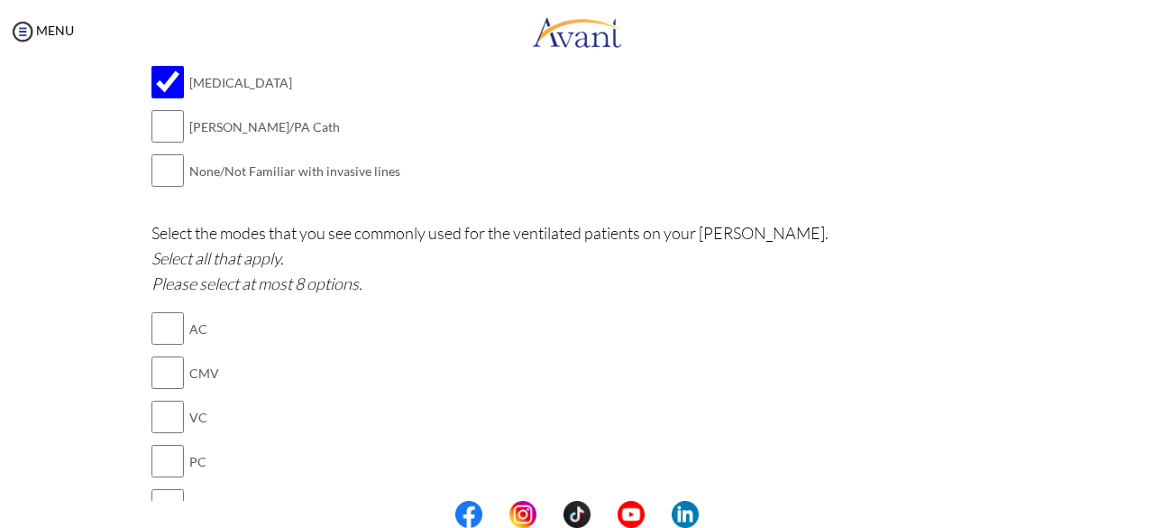
click at [598, 291] on div "Select the modes that you see commonly used for the ventilated patients on your…" at bounding box center [578, 471] width 852 height 502
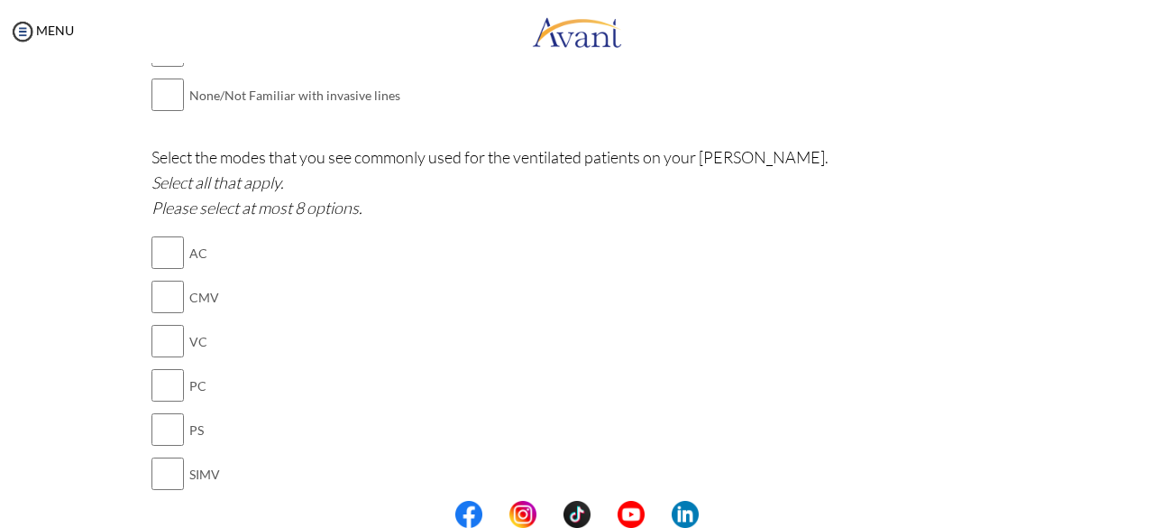
scroll to position [1353, 0]
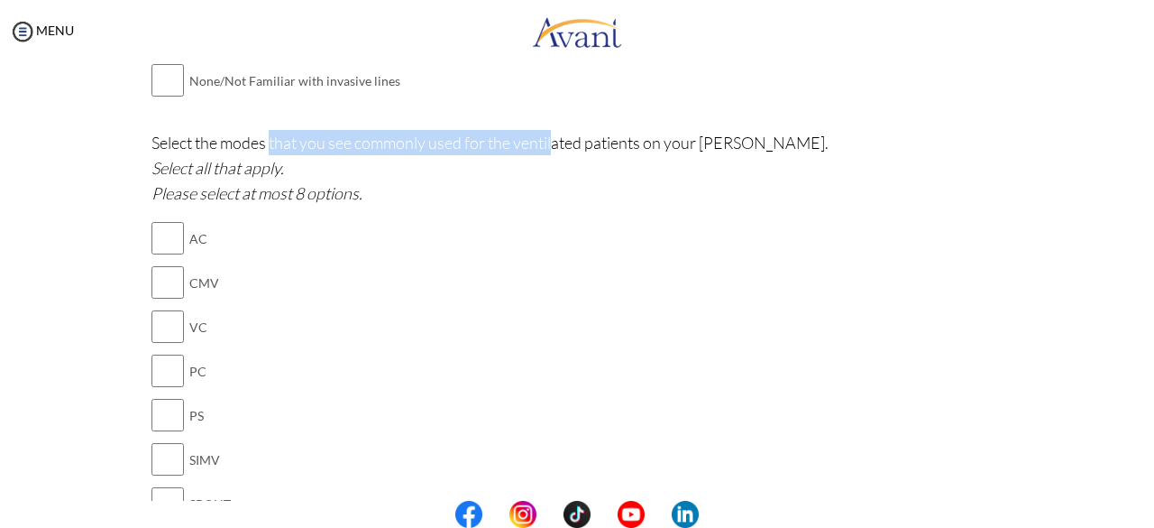
drag, startPoint x: 267, startPoint y: 136, endPoint x: 550, endPoint y: 125, distance: 283.4
click at [550, 130] on p "Select the modes that you see commonly used for the ventilated patients on your…" at bounding box center [578, 168] width 852 height 76
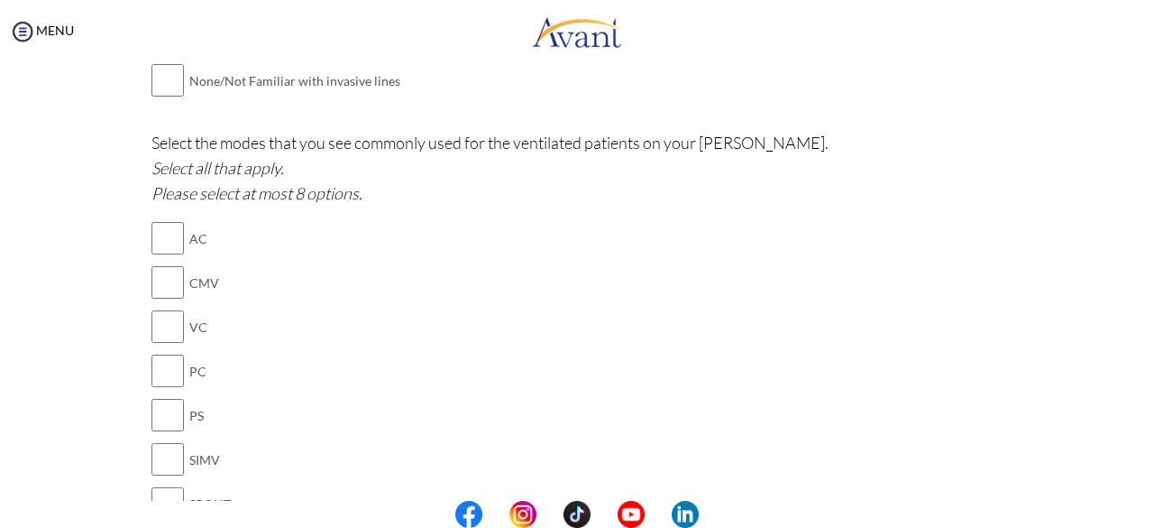
click at [549, 165] on p "Select the modes that you see commonly used for the ventilated patients on your…" at bounding box center [578, 168] width 852 height 76
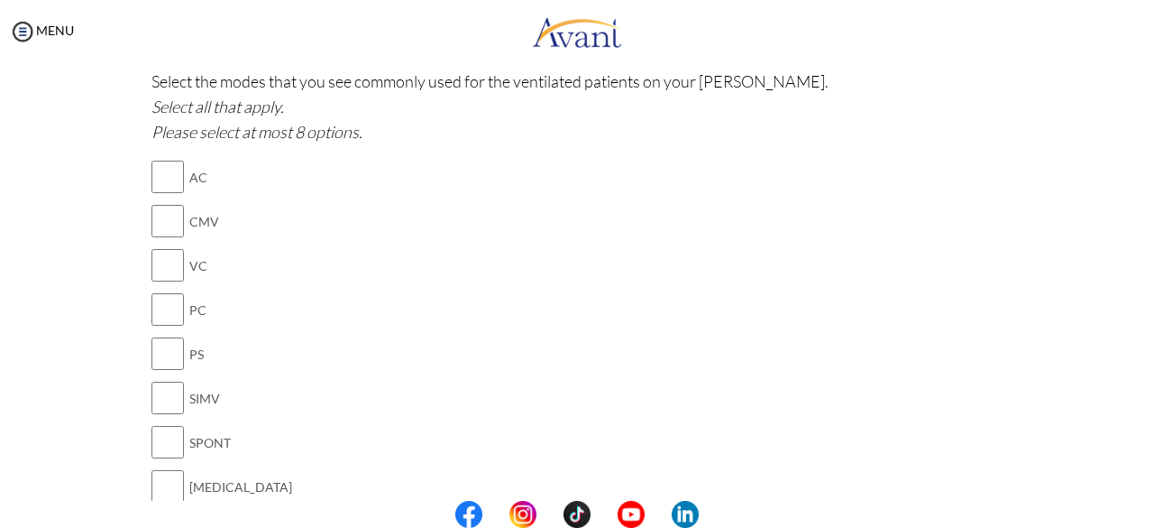
scroll to position [1443, 0]
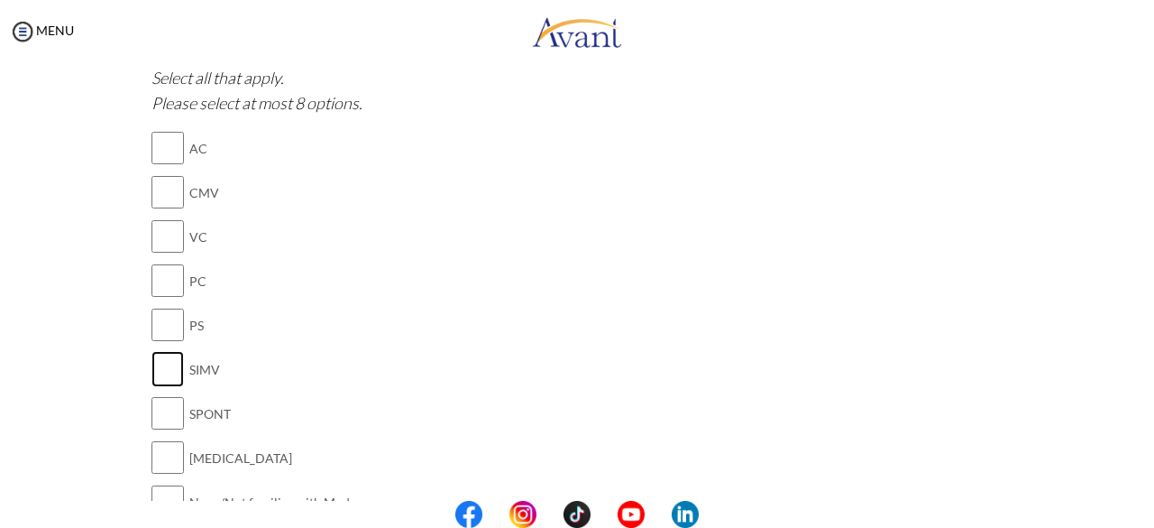
click at [155, 353] on input "checkbox" at bounding box center [168, 369] width 32 height 36
checkbox input "true"
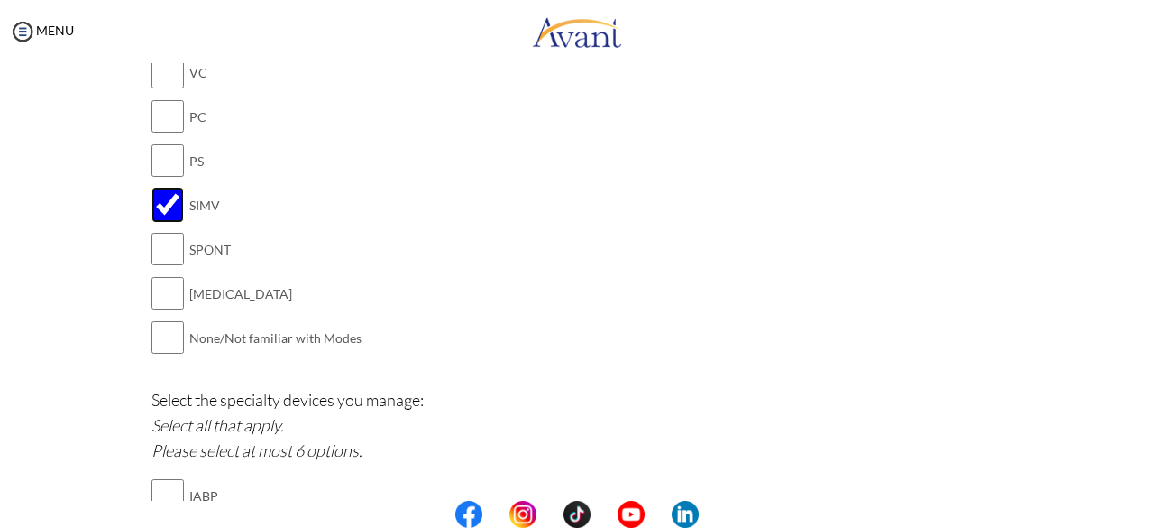
scroll to position [1623, 0]
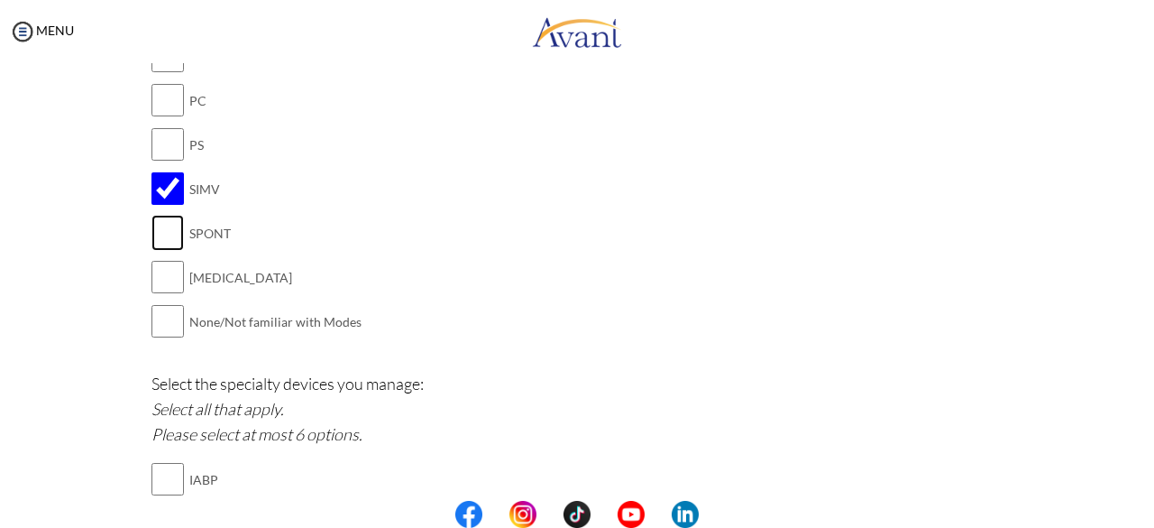
click at [170, 219] on input "checkbox" at bounding box center [168, 233] width 32 height 36
checkbox input "true"
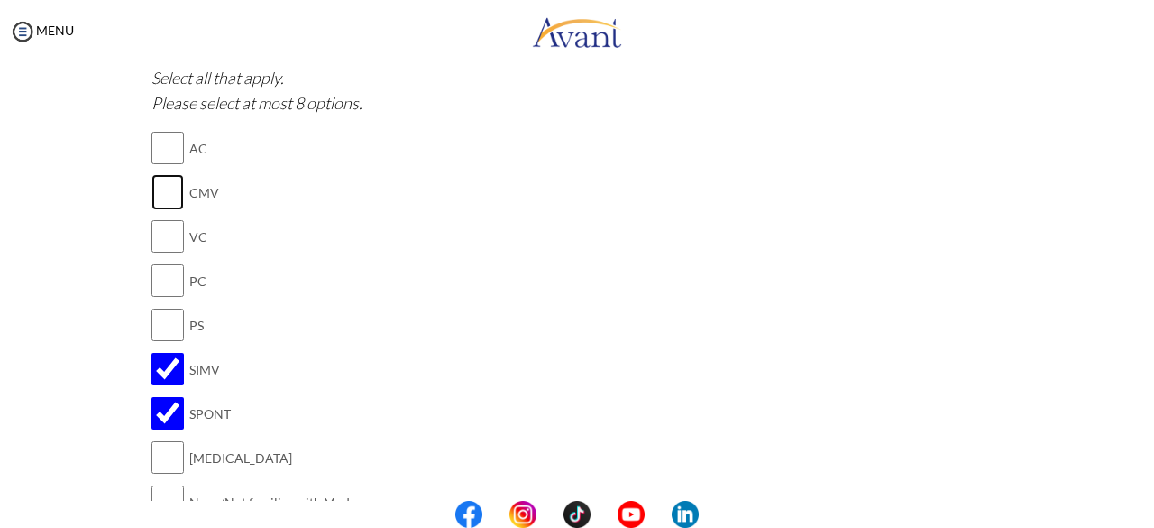
click at [170, 192] on input "checkbox" at bounding box center [168, 192] width 32 height 36
click at [170, 182] on input "checkbox" at bounding box center [168, 192] width 32 height 36
checkbox input "false"
click at [166, 147] on input "checkbox" at bounding box center [168, 148] width 32 height 36
checkbox input "true"
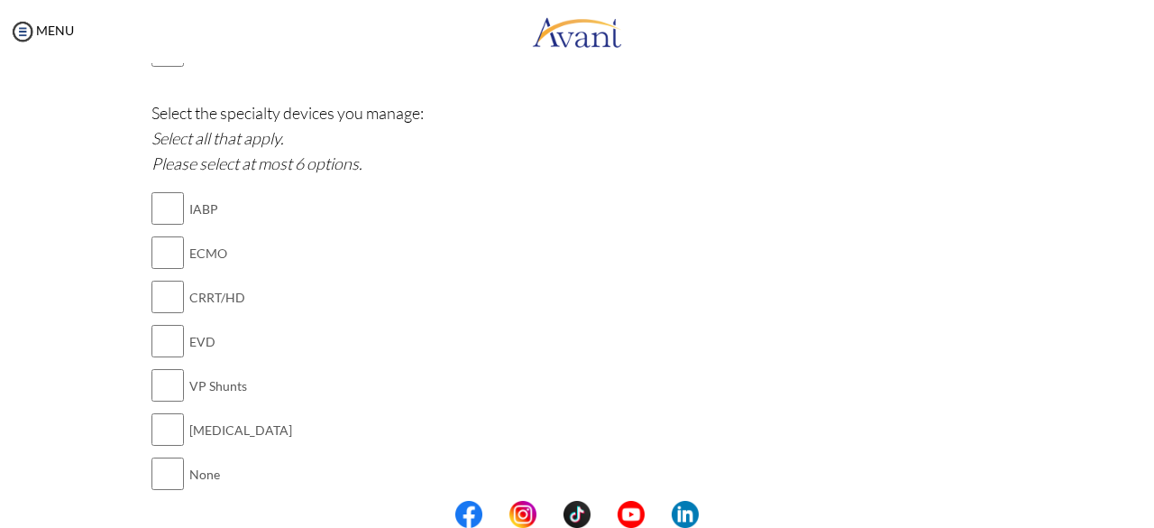
scroll to position [1984, 0]
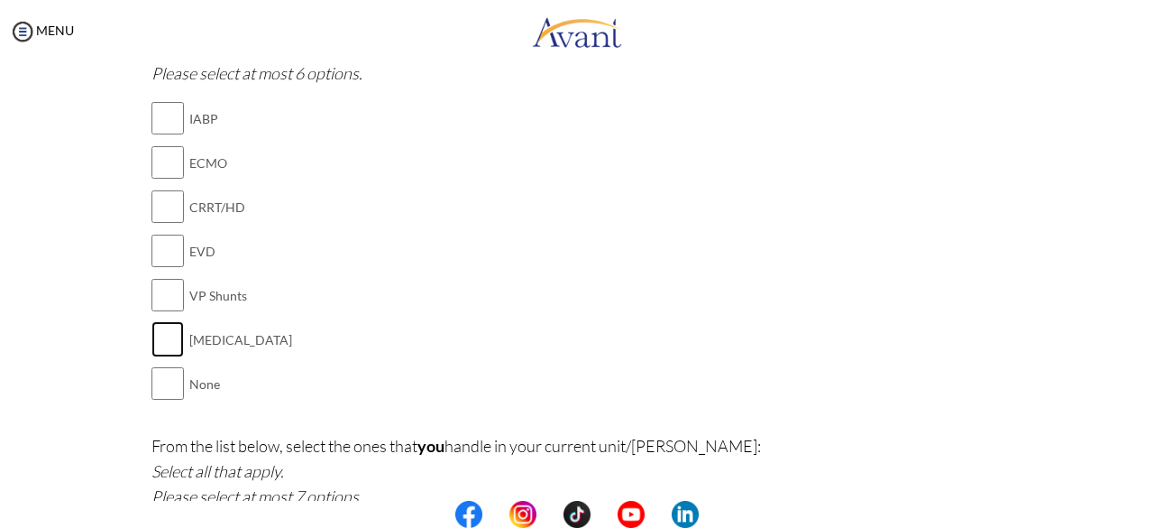
click at [154, 326] on input "checkbox" at bounding box center [168, 339] width 32 height 36
checkbox input "true"
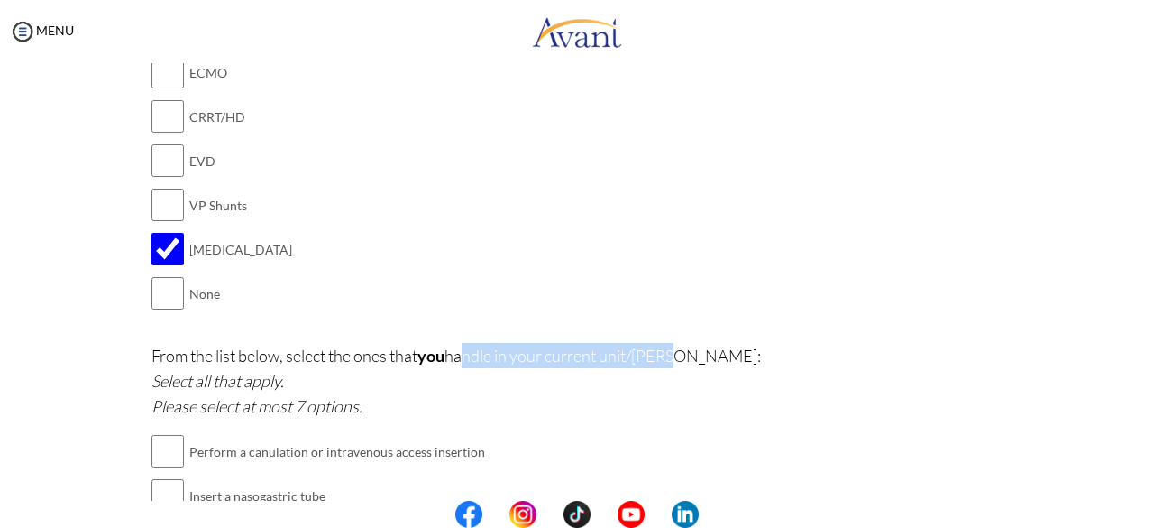
drag, startPoint x: 673, startPoint y: 348, endPoint x: 447, endPoint y: 354, distance: 225.5
click at [447, 354] on p "From the list below, select the ones that you handle in your current unit/[PERS…" at bounding box center [578, 381] width 852 height 76
click at [401, 388] on p "From the list below, select the ones that you handle in your current unit/[PERS…" at bounding box center [578, 381] width 852 height 76
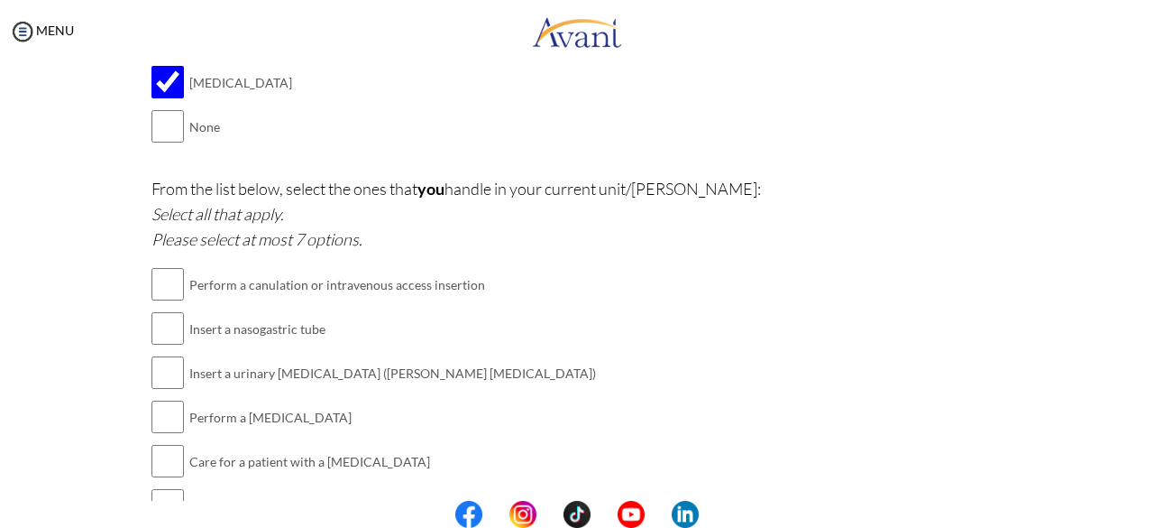
scroll to position [2255, 0]
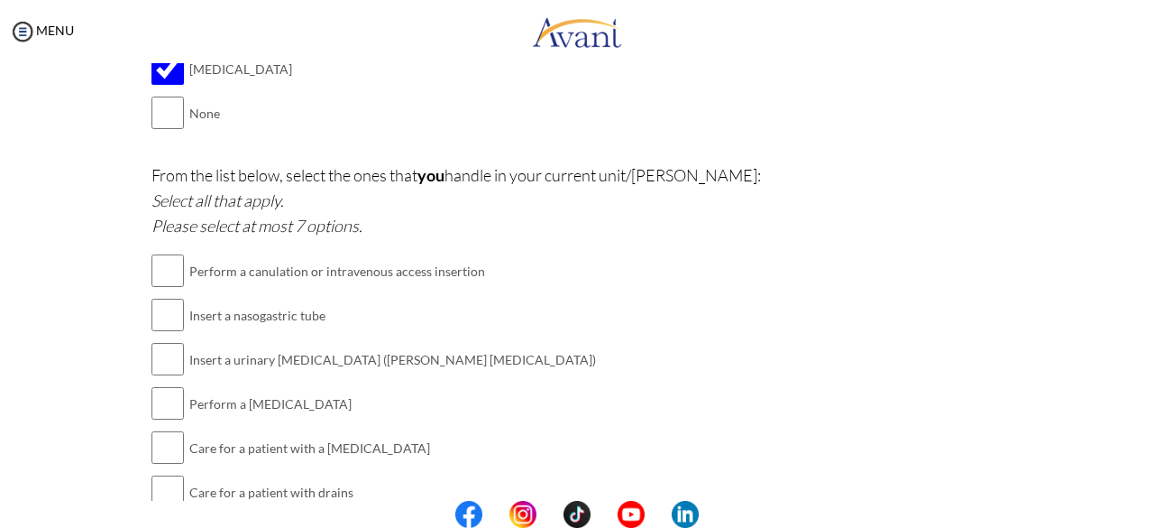
click at [184, 267] on td at bounding box center [186, 271] width 5 height 44
click at [172, 267] on input "checkbox" at bounding box center [168, 271] width 32 height 36
checkbox input "true"
click at [164, 317] on input "checkbox" at bounding box center [168, 315] width 32 height 36
checkbox input "true"
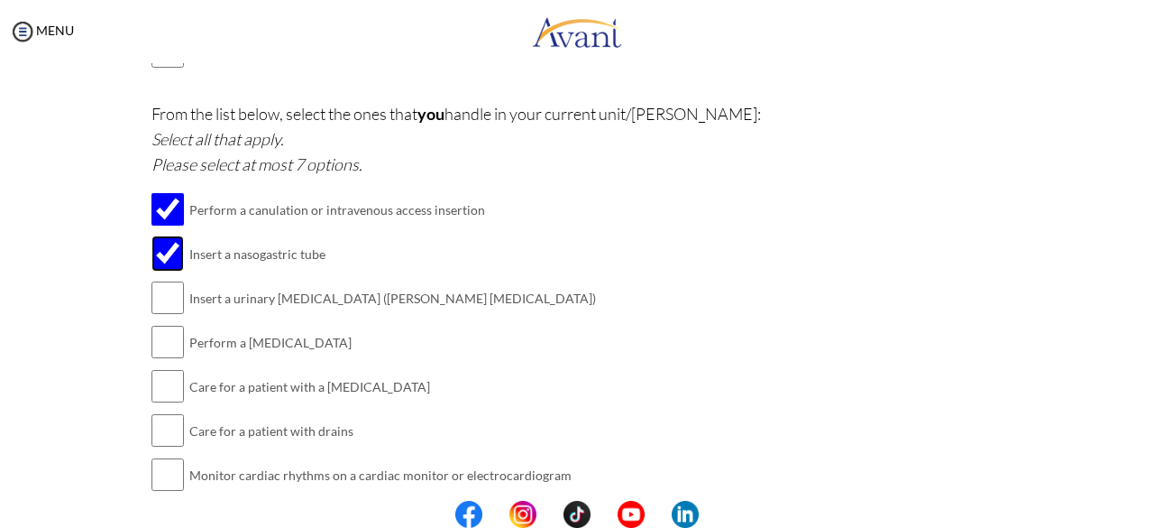
scroll to position [2345, 0]
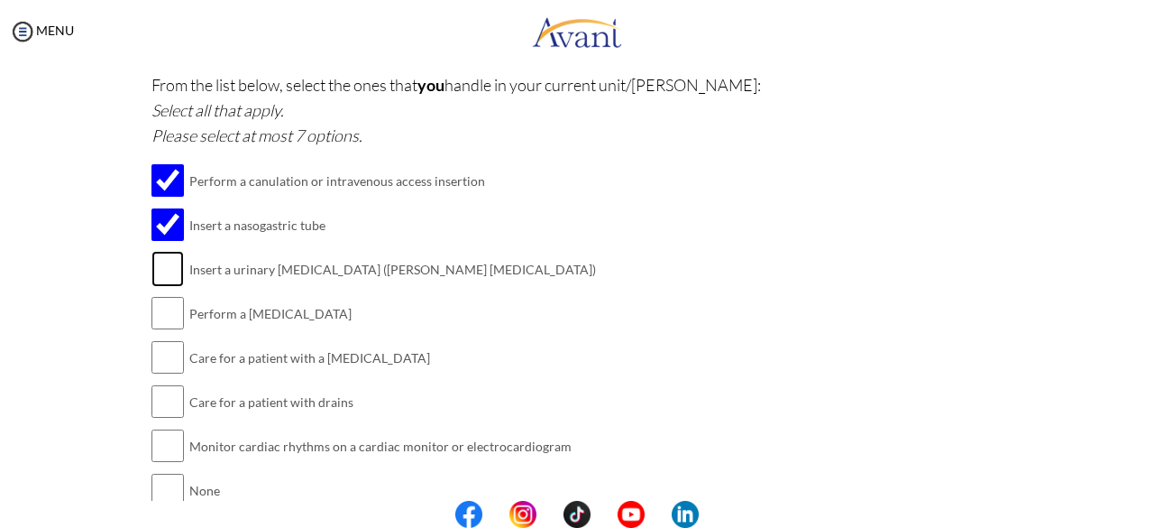
click at [152, 260] on input "checkbox" at bounding box center [168, 269] width 32 height 36
checkbox input "true"
drag, startPoint x: 161, startPoint y: 308, endPoint x: 183, endPoint y: 314, distance: 23.4
click at [161, 307] on input "checkbox" at bounding box center [168, 313] width 32 height 36
checkbox input "true"
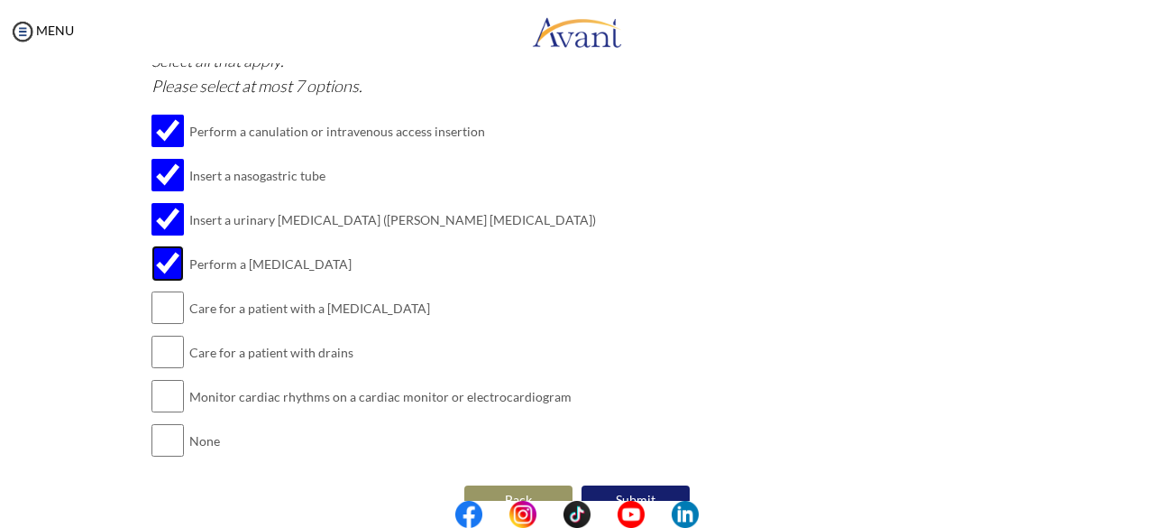
scroll to position [2418, 0]
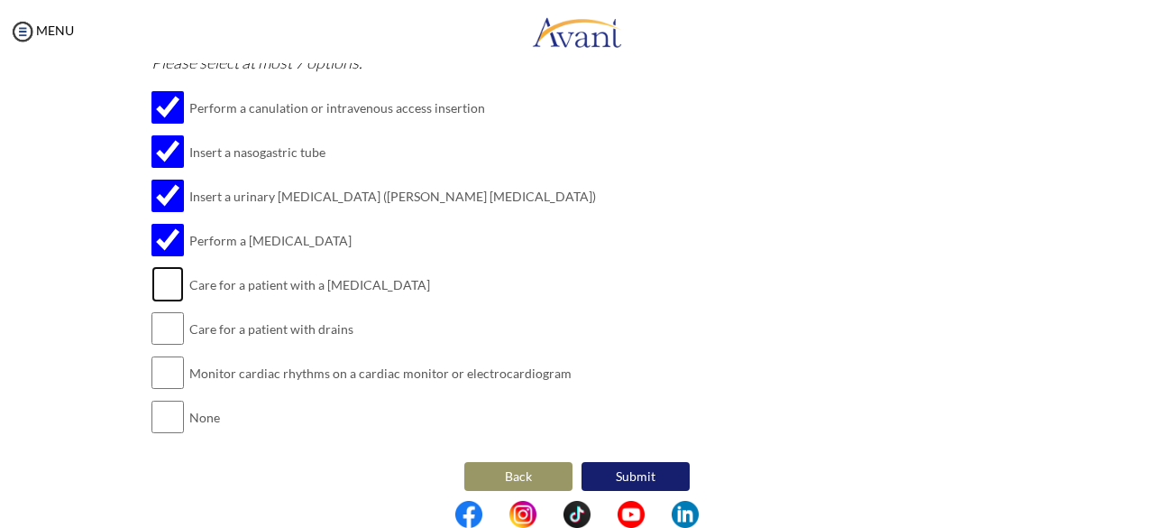
click at [153, 278] on input "checkbox" at bounding box center [168, 284] width 32 height 36
checkbox input "true"
click at [152, 329] on input "checkbox" at bounding box center [168, 328] width 32 height 36
checkbox input "true"
click at [160, 365] on input "checkbox" at bounding box center [168, 372] width 32 height 36
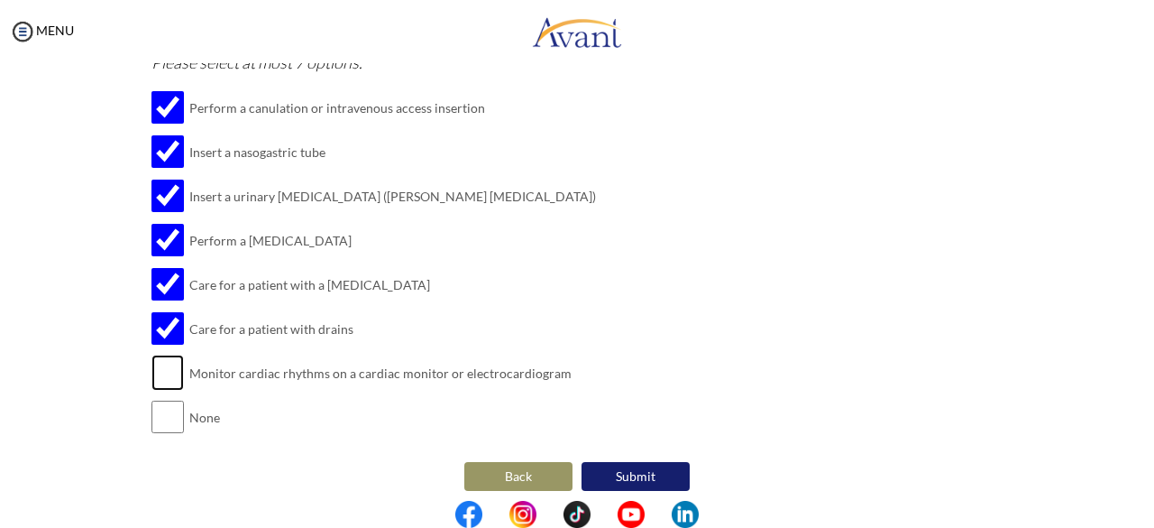
checkbox input "true"
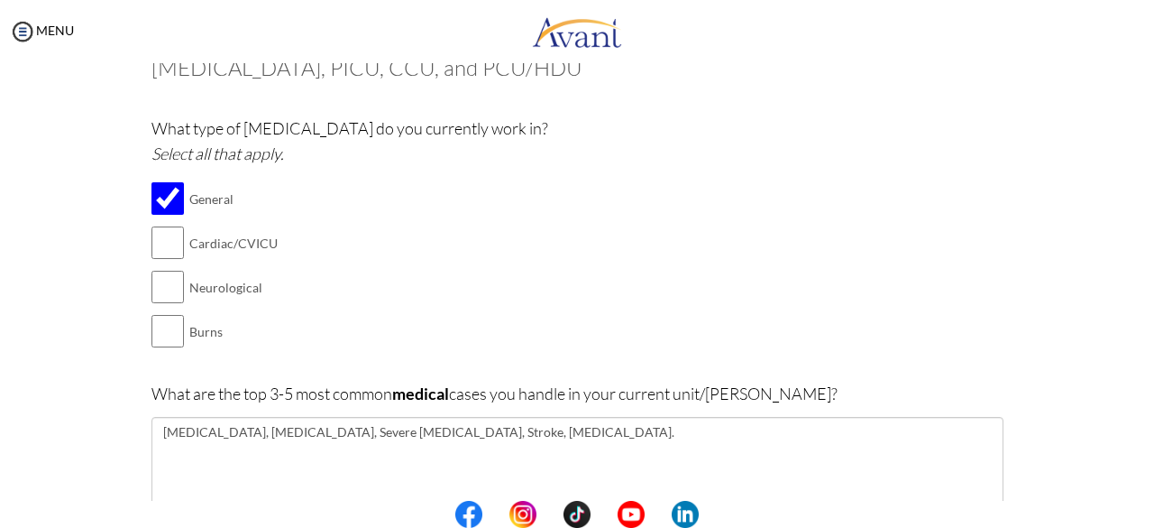
scroll to position [90, 0]
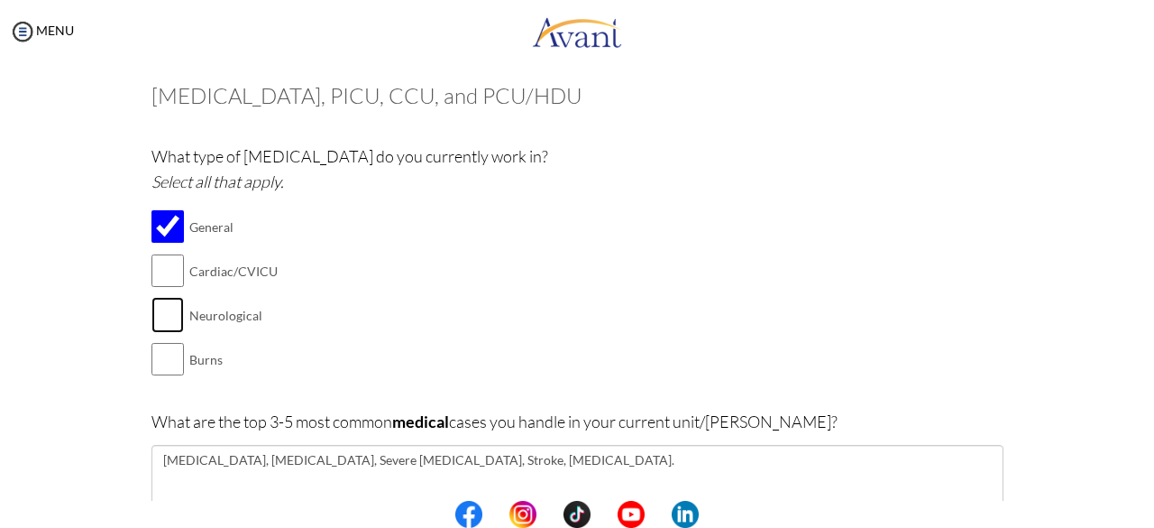
click at [172, 312] on input "checkbox" at bounding box center [168, 315] width 32 height 36
click at [152, 318] on input "checkbox" at bounding box center [168, 315] width 32 height 36
checkbox input "false"
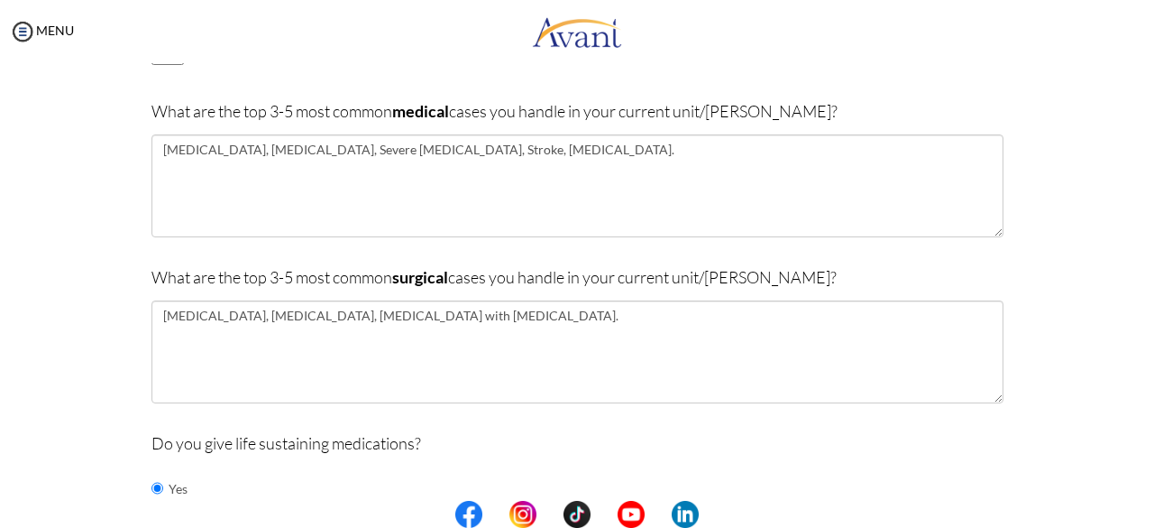
scroll to position [361, 0]
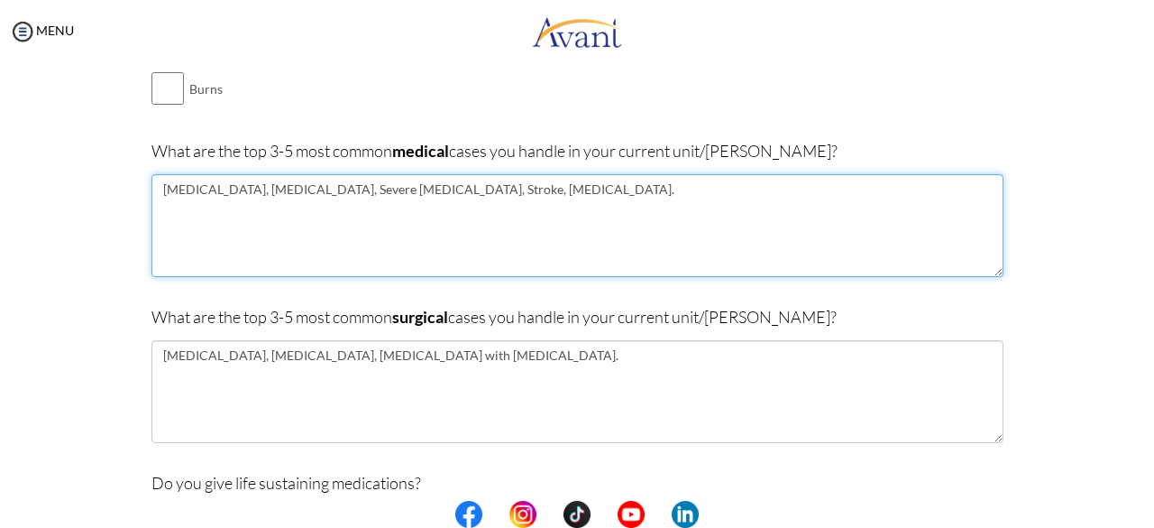
drag, startPoint x: 209, startPoint y: 188, endPoint x: 144, endPoint y: 186, distance: 65.0
click at [152, 186] on textarea "[MEDICAL_DATA], [MEDICAL_DATA], Severe [MEDICAL_DATA], Stroke, [MEDICAL_DATA]." at bounding box center [578, 225] width 852 height 103
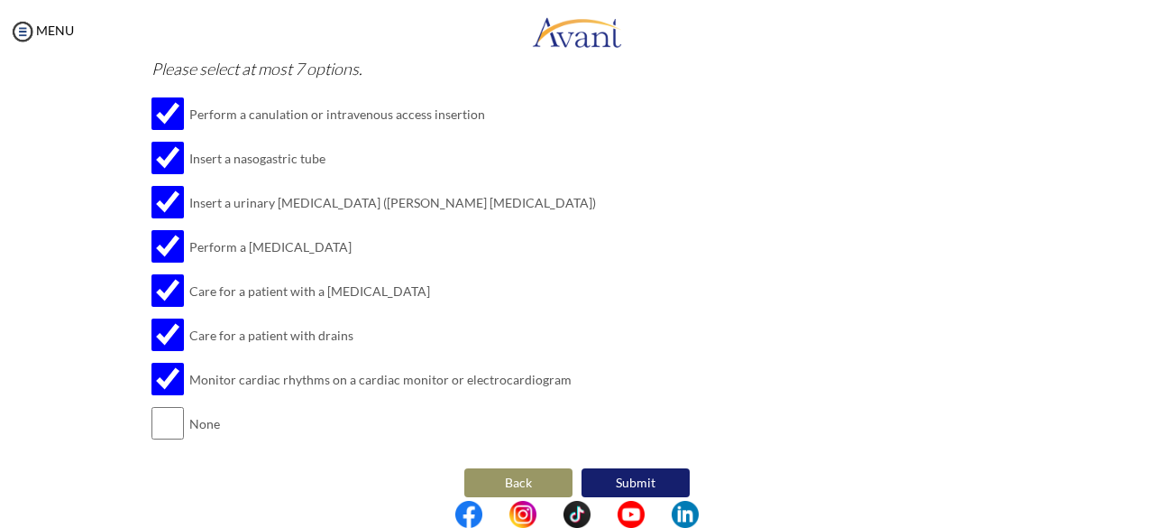
scroll to position [2418, 0]
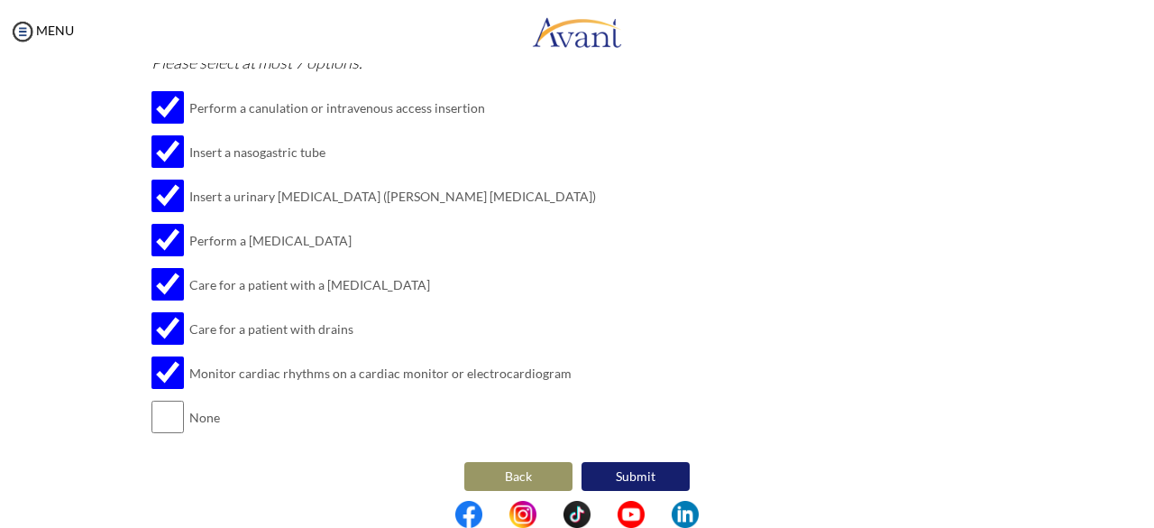
type textarea "[MEDICAL_DATA], Severe [MEDICAL_DATA], Stroke, [MEDICAL_DATA]."
click at [655, 463] on button "Submit" at bounding box center [636, 476] width 108 height 29
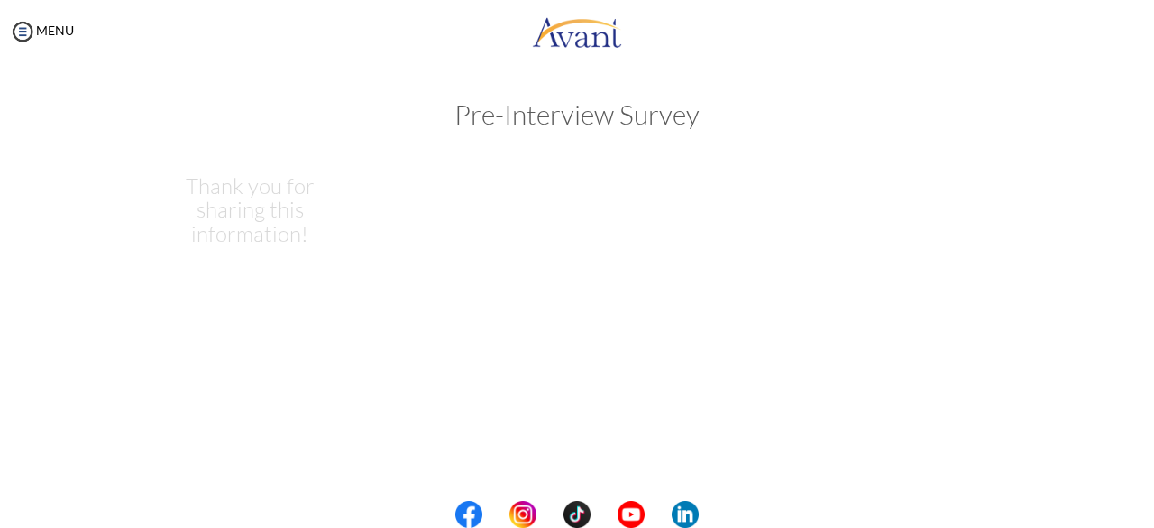
scroll to position [0, 0]
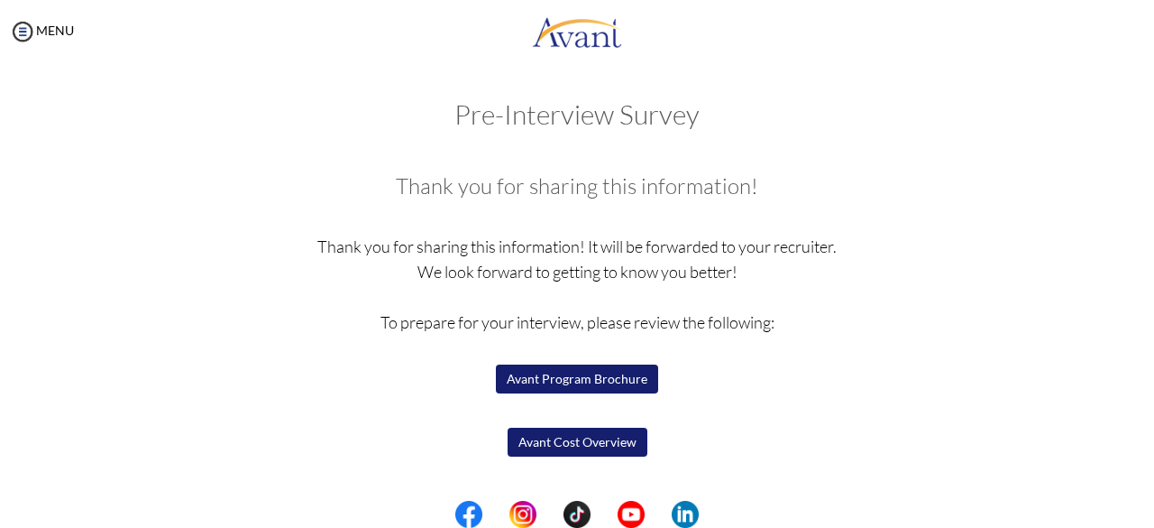
click at [624, 445] on button "Avant Cost Overview" at bounding box center [578, 441] width 140 height 29
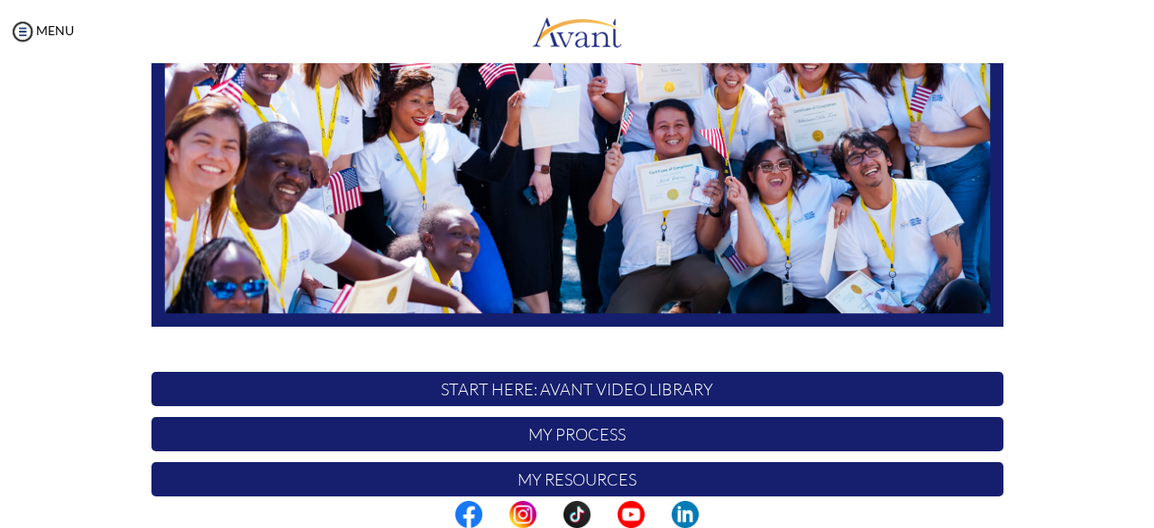
scroll to position [474, 0]
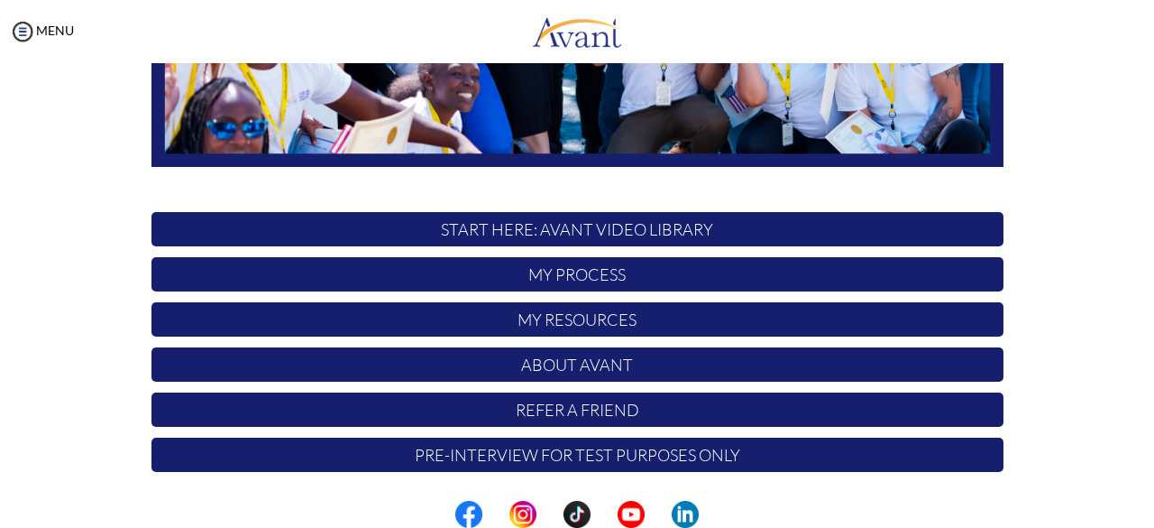
click at [600, 279] on p "My Process" at bounding box center [578, 274] width 852 height 34
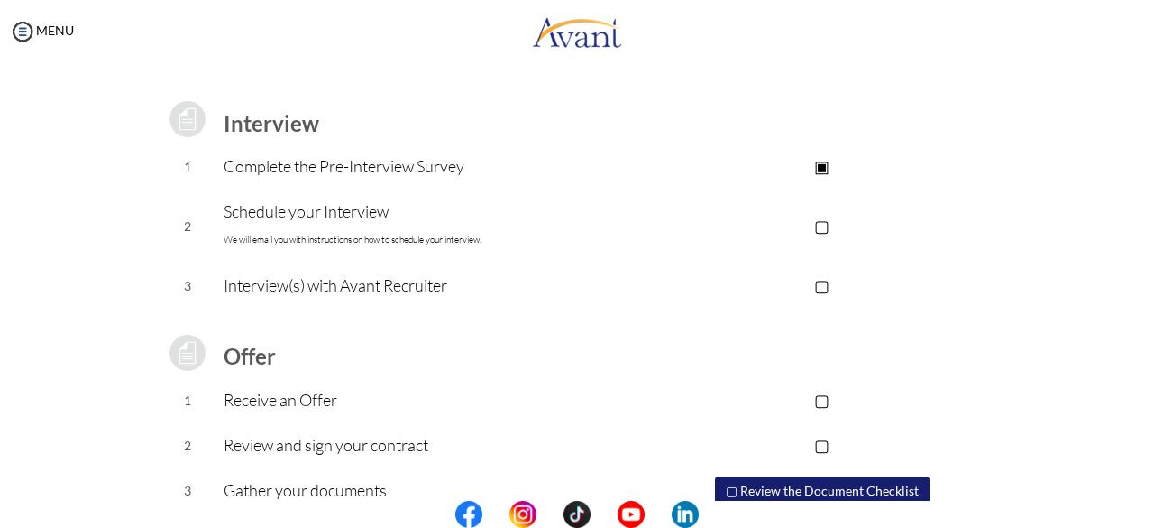
scroll to position [271, 0]
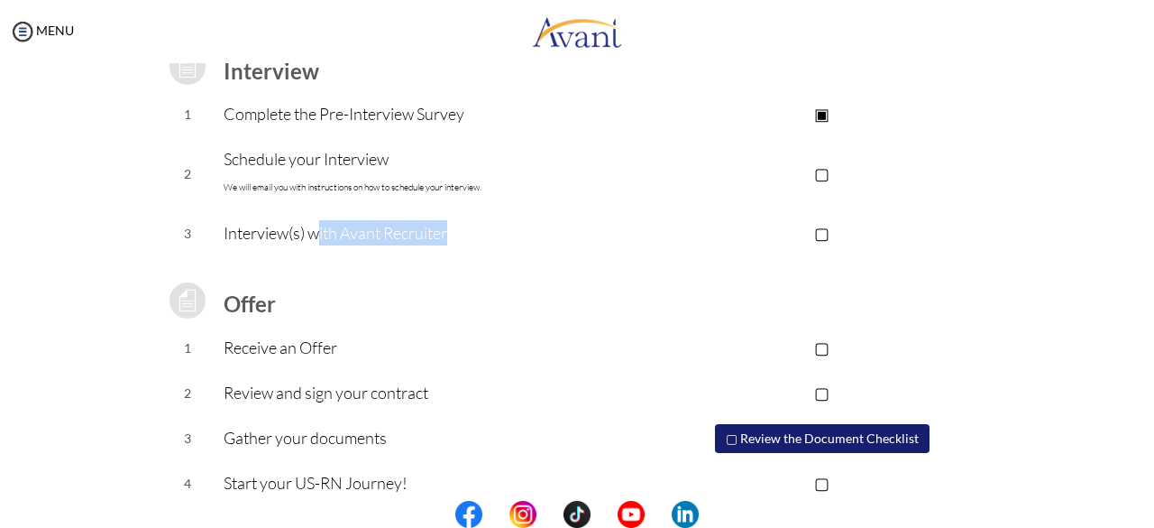
drag, startPoint x: 308, startPoint y: 227, endPoint x: 586, endPoint y: 231, distance: 277.8
click at [586, 231] on p "Interview(s) with Avant Recruiter" at bounding box center [433, 232] width 418 height 25
click at [585, 232] on p "Interview(s) with Avant Recruiter" at bounding box center [433, 232] width 418 height 25
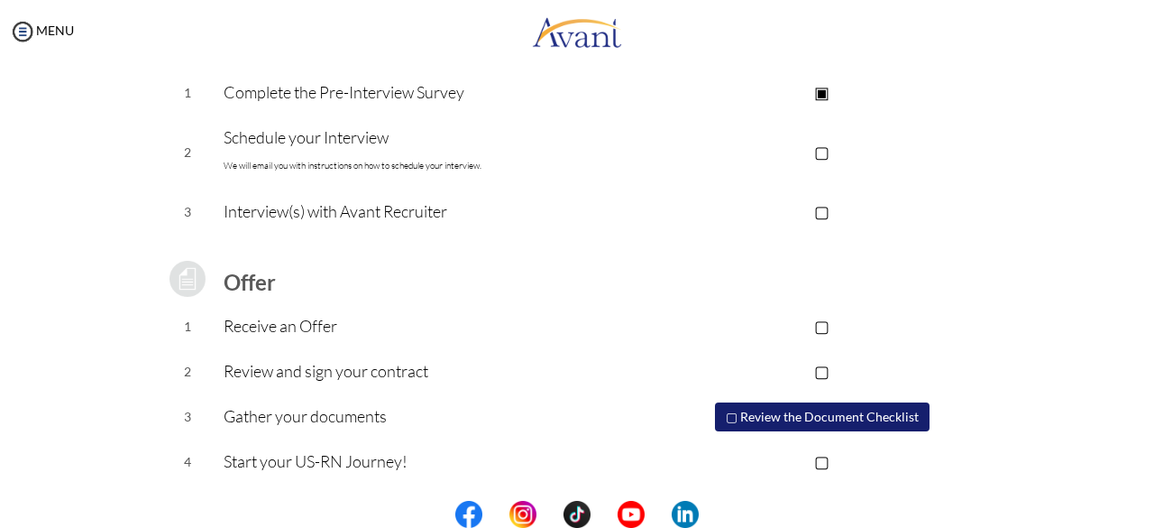
click at [407, 410] on p "Gather your documents" at bounding box center [433, 415] width 418 height 25
click at [827, 418] on button "▢ Review the Document Checklist" at bounding box center [822, 416] width 215 height 29
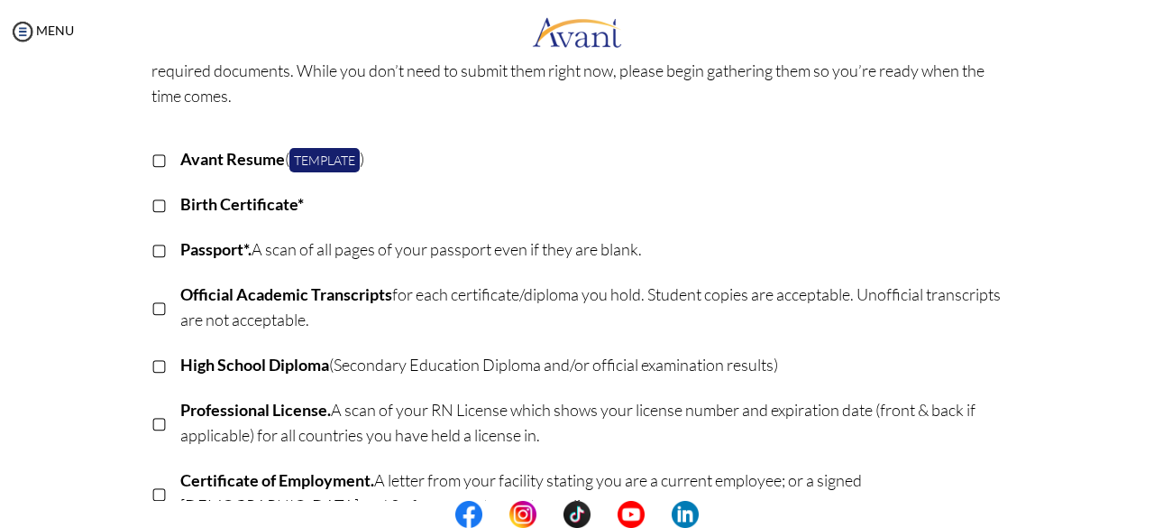
scroll to position [180, 0]
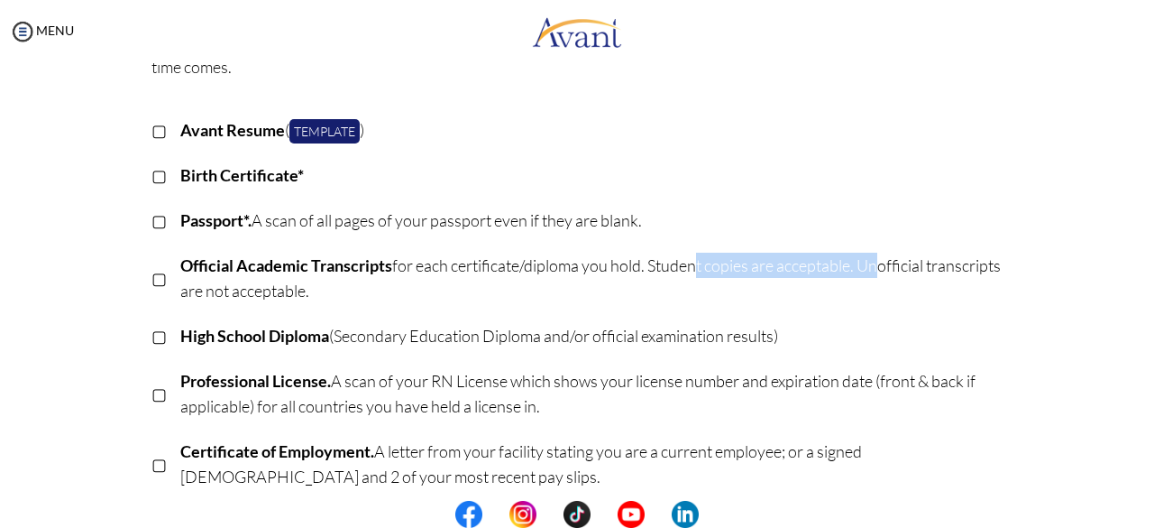
drag, startPoint x: 682, startPoint y: 267, endPoint x: 862, endPoint y: 269, distance: 180.4
click at [862, 269] on p "Official Academic Transcripts for each certificate/diploma you hold. Student co…" at bounding box center [591, 278] width 823 height 51
click at [626, 308] on td "Official Academic Transcripts for each certificate/diploma you hold. Student co…" at bounding box center [591, 278] width 823 height 70
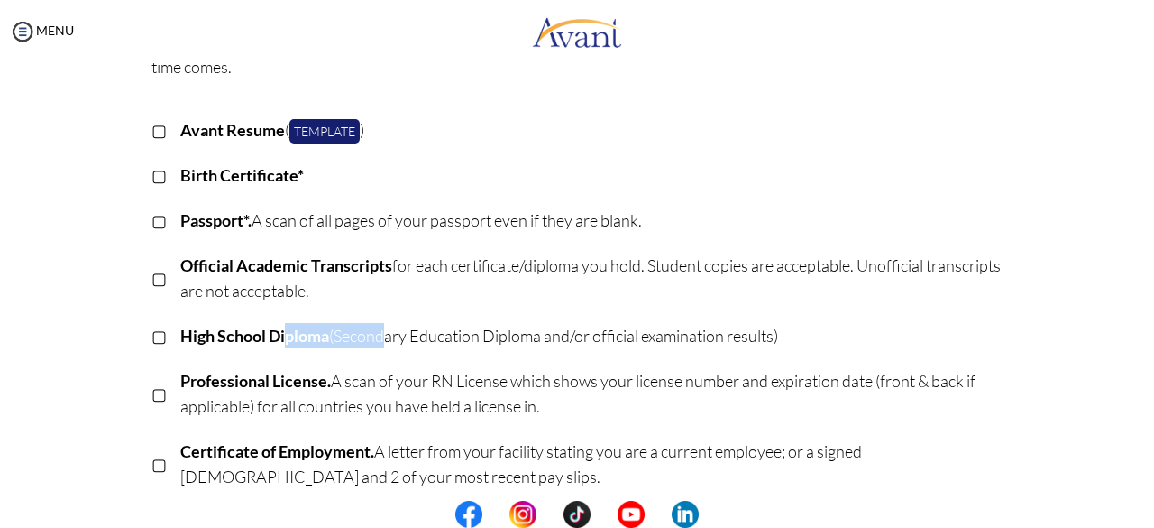
drag, startPoint x: 276, startPoint y: 333, endPoint x: 369, endPoint y: 332, distance: 92.9
click at [369, 332] on p "High School Diploma (Secondary Education Diploma and/or official examination re…" at bounding box center [591, 335] width 823 height 25
click at [518, 344] on p "High School Diploma (Secondary Education Diploma and/or official examination re…" at bounding box center [591, 335] width 823 height 25
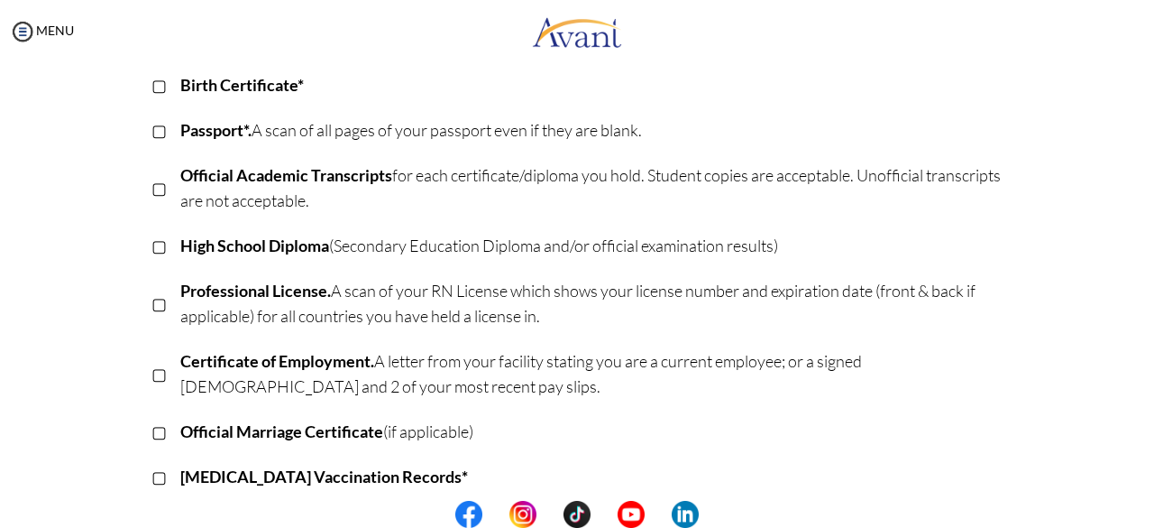
scroll to position [361, 0]
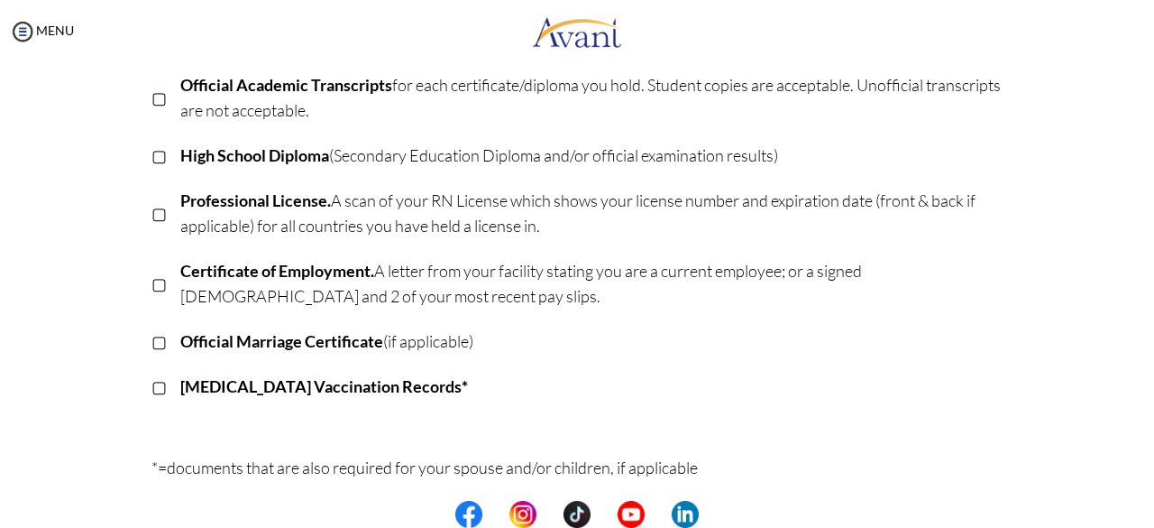
click at [731, 273] on p "Certificate of Employment. A letter from your facility stating you are a curren…" at bounding box center [591, 283] width 823 height 51
click at [575, 276] on p "Certificate of Employment. A letter from your facility stating you are a curren…" at bounding box center [591, 283] width 823 height 51
click at [370, 297] on p "Certificate of Employment. A letter from your facility stating you are a curren…" at bounding box center [591, 283] width 823 height 51
drag, startPoint x: 825, startPoint y: 274, endPoint x: 991, endPoint y: 264, distance: 166.2
click at [991, 264] on p "Certificate of Employment. A letter from your facility stating you are a curren…" at bounding box center [591, 283] width 823 height 51
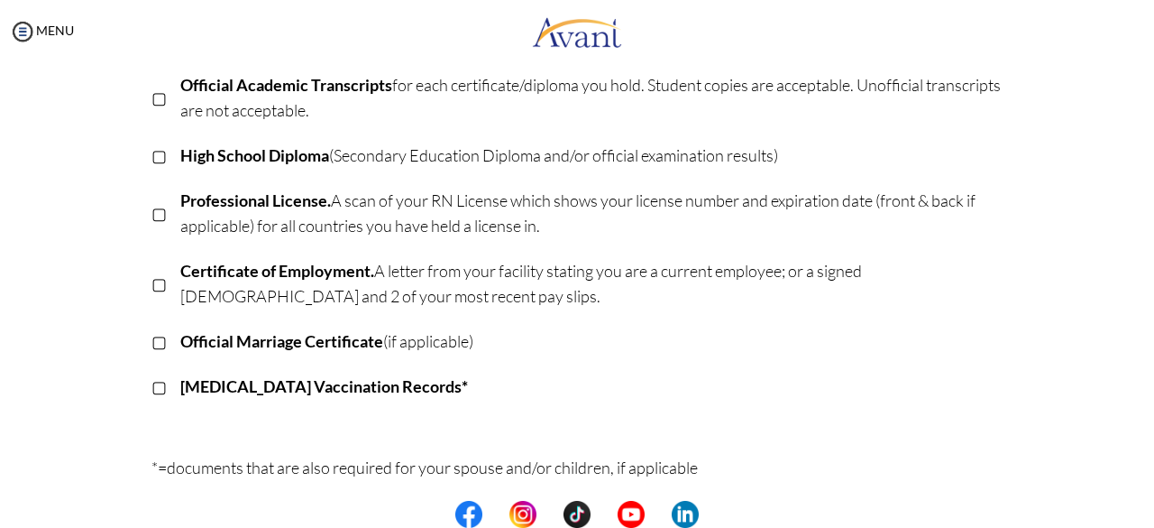
click at [247, 297] on p "Certificate of Employment. A letter from your facility stating you are a curren…" at bounding box center [591, 283] width 823 height 51
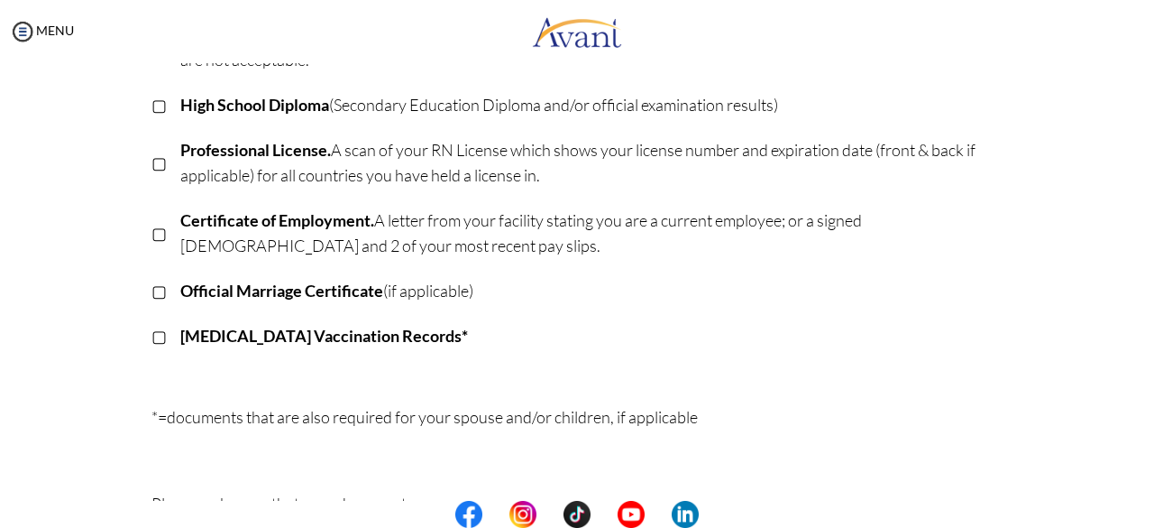
scroll to position [451, 0]
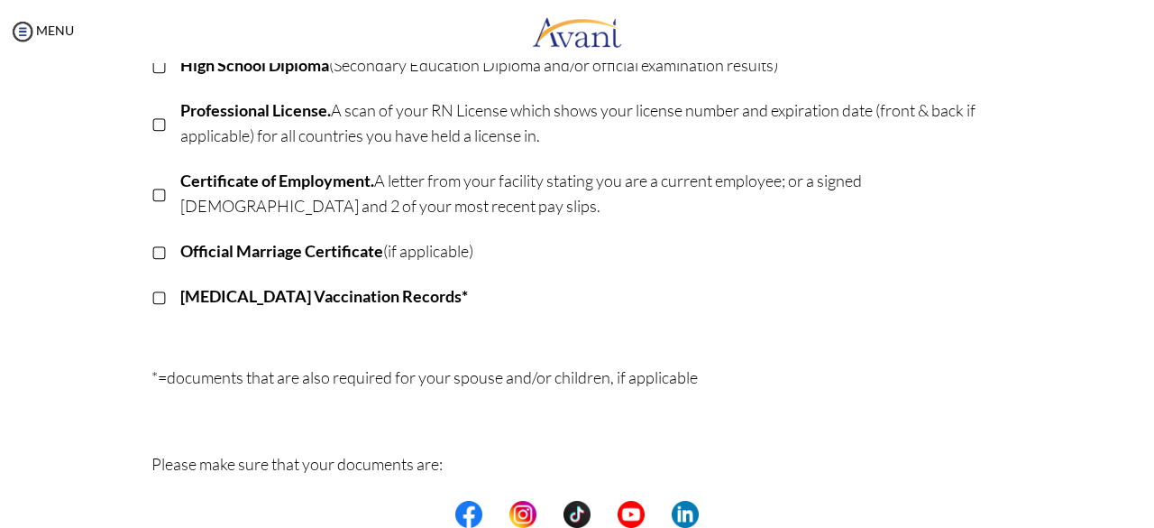
click at [411, 302] on p "[MEDICAL_DATA] Vaccination Records*" at bounding box center [591, 295] width 823 height 25
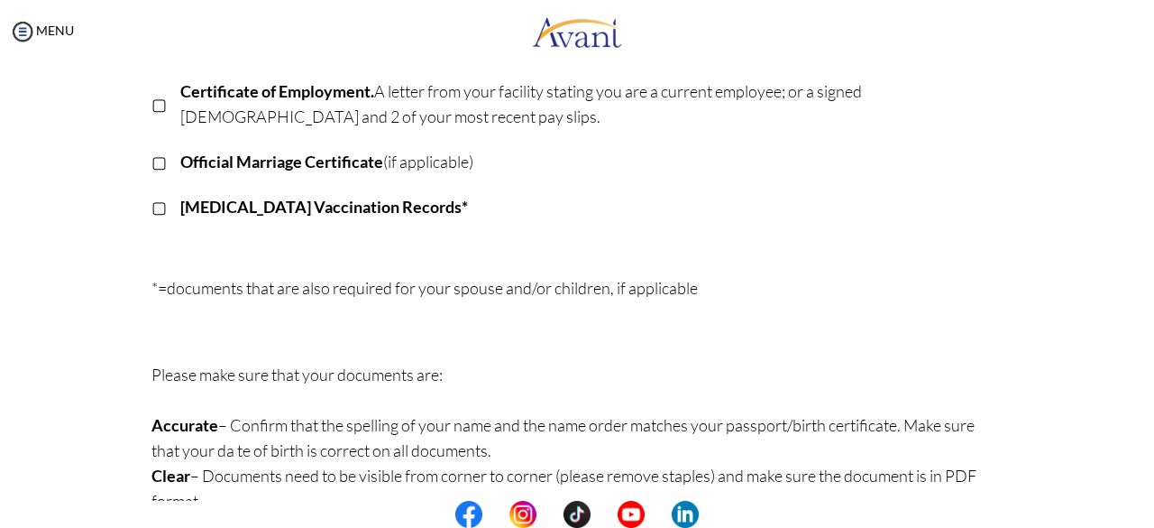
scroll to position [582, 0]
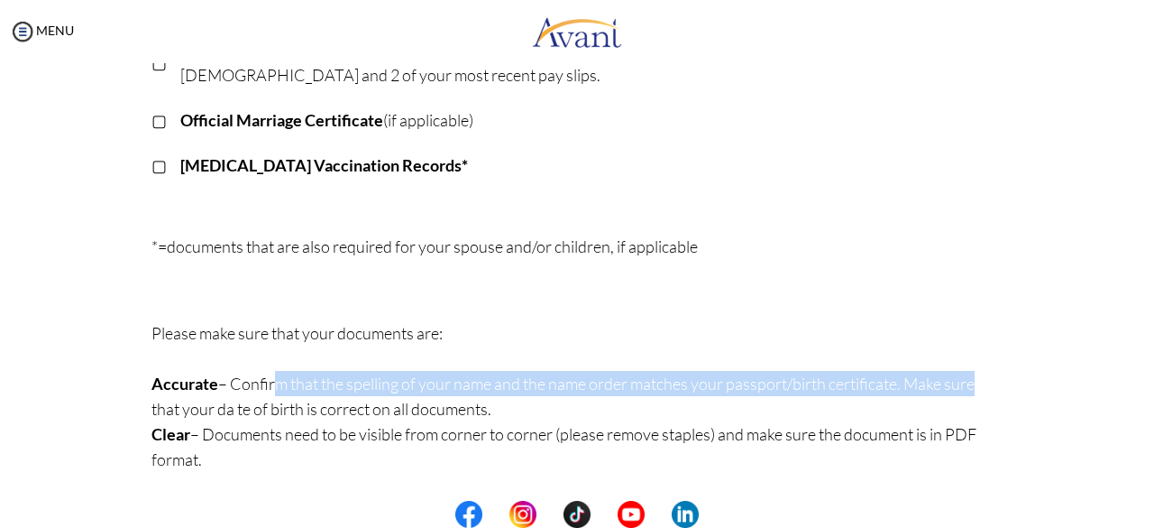
drag, startPoint x: 265, startPoint y: 381, endPoint x: 969, endPoint y: 394, distance: 704.4
click at [969, 394] on p "Please make sure that your documents are: Accurate – Confirm that the spelling …" at bounding box center [578, 396] width 852 height 152
click at [609, 429] on p "Please make sure that your documents are: Accurate – Confirm that the spelling …" at bounding box center [578, 396] width 852 height 152
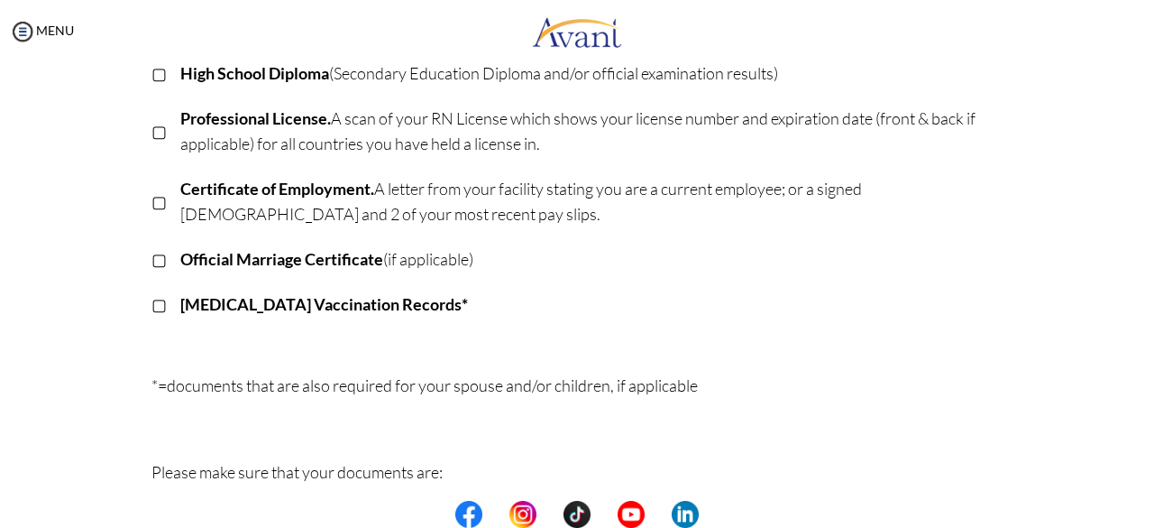
scroll to position [401, 0]
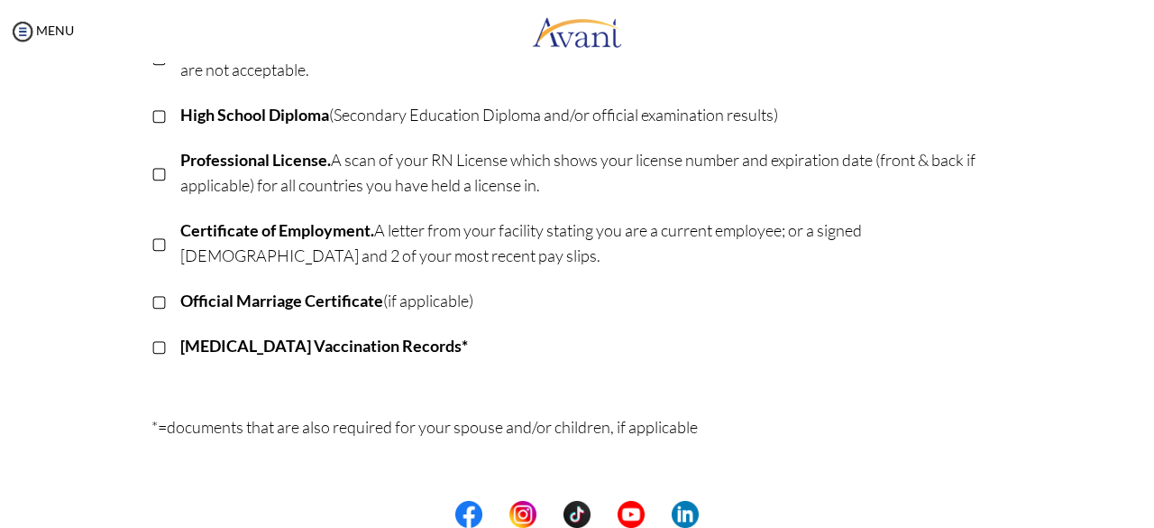
click at [152, 348] on p "▢" at bounding box center [159, 345] width 15 height 25
click at [152, 348] on p "▣" at bounding box center [159, 345] width 15 height 25
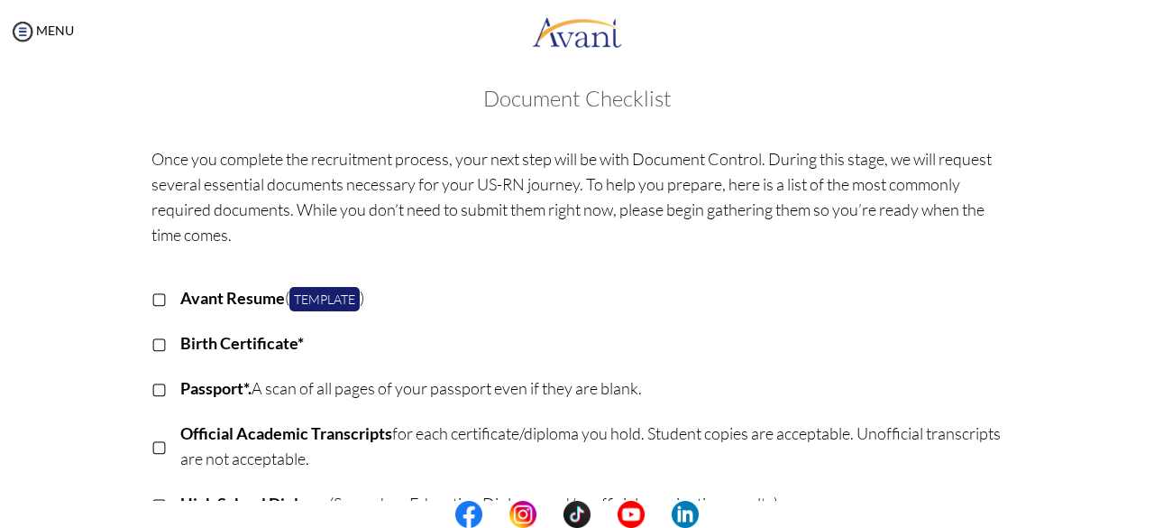
scroll to position [0, 0]
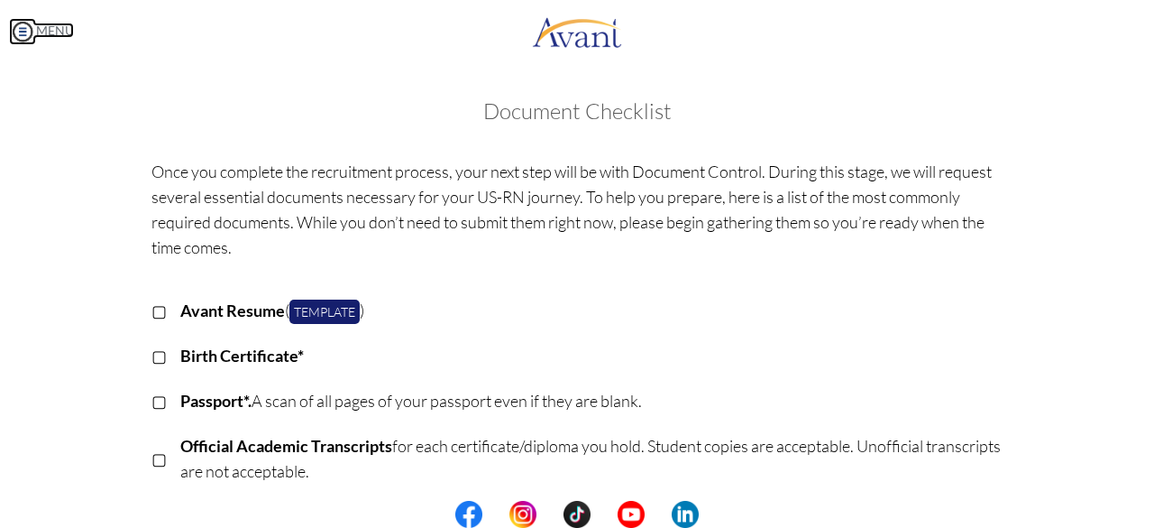
click at [22, 31] on img at bounding box center [22, 31] width 27 height 27
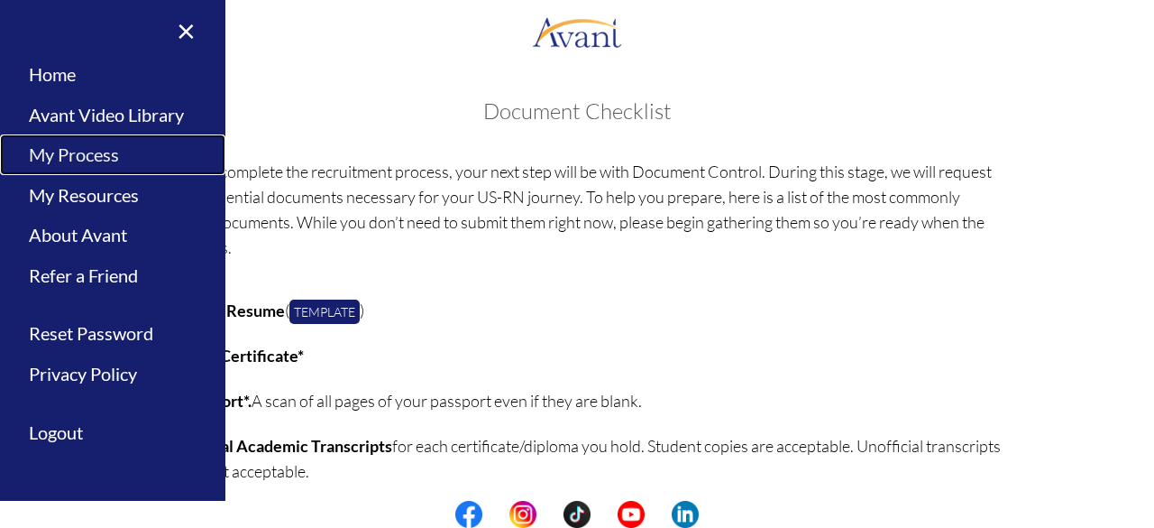
click at [103, 154] on link "My Process" at bounding box center [112, 154] width 225 height 41
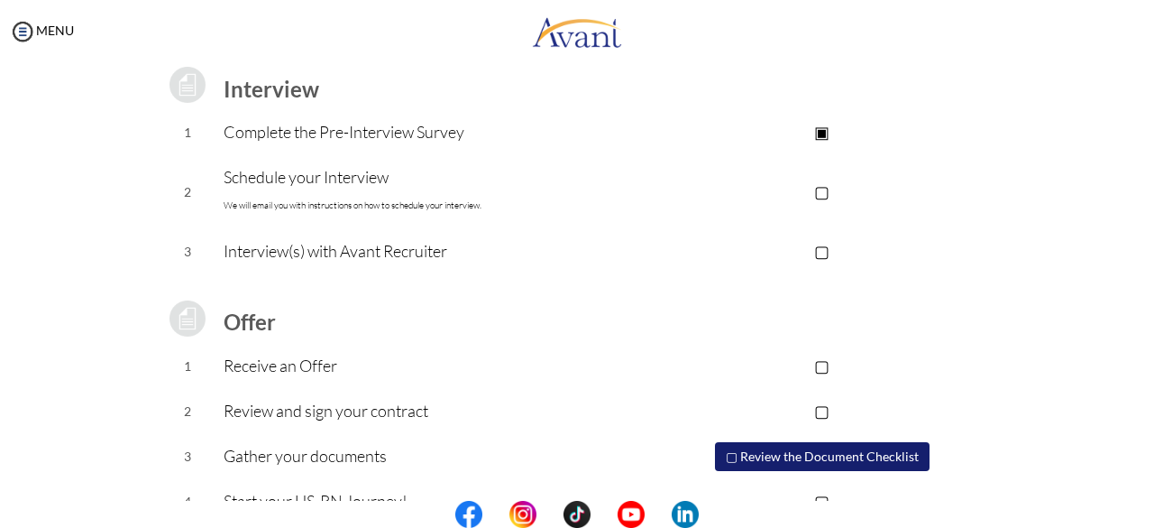
scroll to position [271, 0]
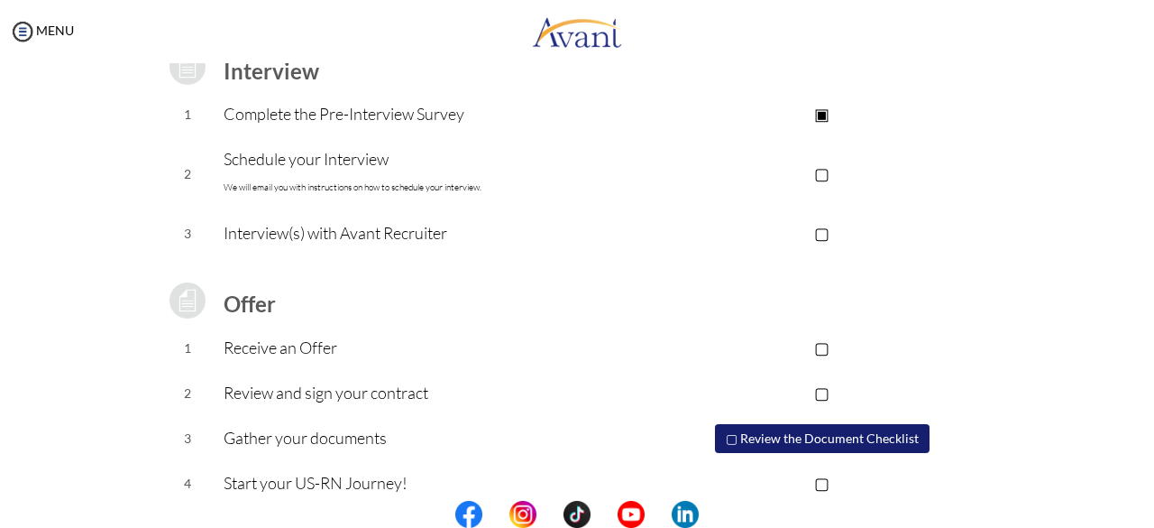
click at [439, 230] on p "Interview(s) with Avant Recruiter" at bounding box center [433, 232] width 418 height 25
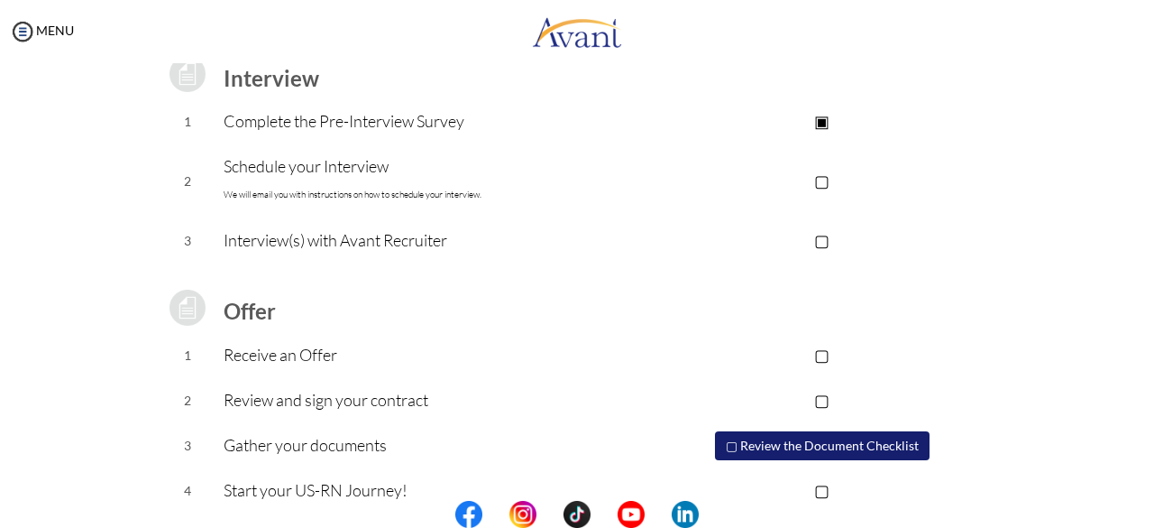
scroll to position [292, 0]
